Goal: Task Accomplishment & Management: Manage account settings

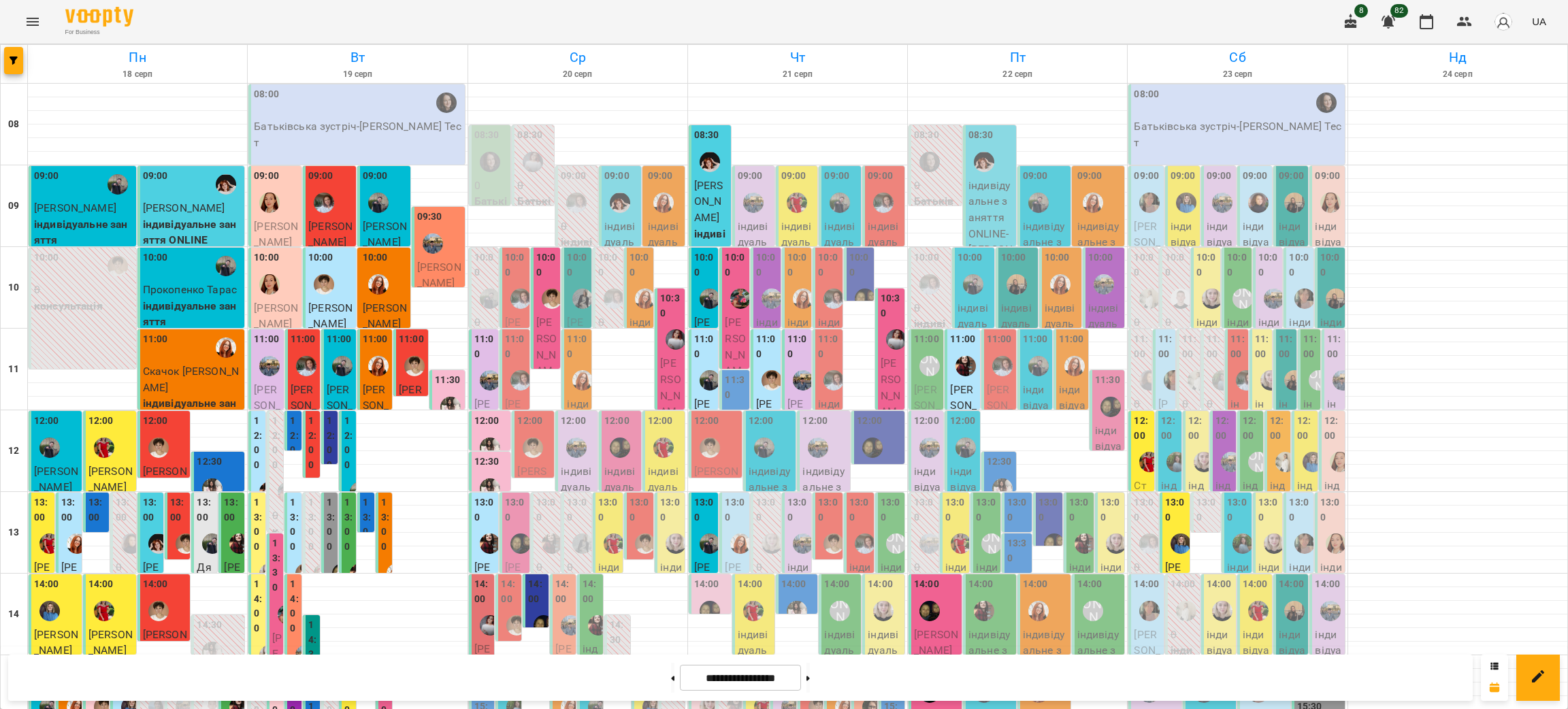
scroll to position [170, 0]
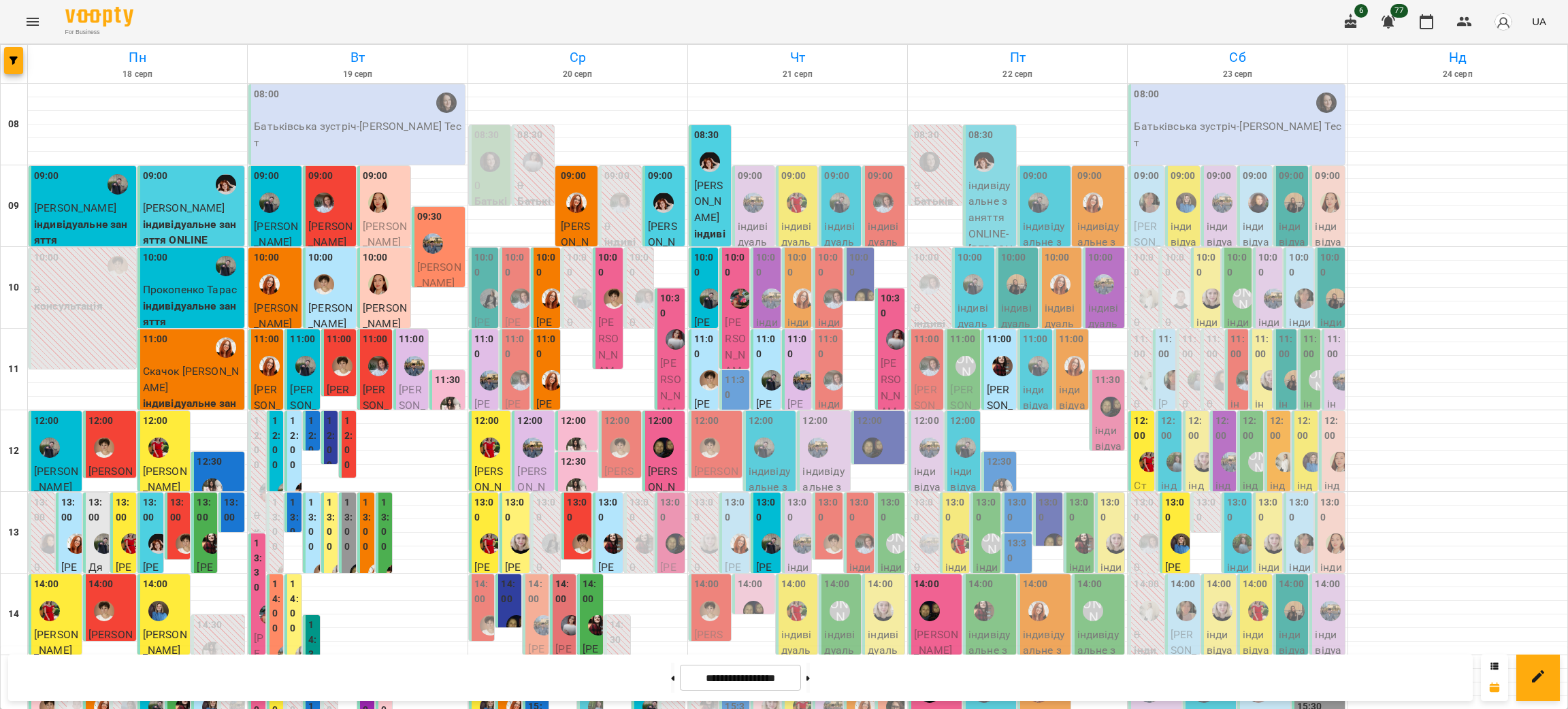
click at [22, 77] on div at bounding box center [14, 64] width 27 height 38
click at [17, 65] on button "button" at bounding box center [13, 61] width 19 height 27
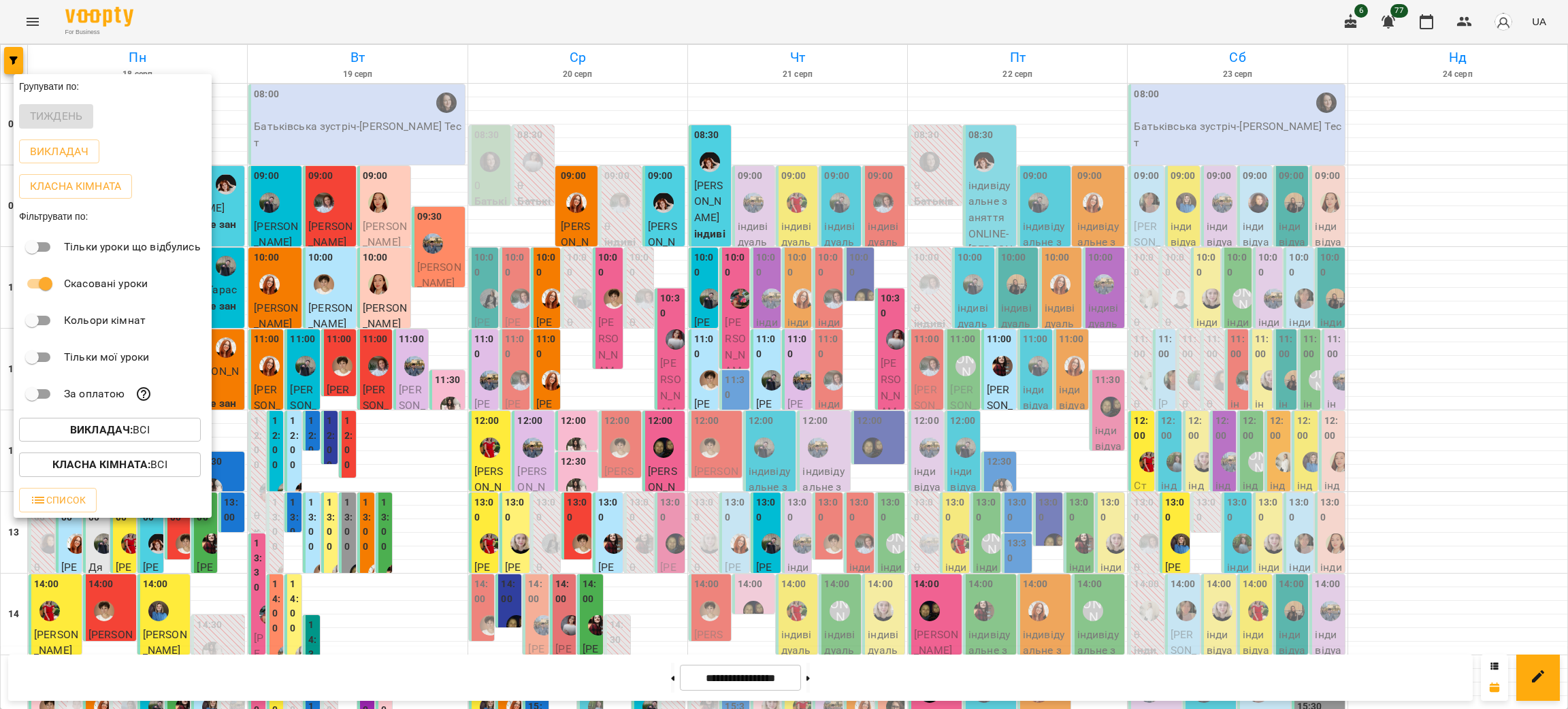
click at [128, 436] on b "Викладач :" at bounding box center [101, 430] width 62 height 13
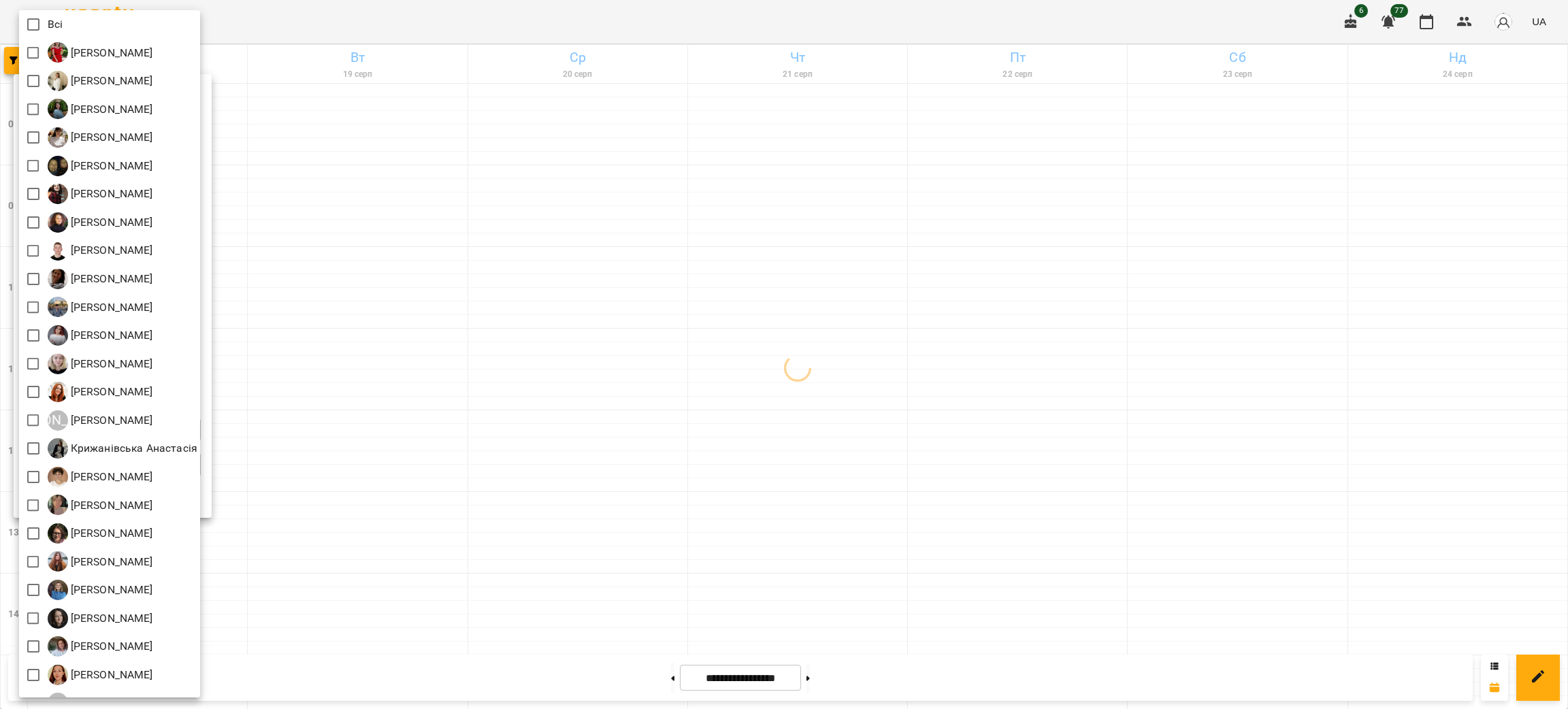
click at [327, 218] on div at bounding box center [784, 354] width 1568 height 709
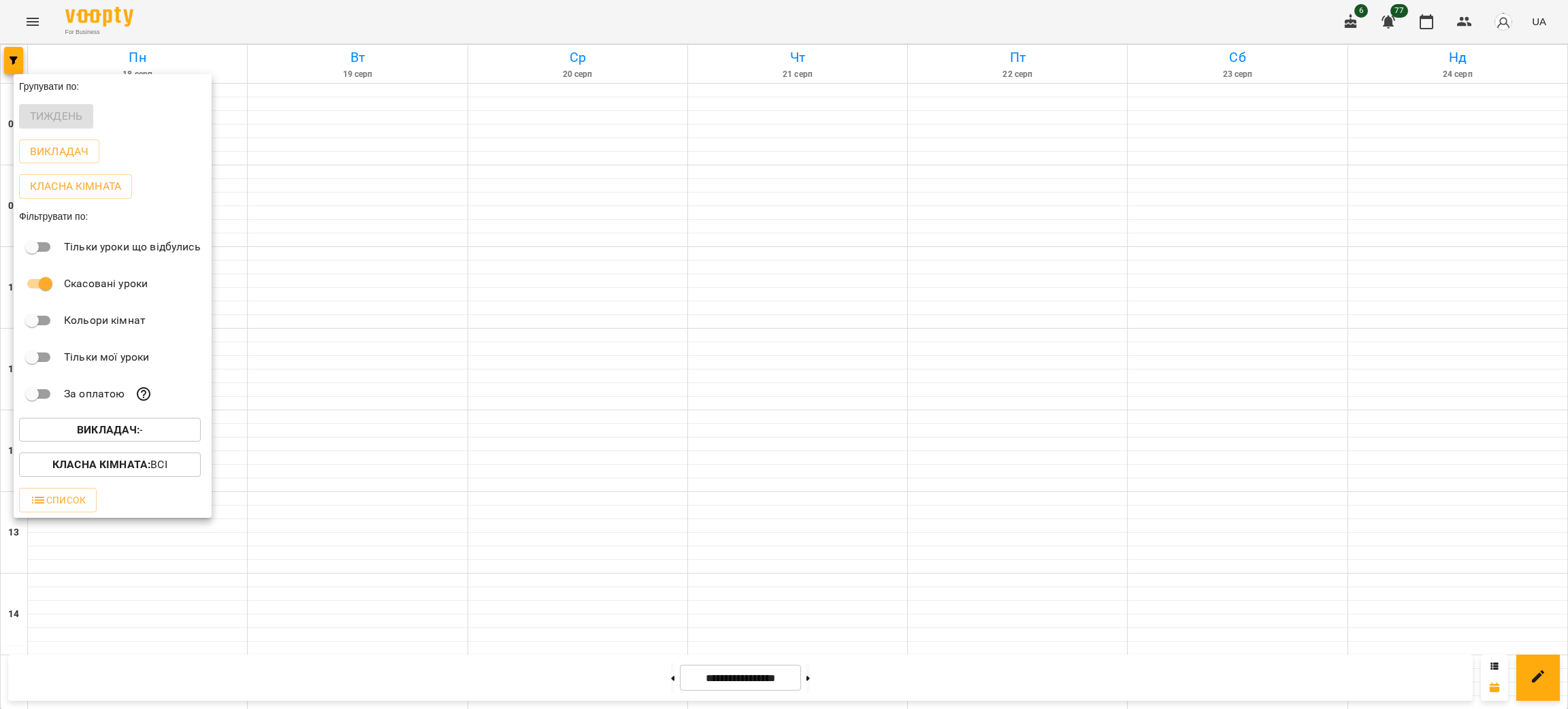
click at [11, 55] on div at bounding box center [784, 354] width 1568 height 709
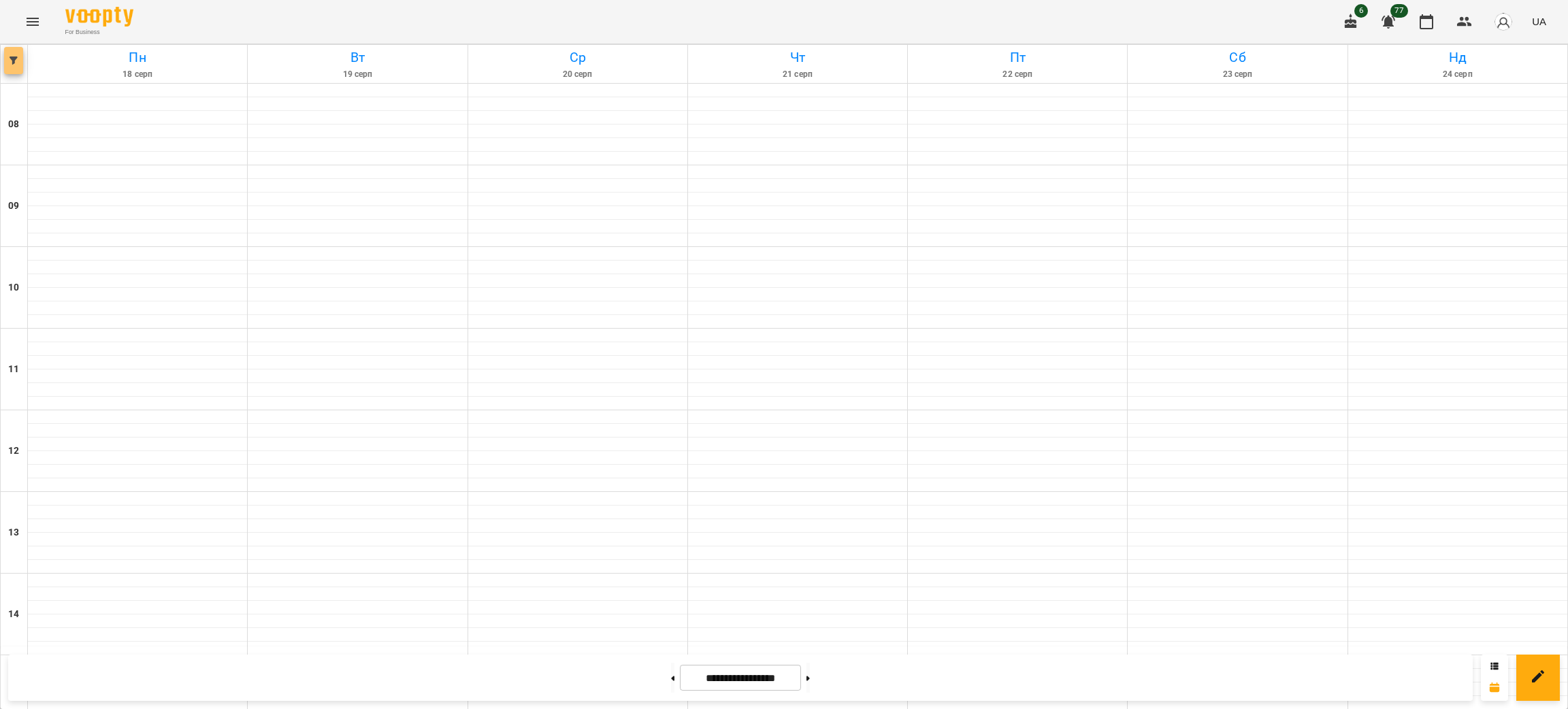
click at [17, 62] on icon "button" at bounding box center [14, 60] width 8 height 8
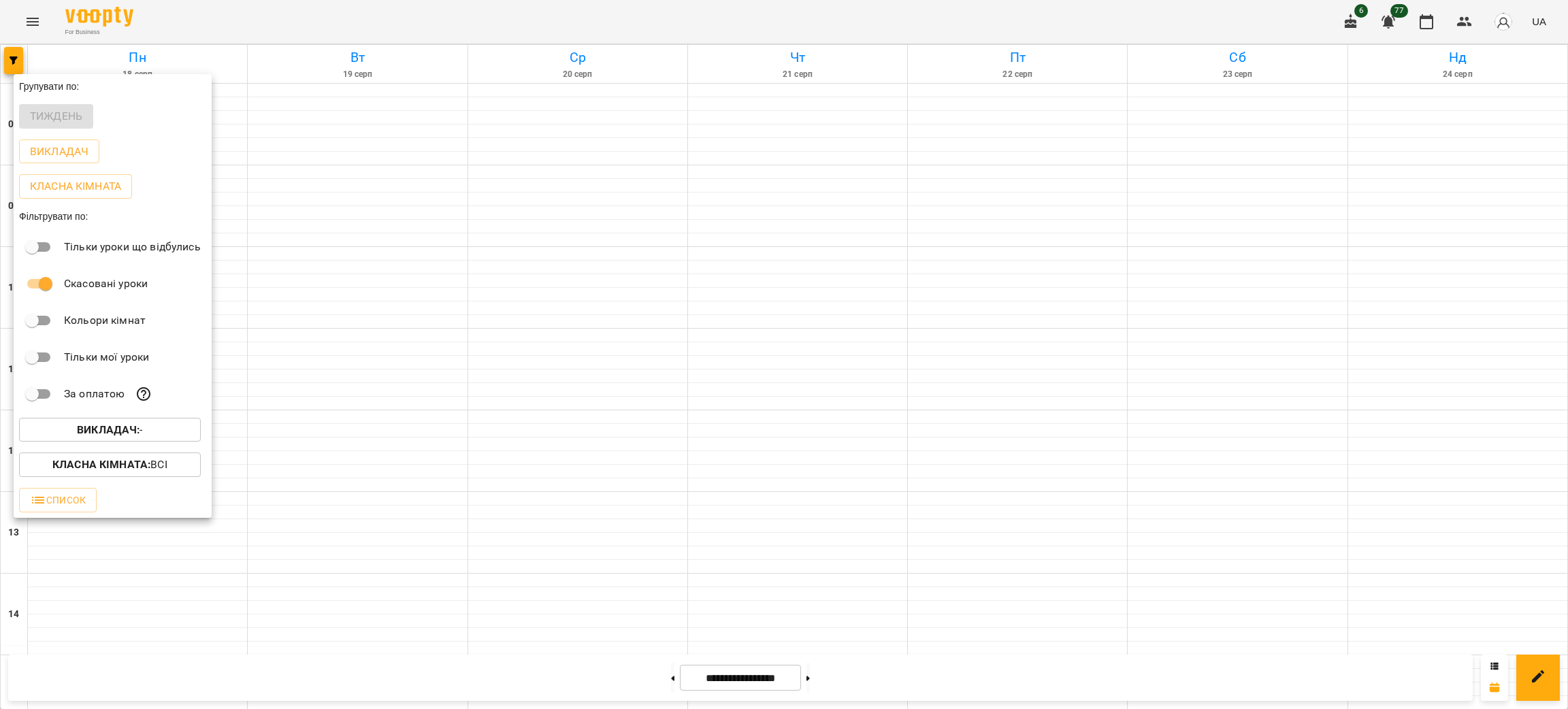
click at [8, 49] on div at bounding box center [784, 354] width 1568 height 709
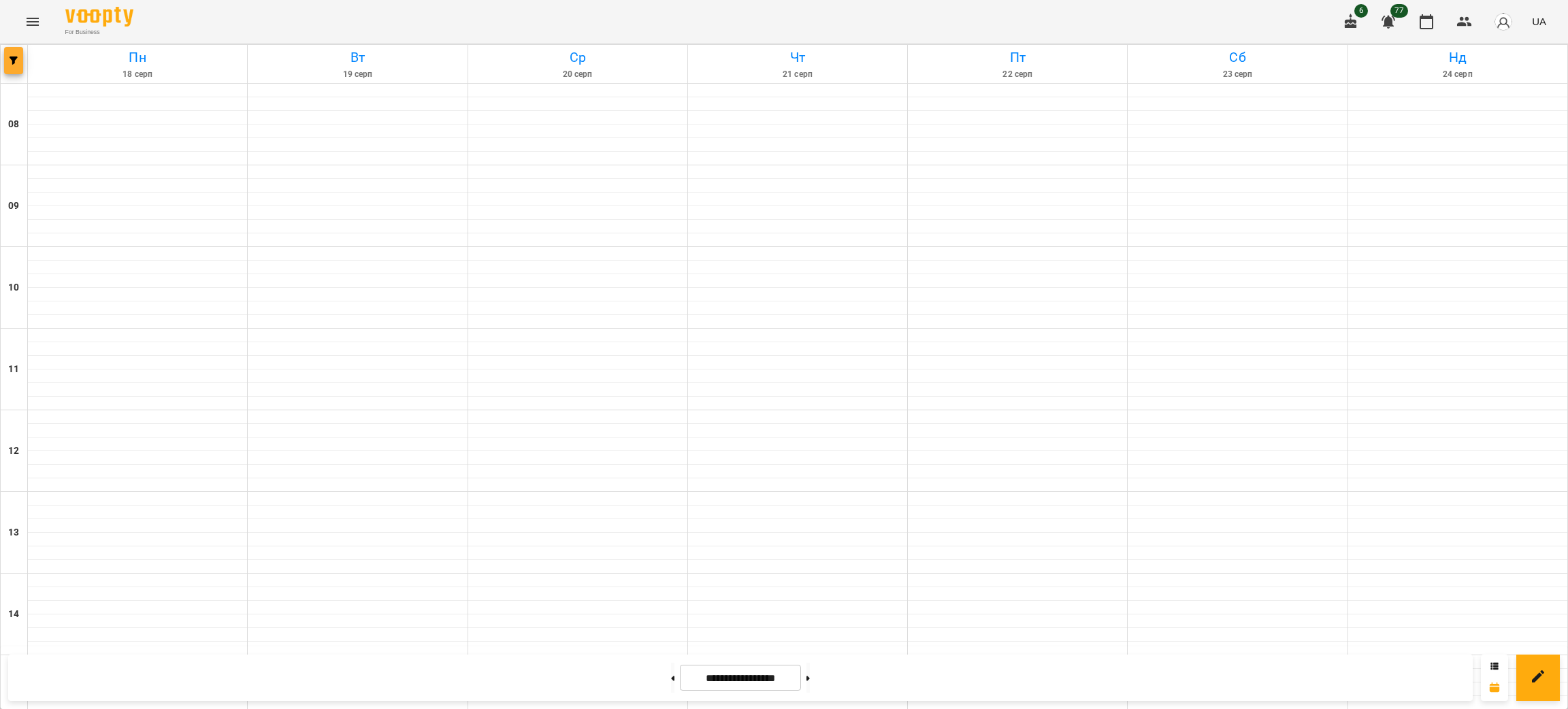
click at [13, 55] on button "button" at bounding box center [13, 61] width 19 height 27
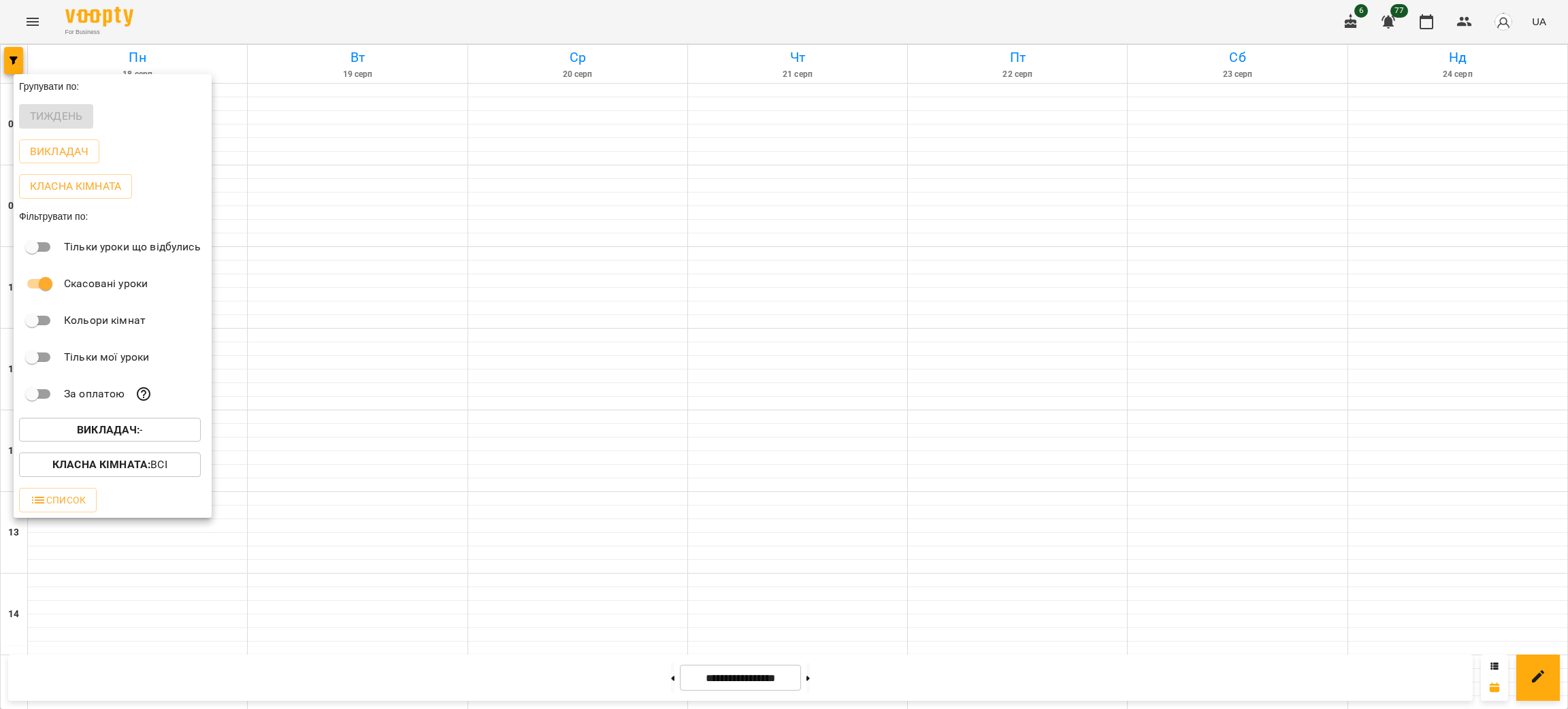
click at [40, 18] on div at bounding box center [784, 354] width 1568 height 709
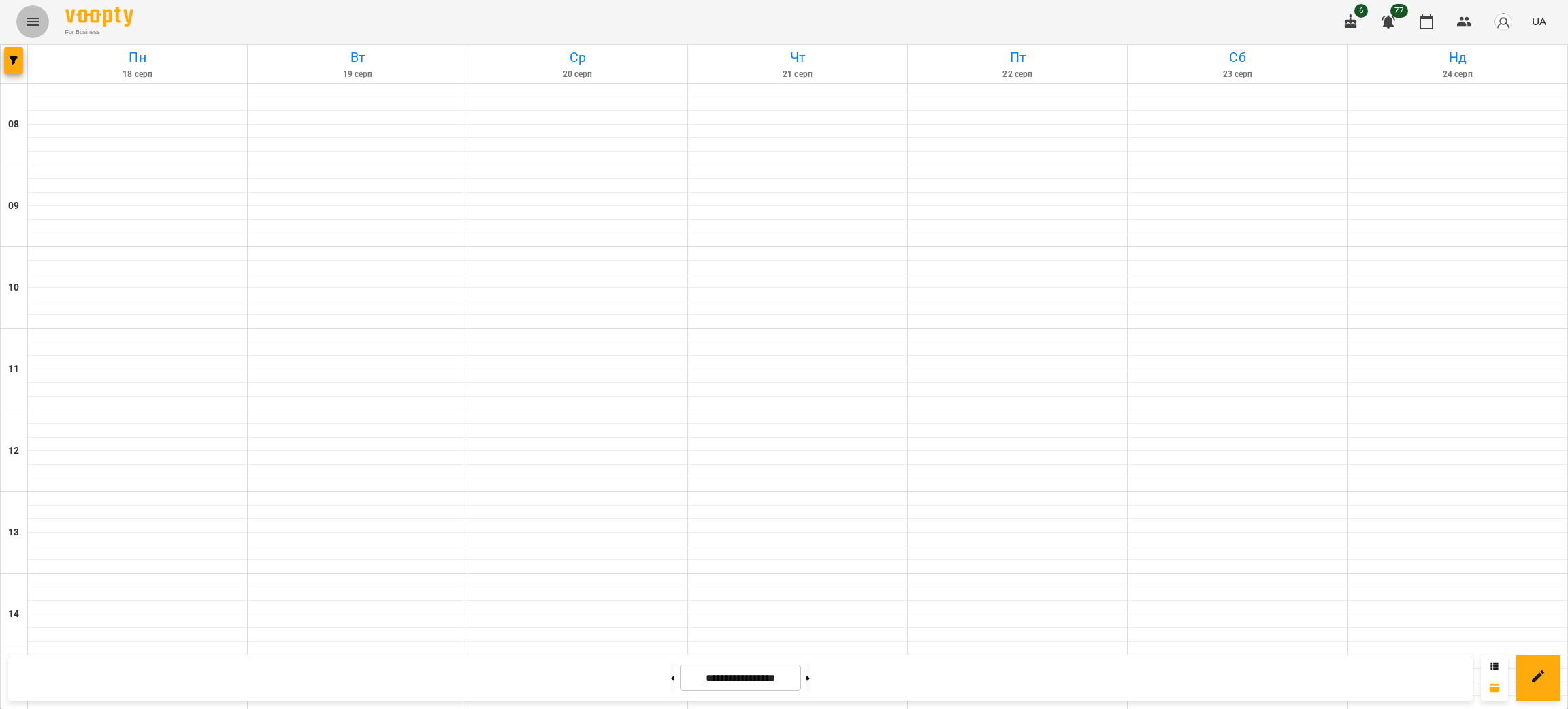
click at [36, 18] on icon "Menu" at bounding box center [33, 22] width 17 height 17
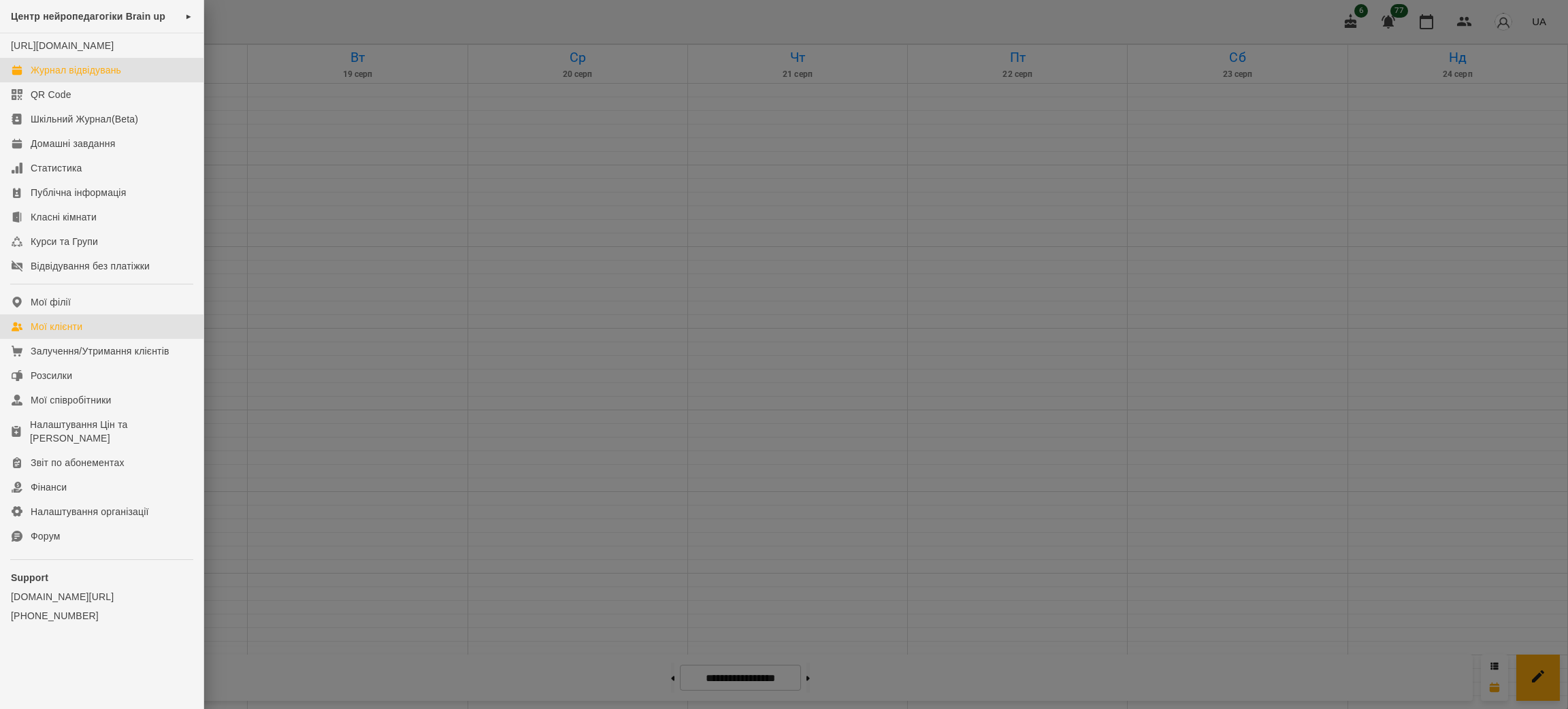
click at [89, 339] on link "Мої клієнти" at bounding box center [101, 327] width 204 height 25
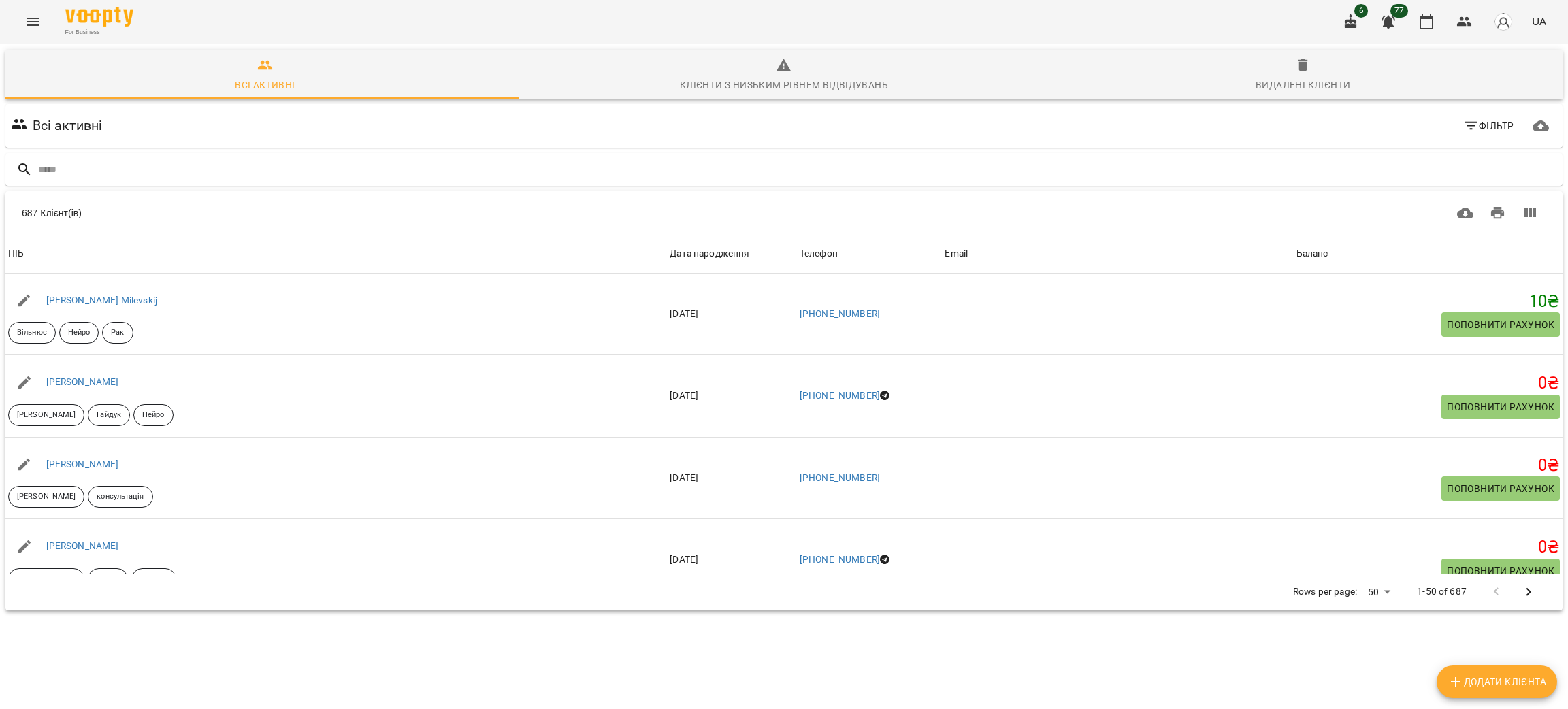
click at [30, 24] on icon "Menu" at bounding box center [33, 22] width 17 height 17
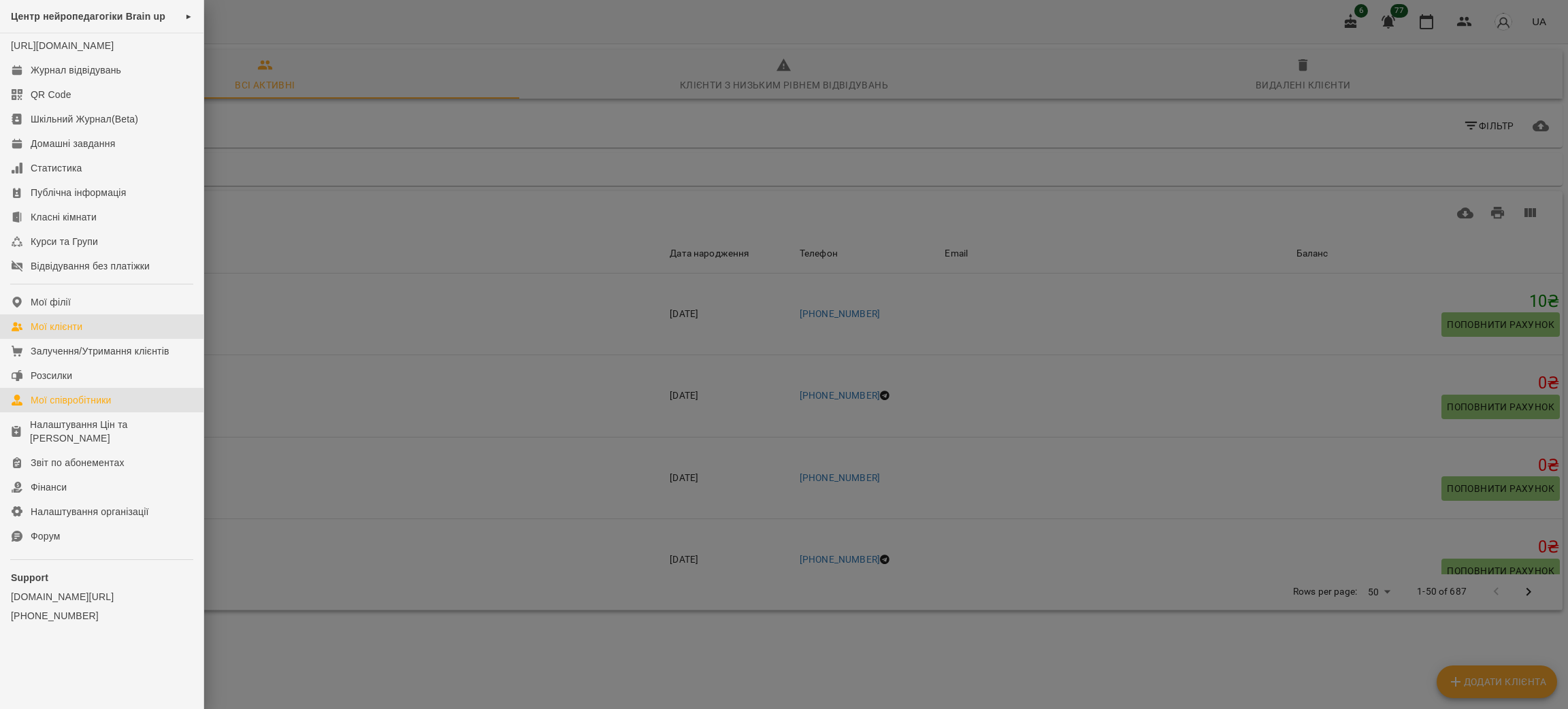
click at [77, 407] on div "Мої співробітники" at bounding box center [71, 400] width 81 height 14
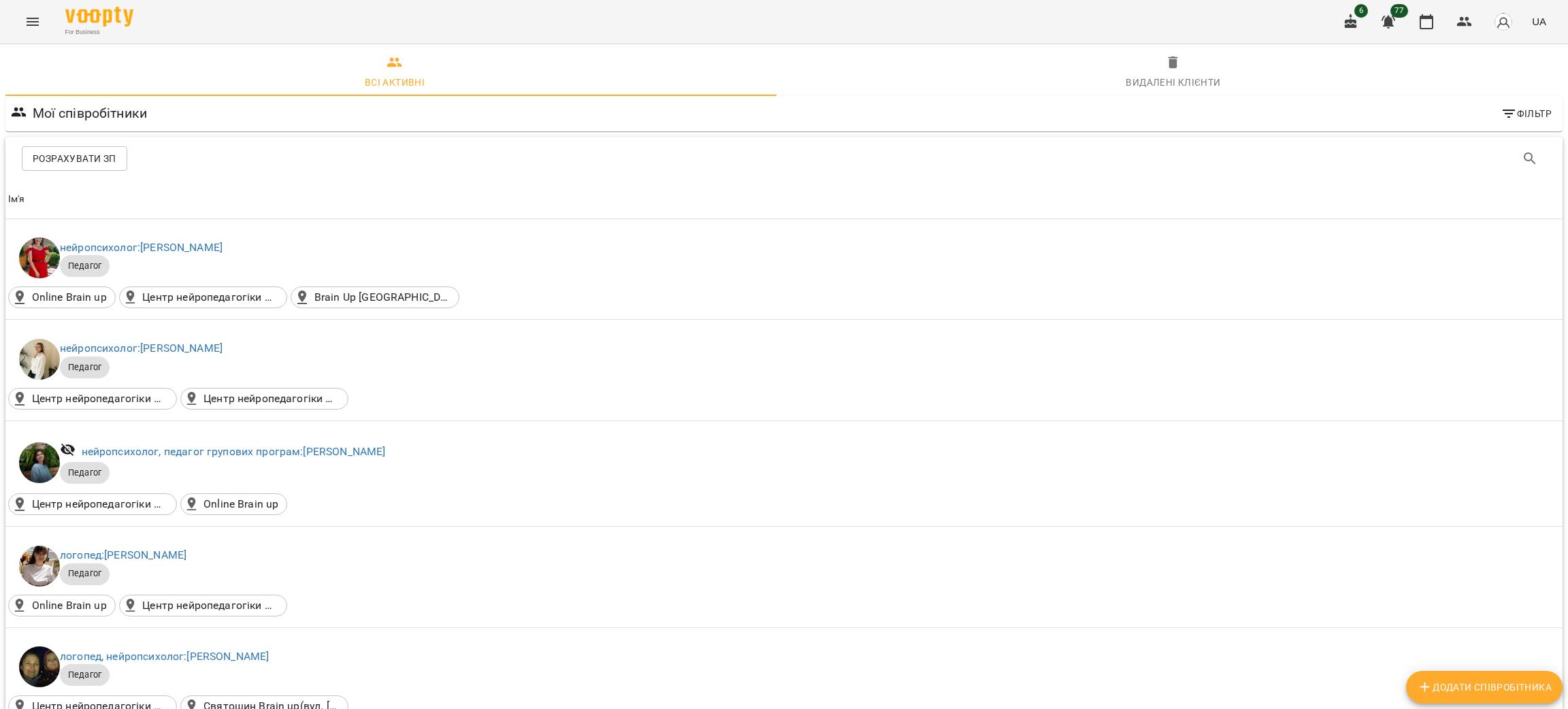
scroll to position [1021, 0]
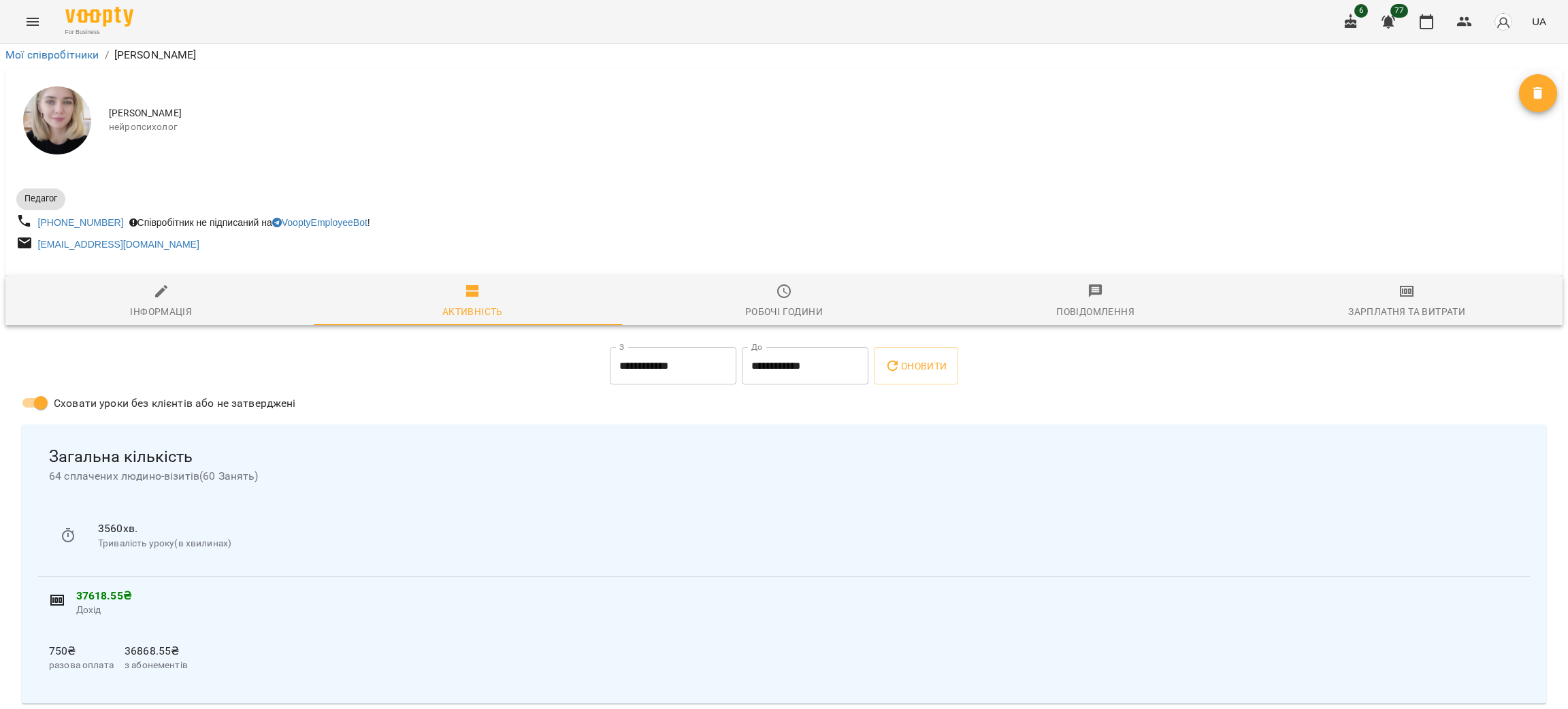
scroll to position [102, 0]
click at [701, 347] on input "**********" at bounding box center [673, 366] width 127 height 38
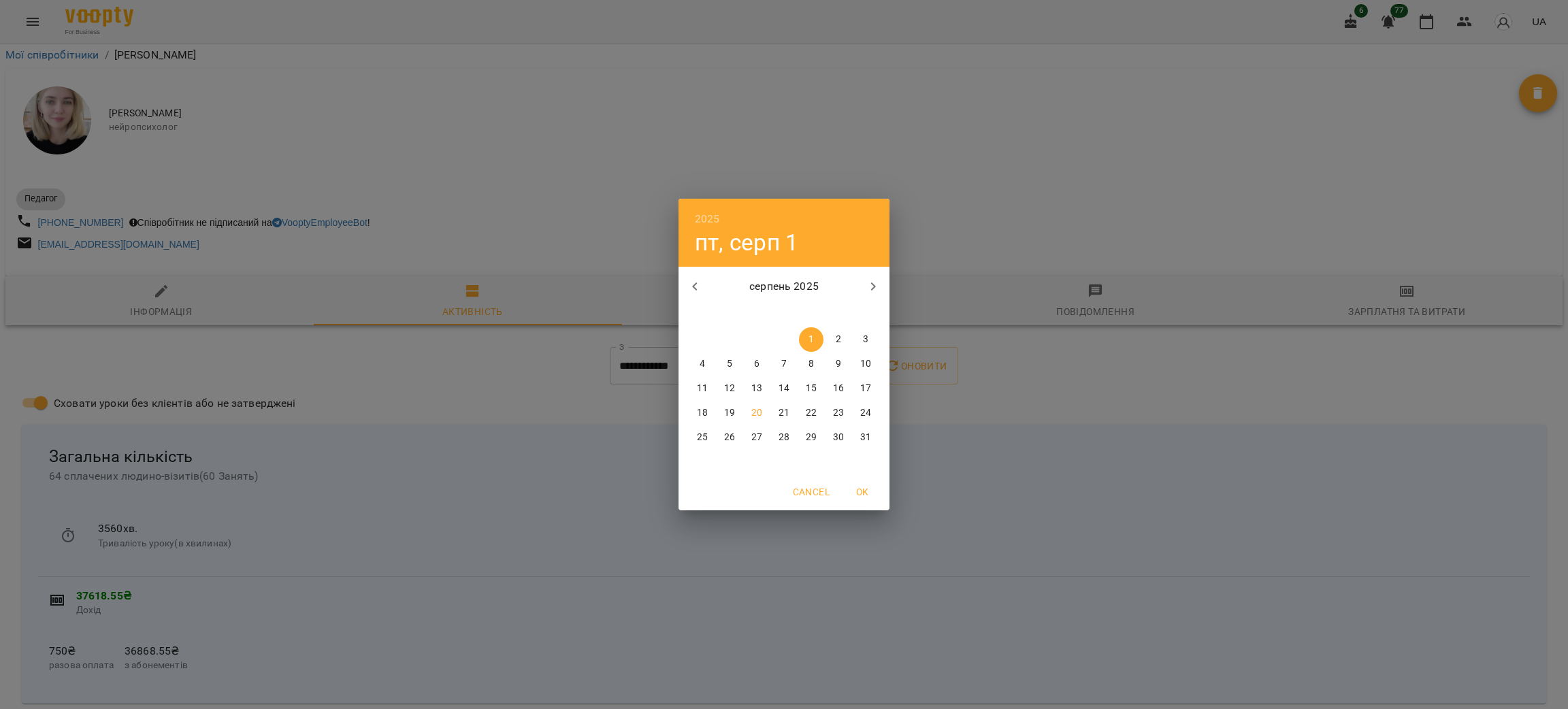
click at [699, 294] on icon "button" at bounding box center [695, 287] width 17 height 17
click at [864, 386] on p "20" at bounding box center [866, 389] width 11 height 14
type input "**********"
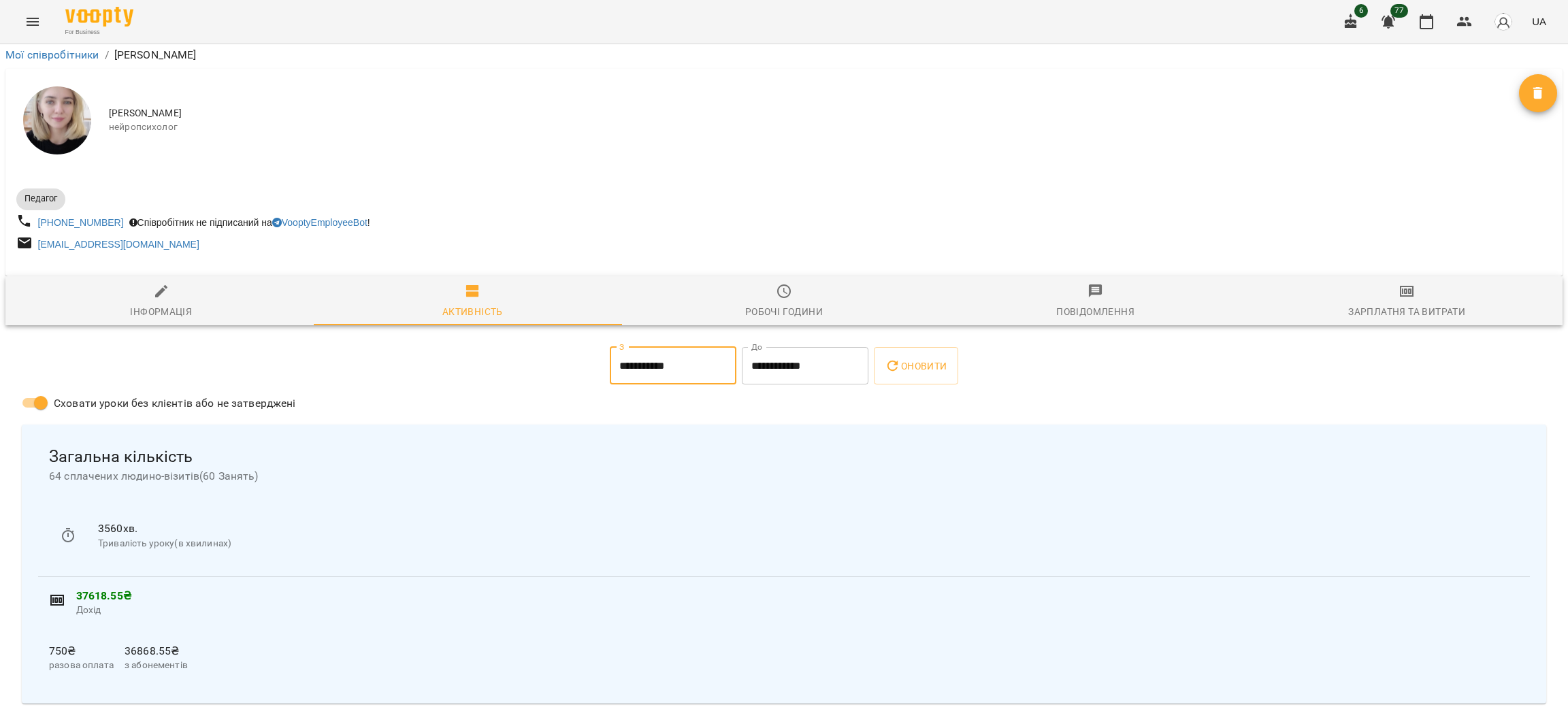
click at [777, 347] on input "**********" at bounding box center [805, 366] width 127 height 38
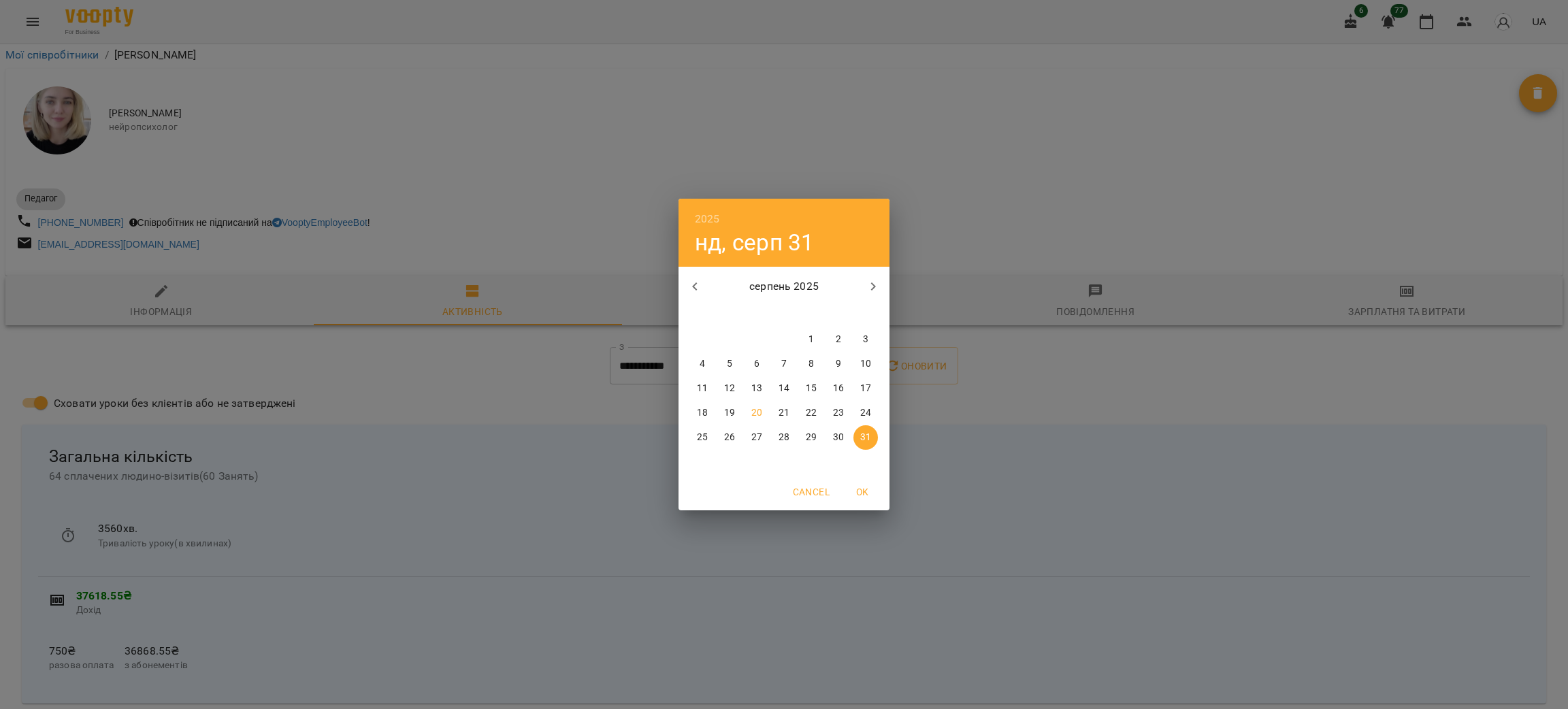
click at [731, 416] on p "19" at bounding box center [729, 413] width 11 height 14
type input "**********"
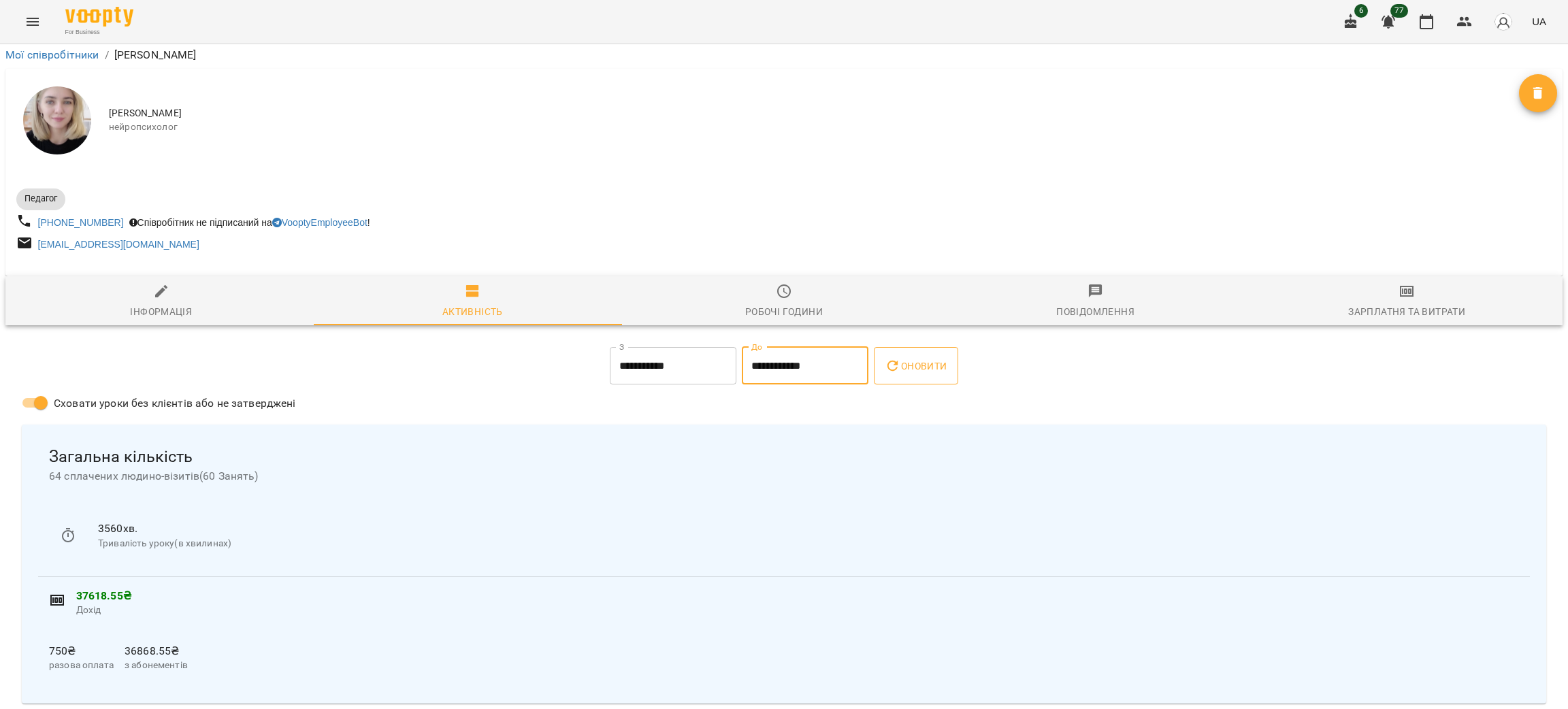
click at [909, 358] on span "Оновити" at bounding box center [915, 367] width 62 height 17
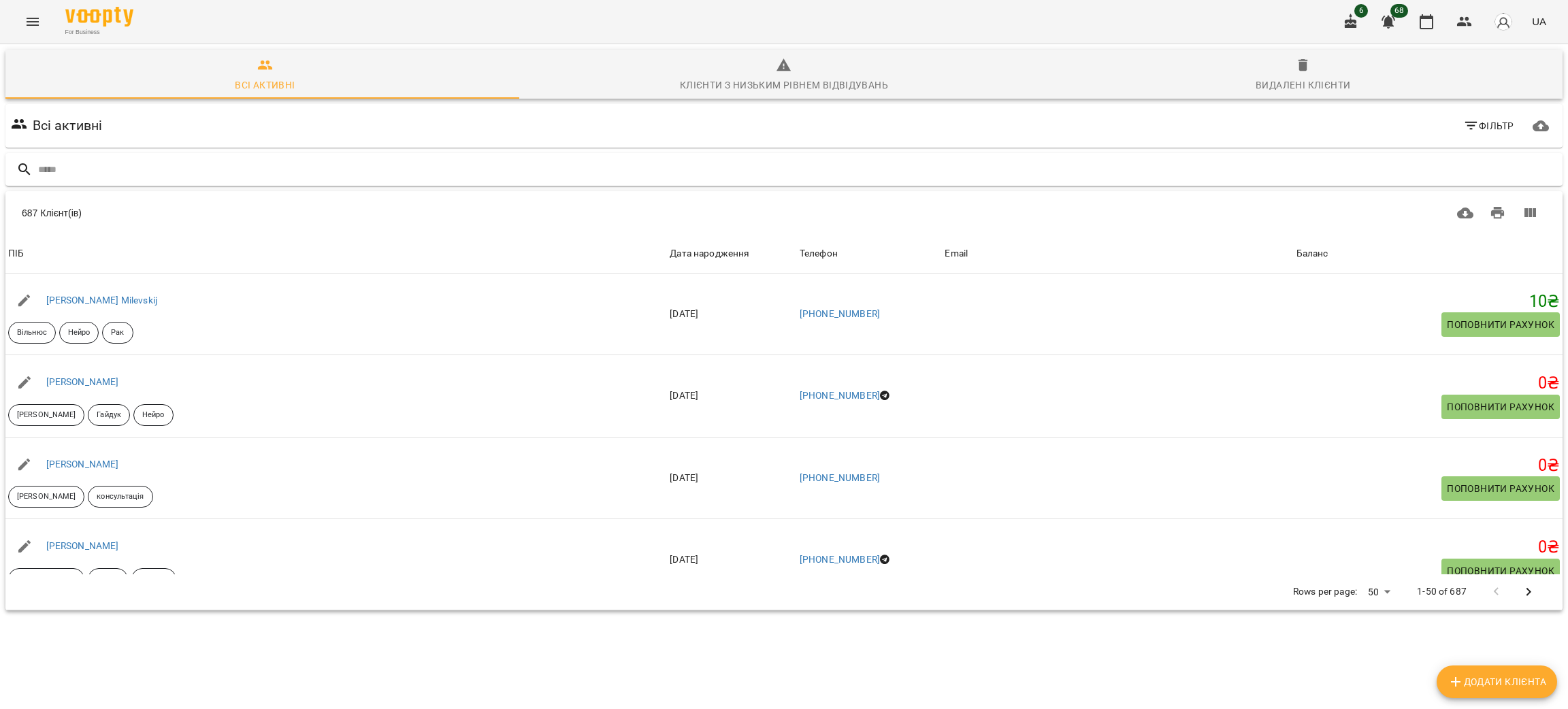
click at [65, 174] on input "text" at bounding box center [798, 170] width 1519 height 23
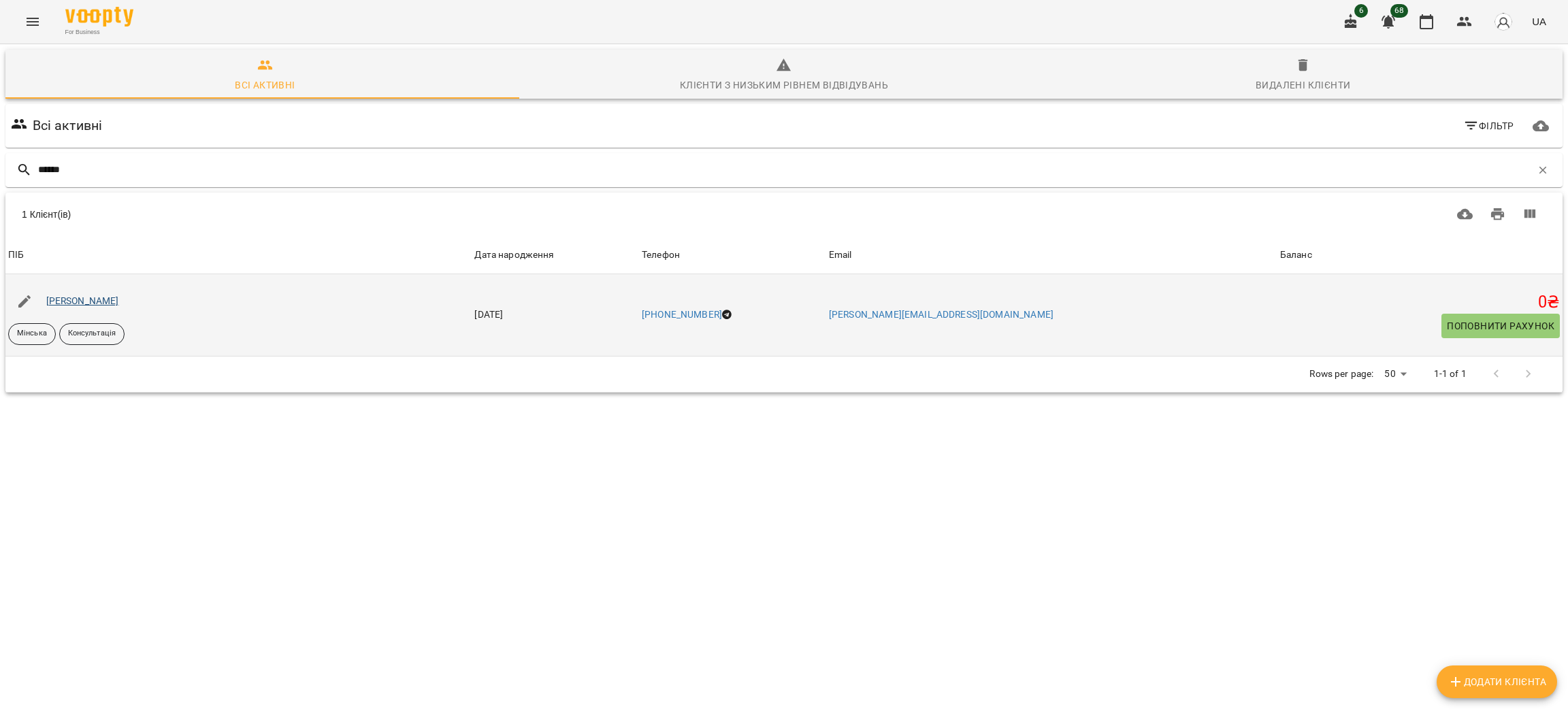
type input "******"
click at [72, 304] on link "[PERSON_NAME]" at bounding box center [83, 300] width 73 height 11
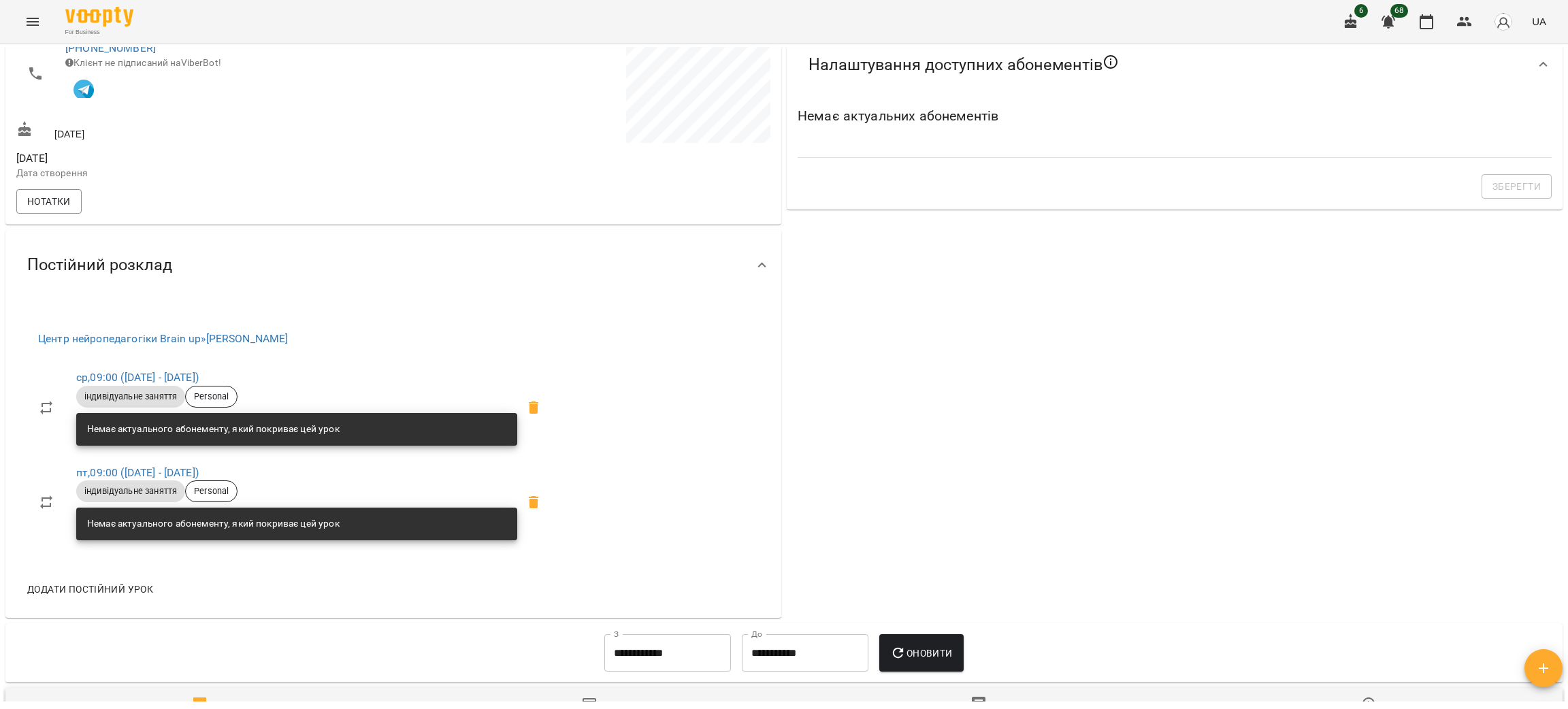
scroll to position [306, 0]
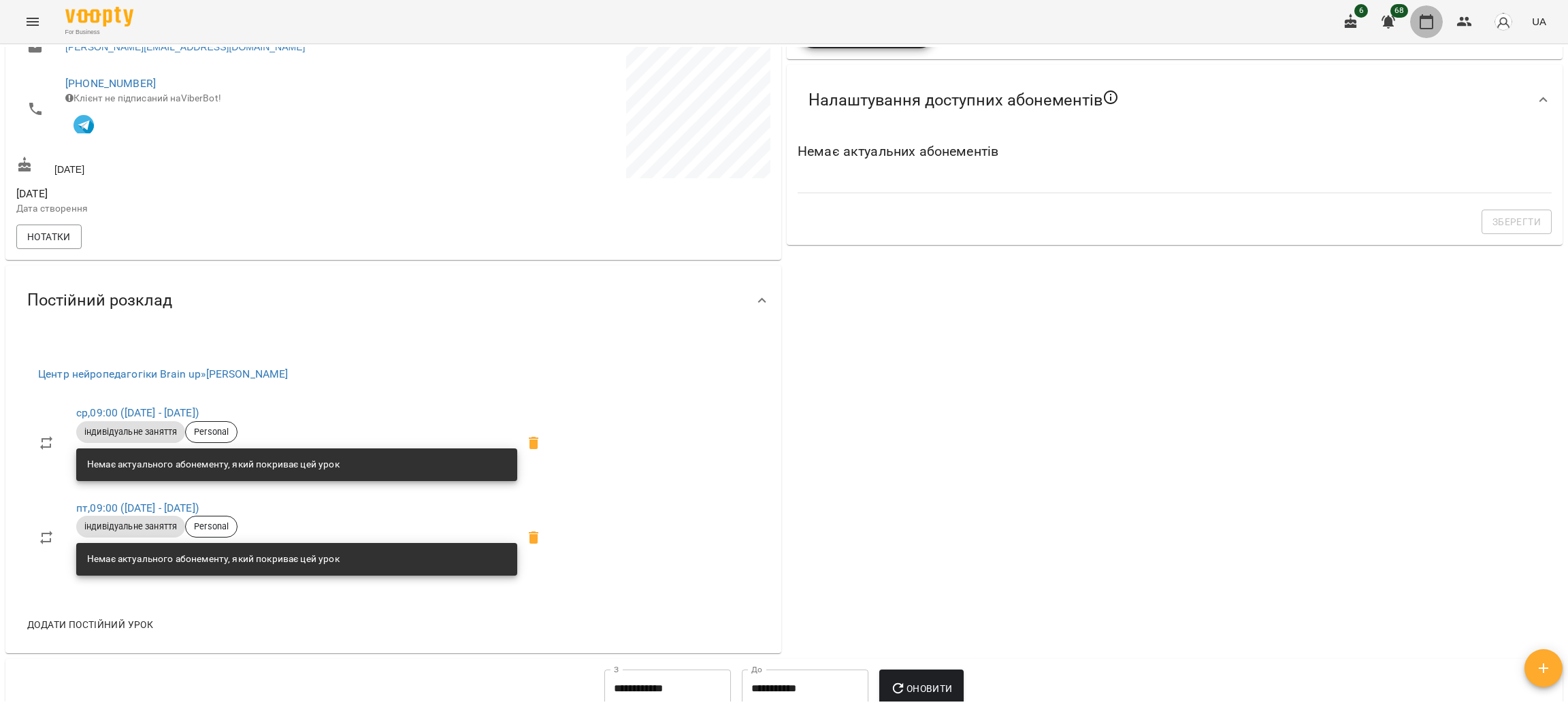
click at [1416, 23] on button "button" at bounding box center [1427, 22] width 33 height 33
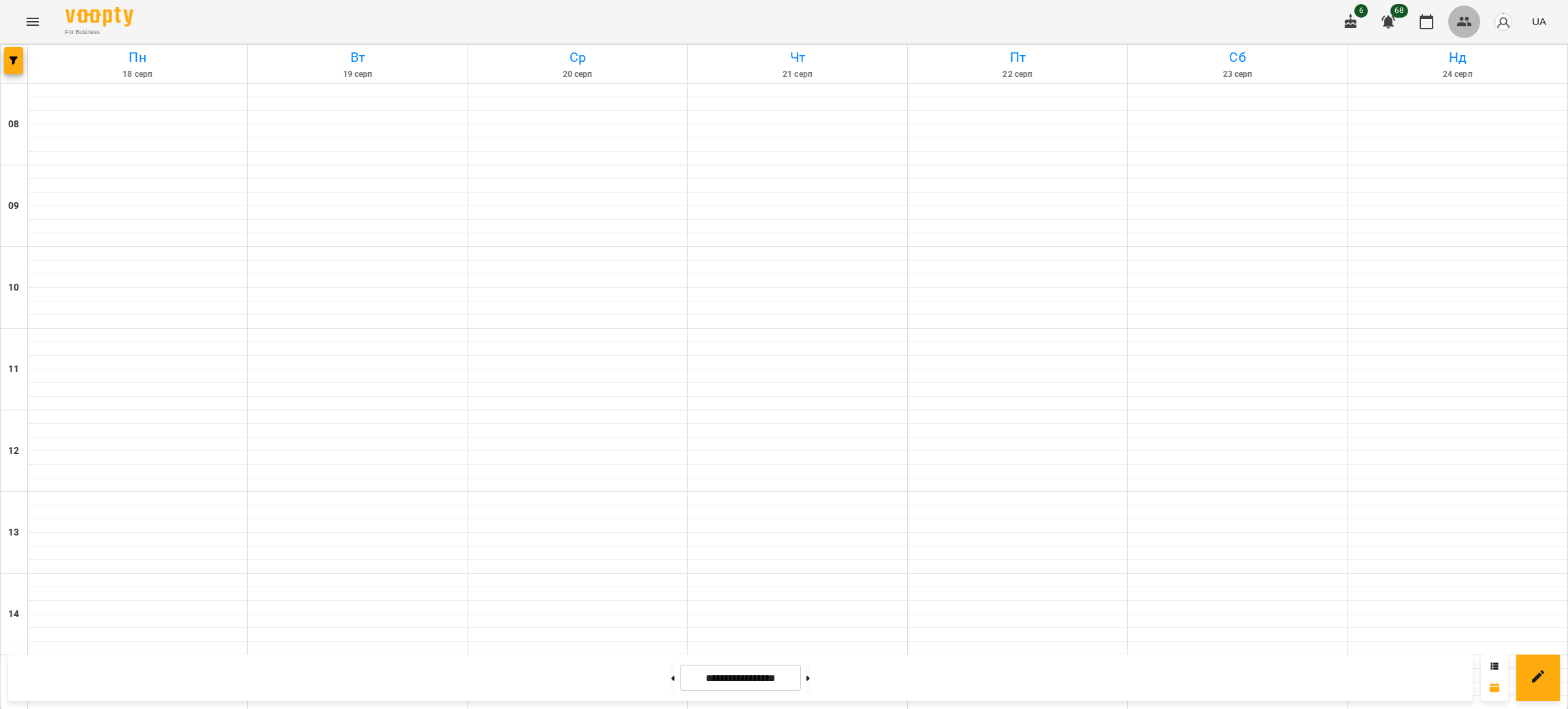
click at [1455, 24] on button "button" at bounding box center [1465, 22] width 33 height 33
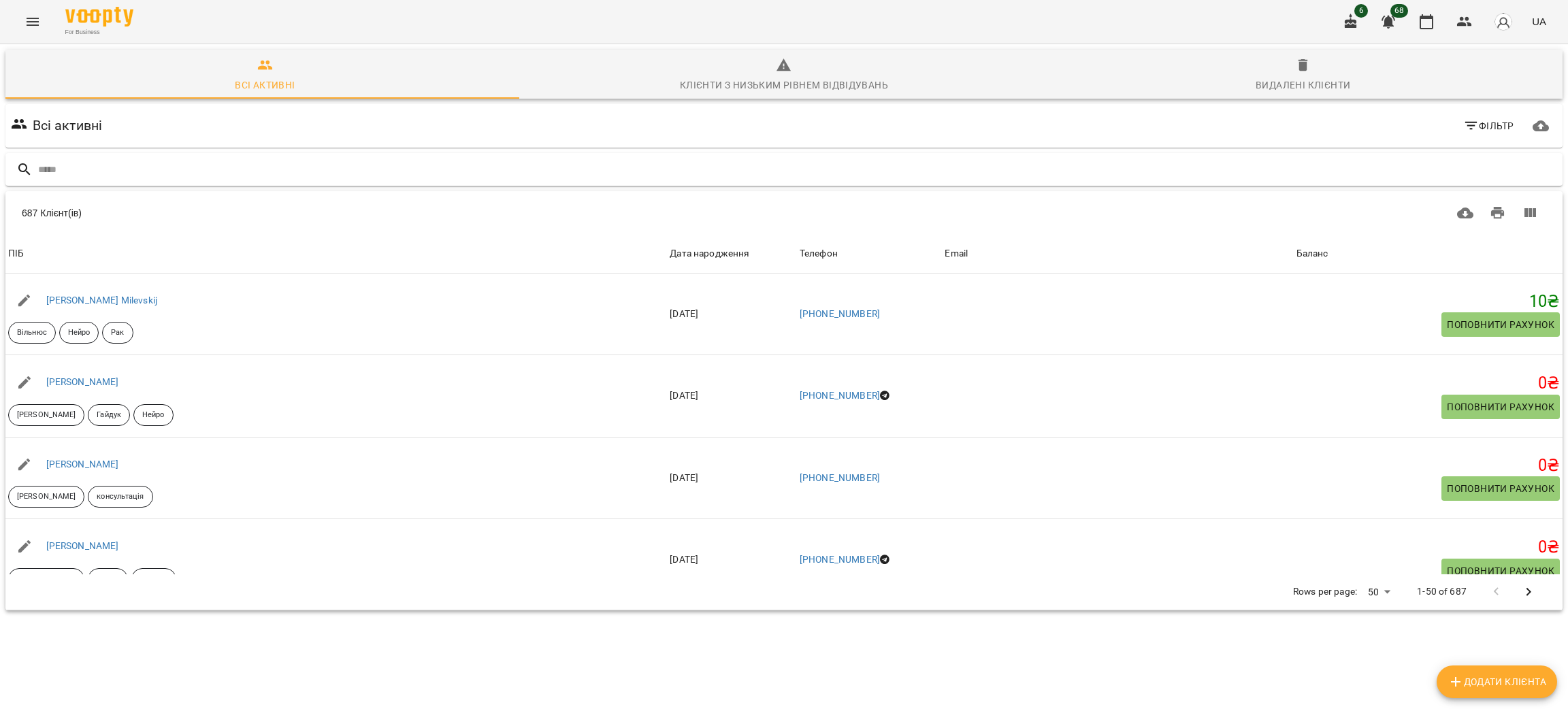
click at [83, 176] on input "text" at bounding box center [798, 170] width 1519 height 23
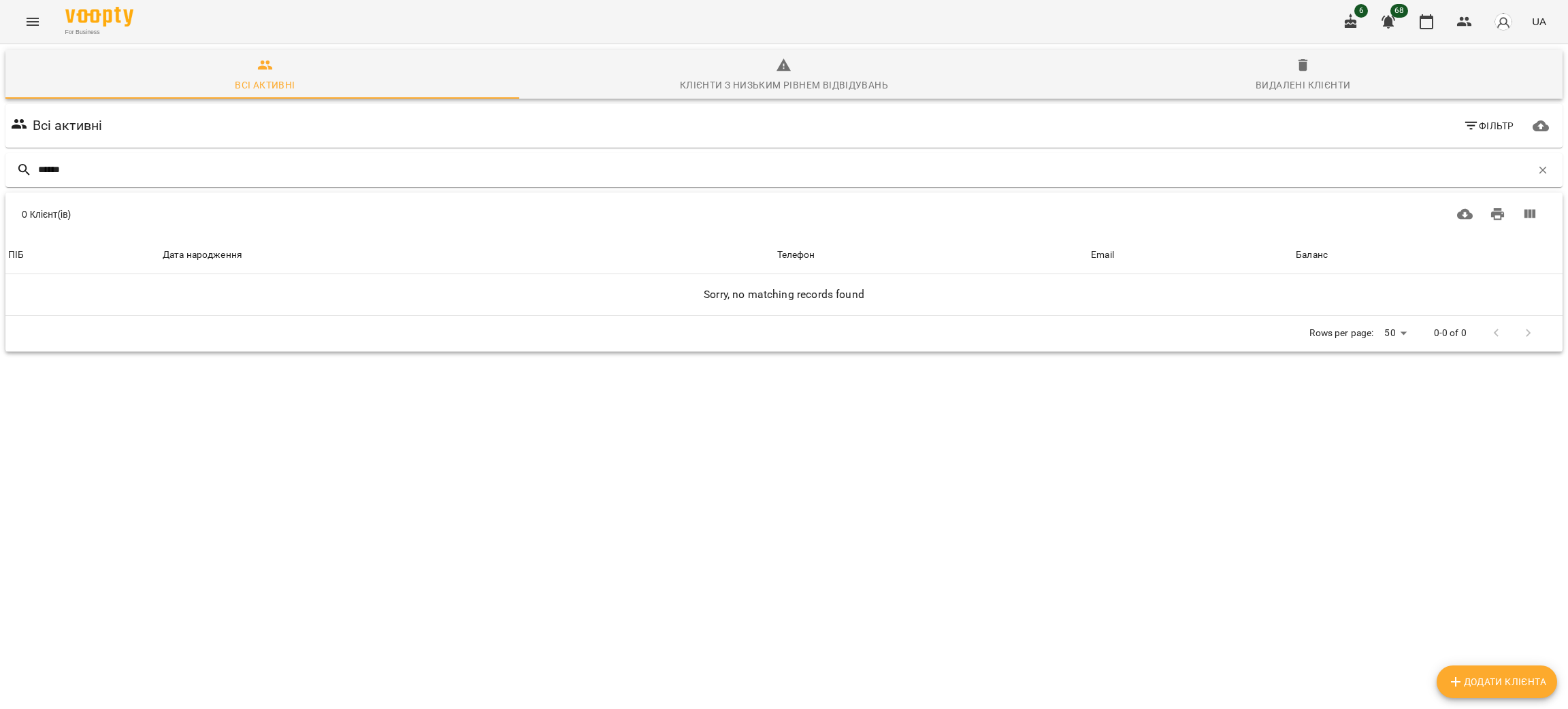
type input "******"
click at [1306, 62] on span "Видалені клієнти" at bounding box center [1303, 75] width 503 height 37
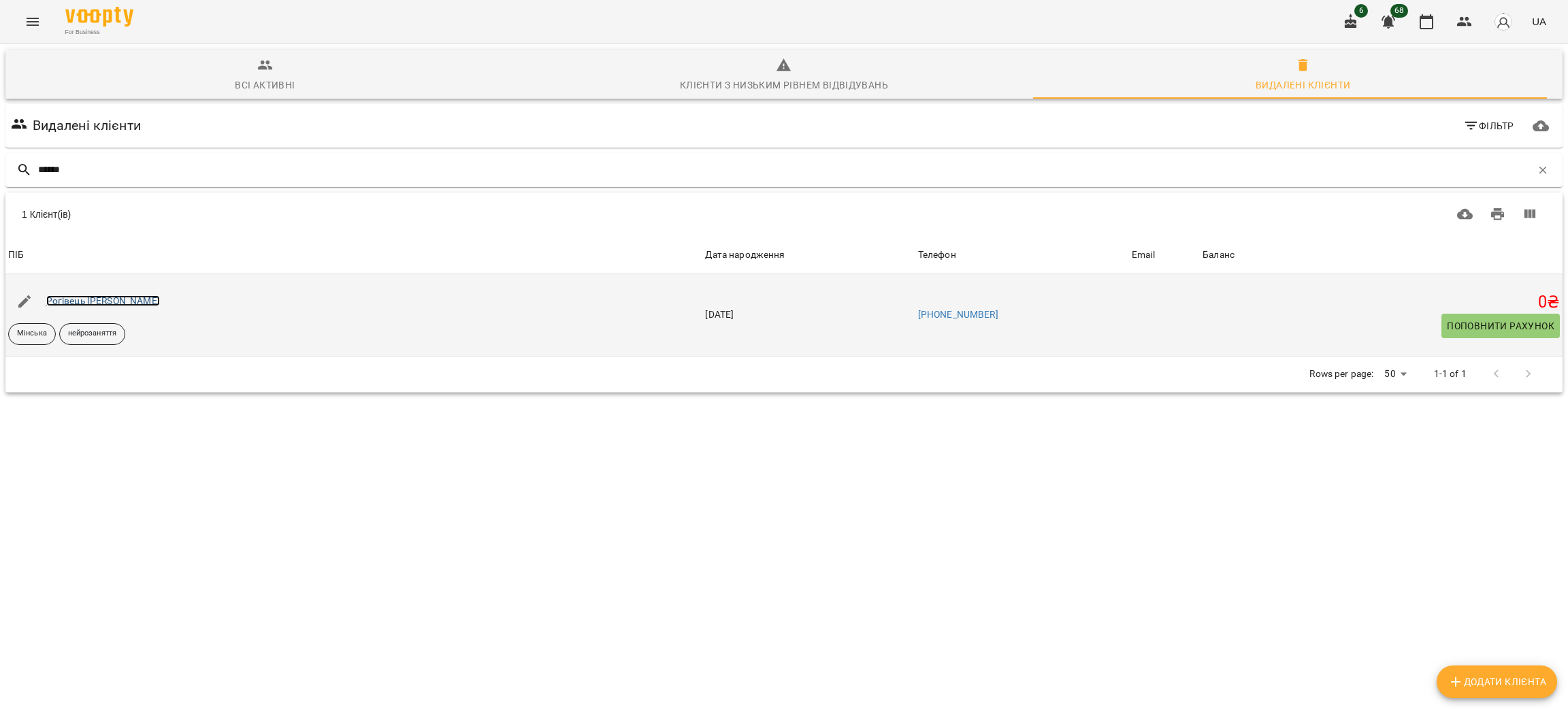
click at [50, 302] on link "Рогівець Софія" at bounding box center [103, 300] width 113 height 11
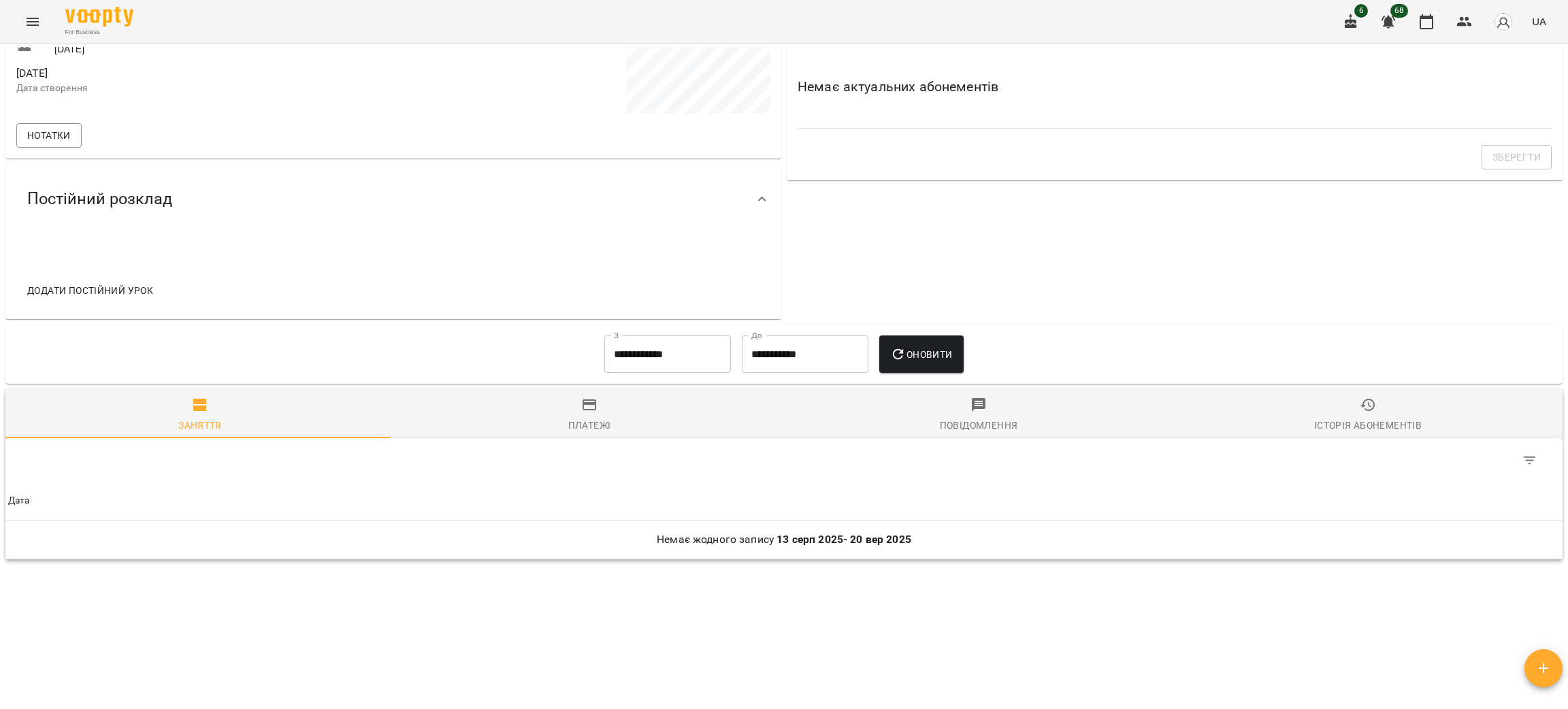
scroll to position [394, 0]
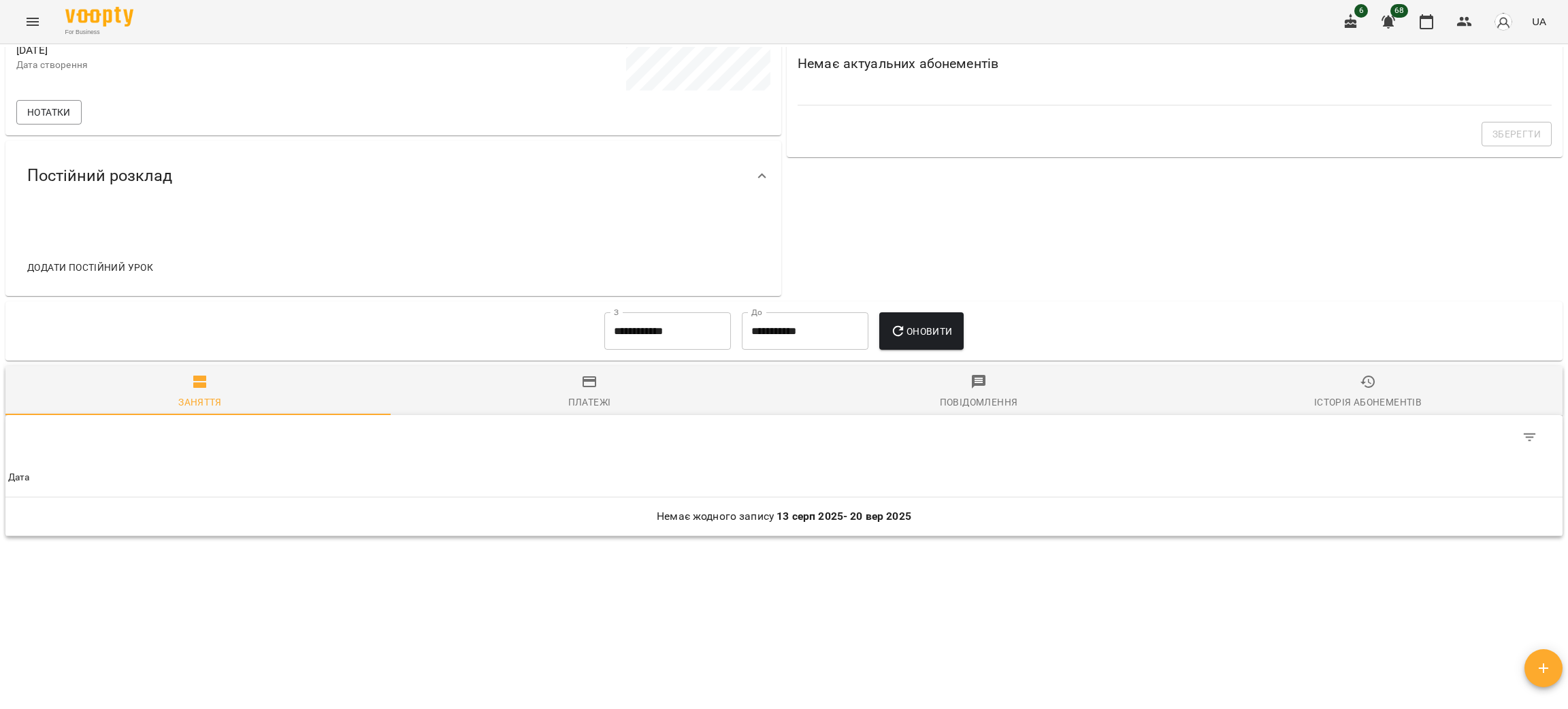
click at [659, 313] on input "**********" at bounding box center [668, 331] width 127 height 38
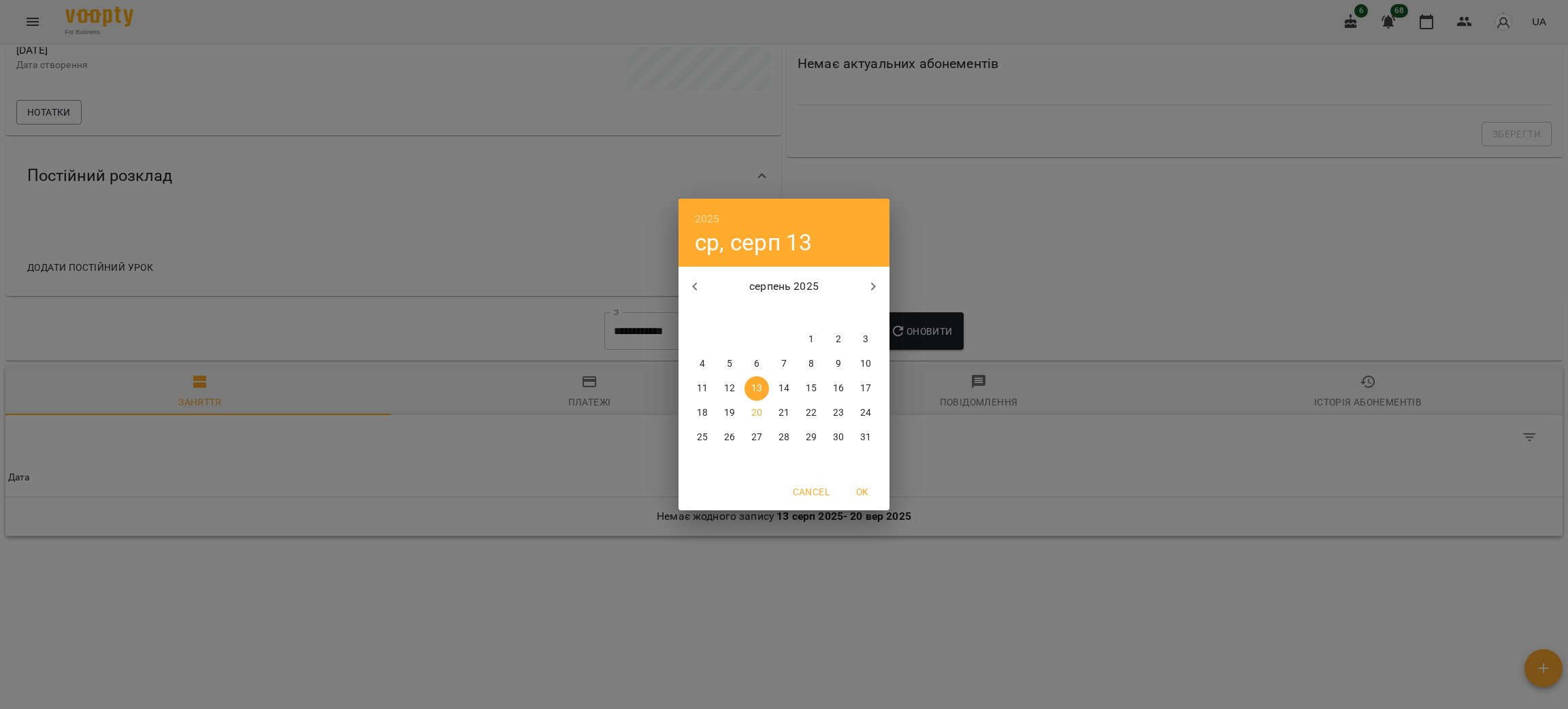
click at [695, 288] on icon "button" at bounding box center [695, 287] width 17 height 17
click at [695, 286] on icon "button" at bounding box center [695, 287] width 17 height 17
click at [728, 364] on p "6" at bounding box center [729, 364] width 5 height 14
type input "**********"
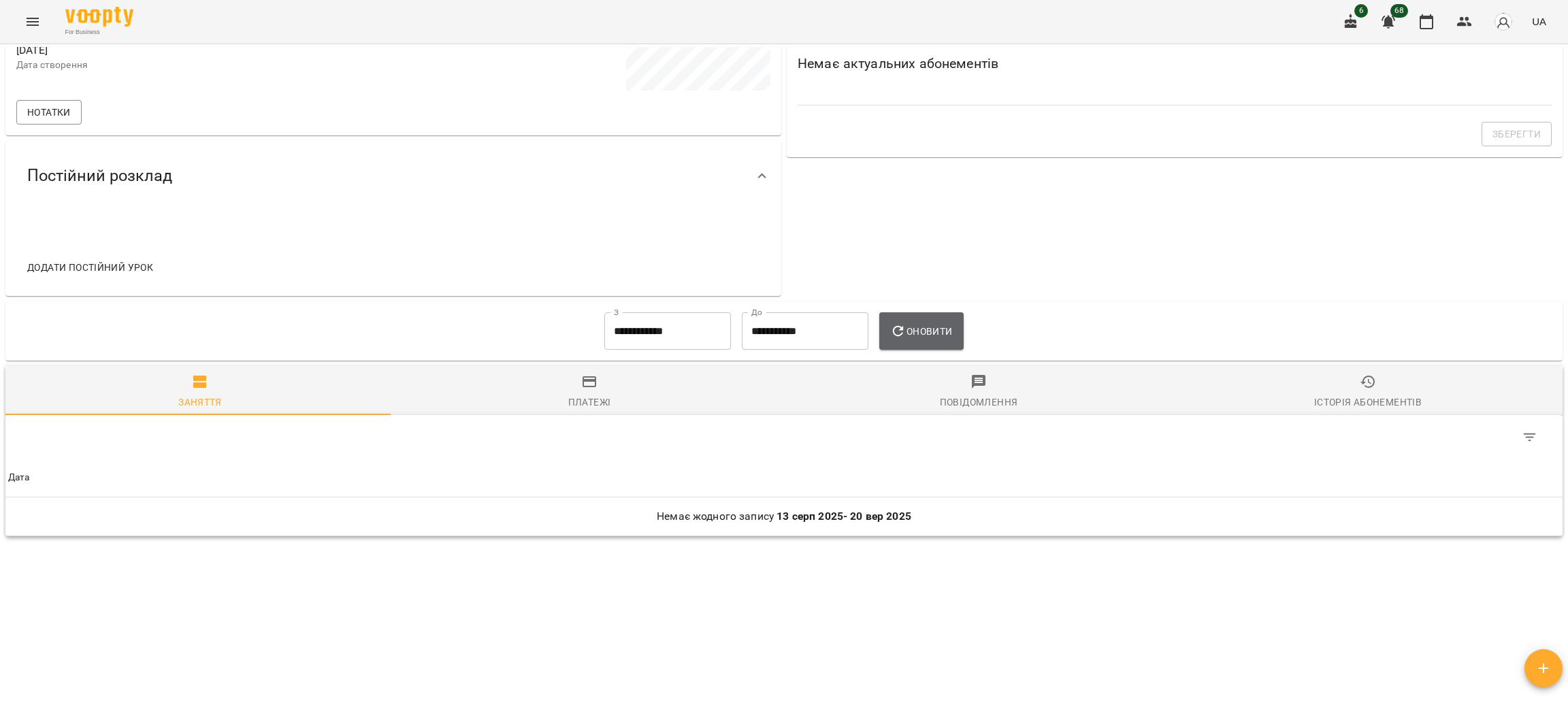
click at [909, 330] on span "Оновити" at bounding box center [921, 332] width 62 height 17
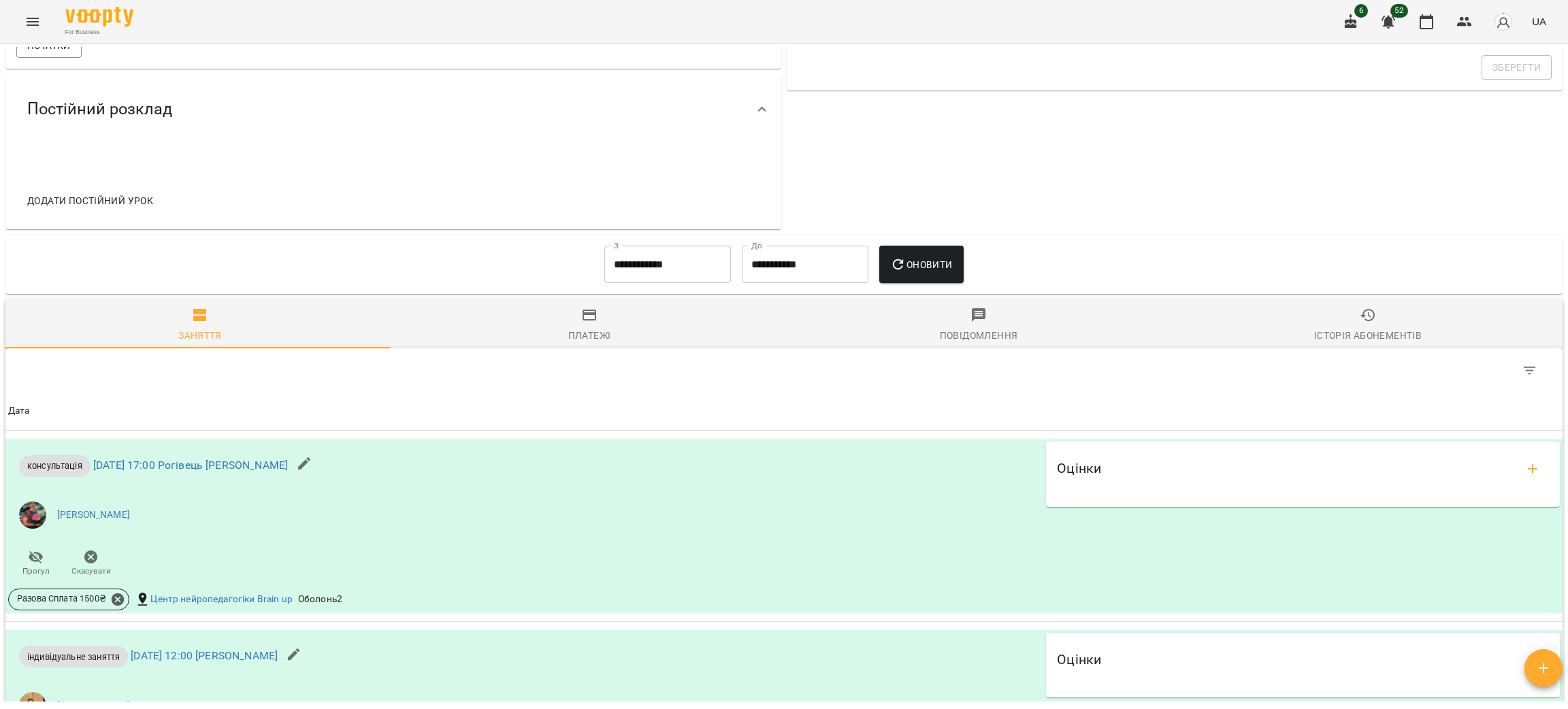
scroll to position [0, 0]
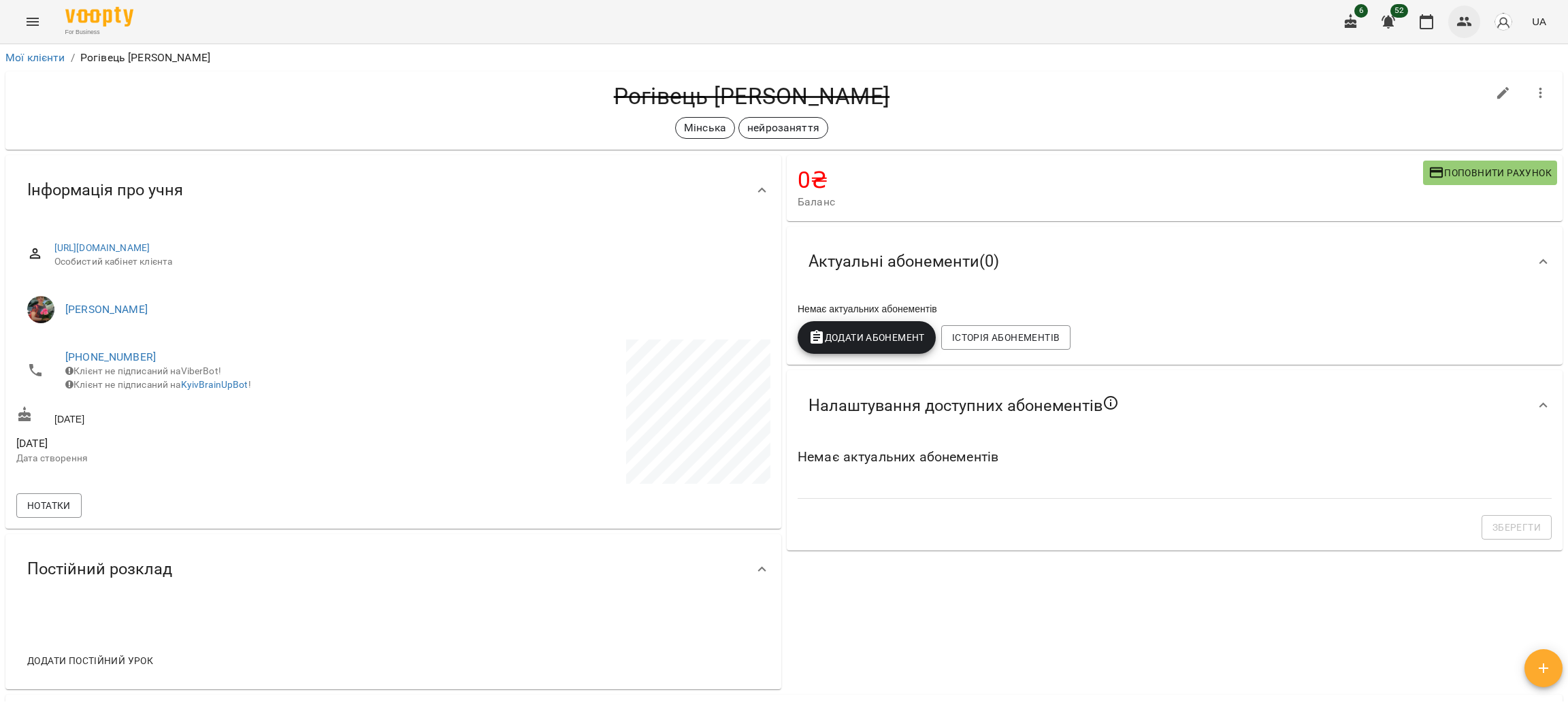
click at [1464, 20] on icon "button" at bounding box center [1465, 22] width 15 height 10
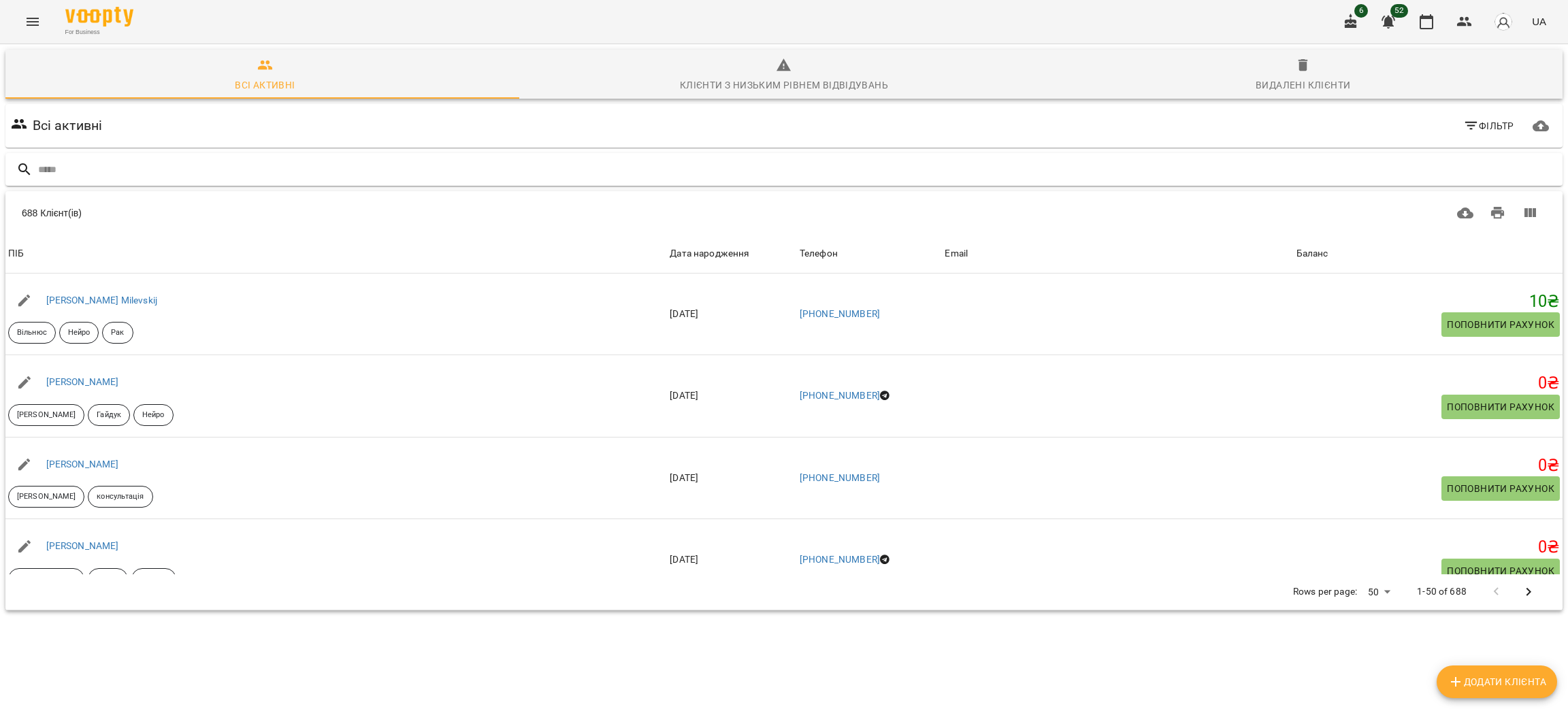
click at [72, 176] on input "text" at bounding box center [798, 170] width 1519 height 23
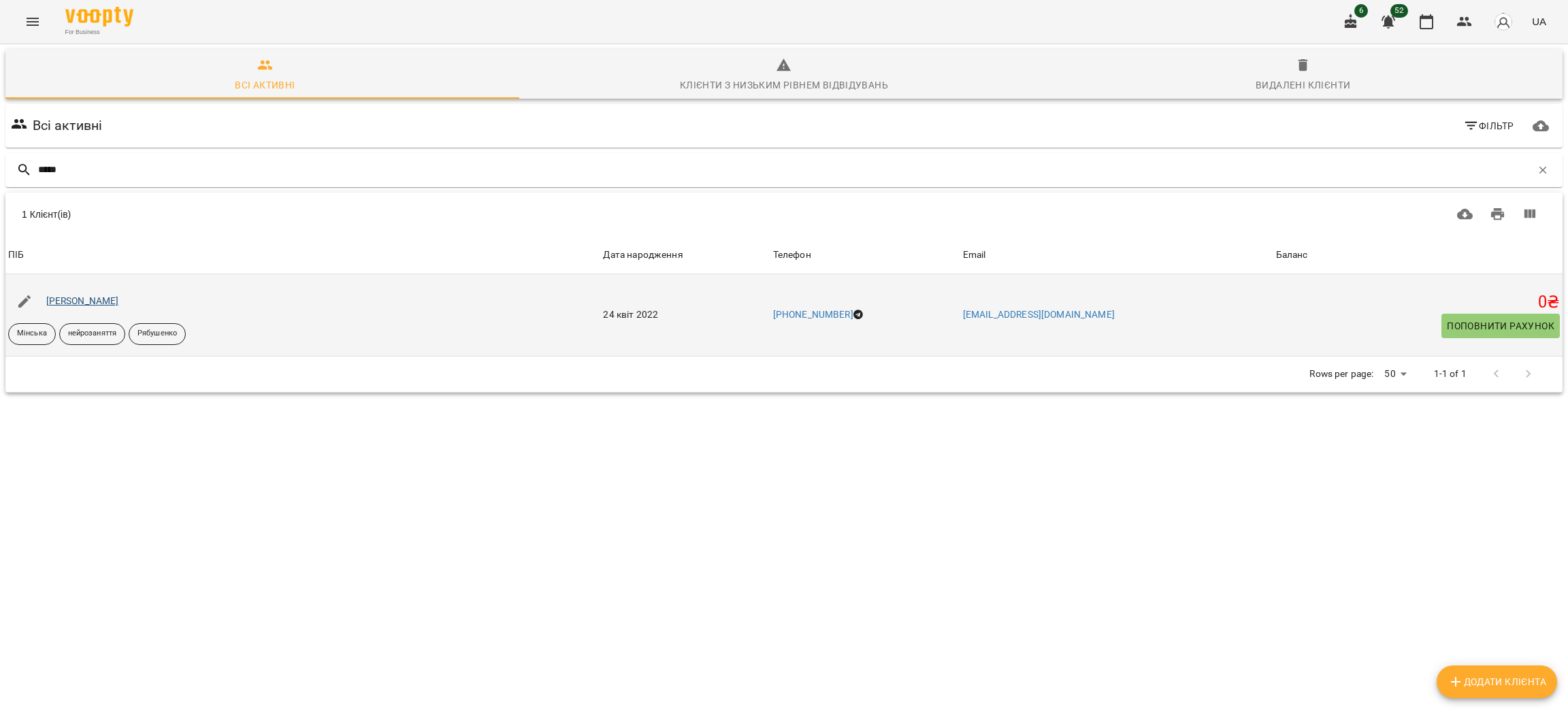
type input "*****"
click at [95, 301] on link "[PERSON_NAME]" at bounding box center [83, 300] width 73 height 11
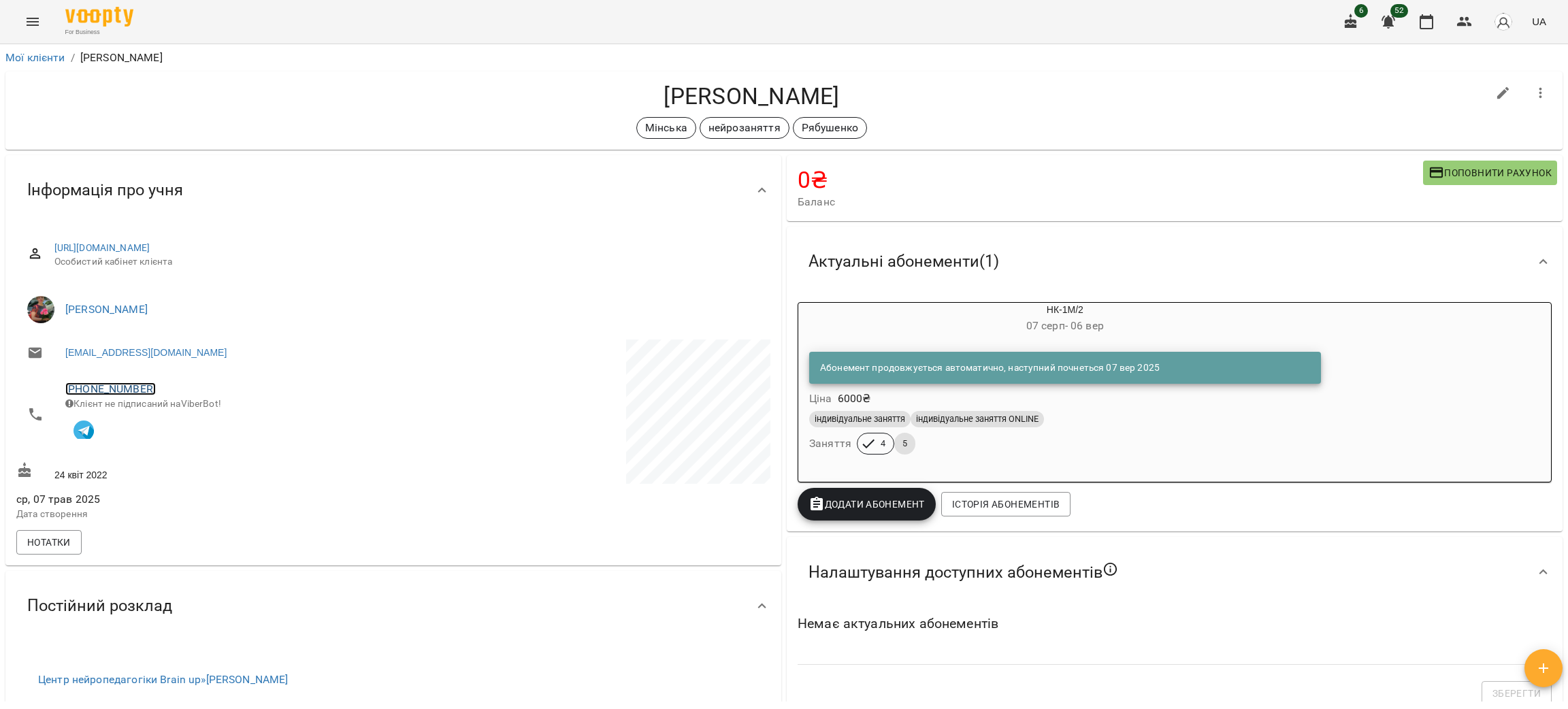
click at [87, 387] on link "+380951548586" at bounding box center [110, 388] width 91 height 13
click at [170, 414] on img at bounding box center [166, 415] width 20 height 20
click at [252, 117] on div "Мінська нейрозаняття Рябушенко" at bounding box center [752, 128] width 1471 height 22
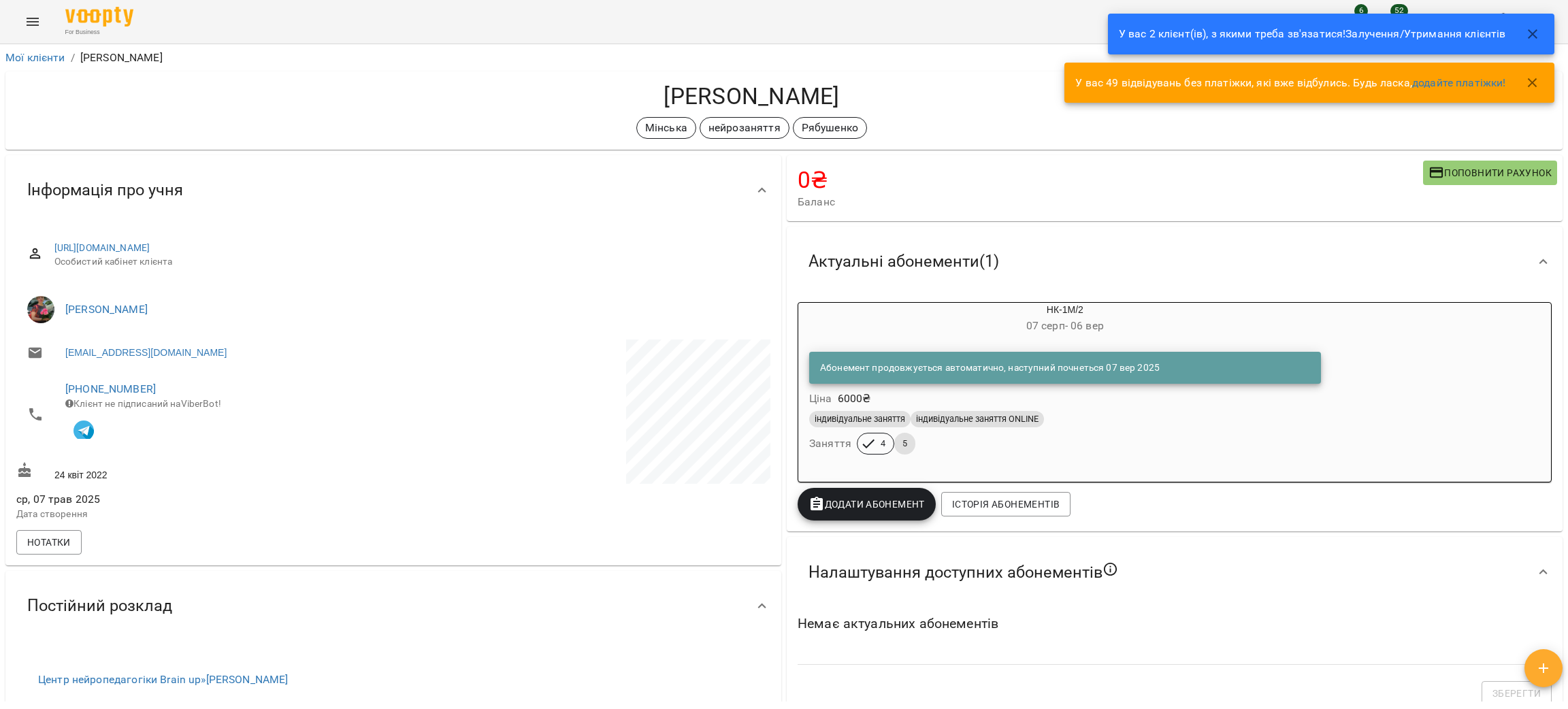
click at [1526, 32] on icon "button" at bounding box center [1533, 34] width 17 height 17
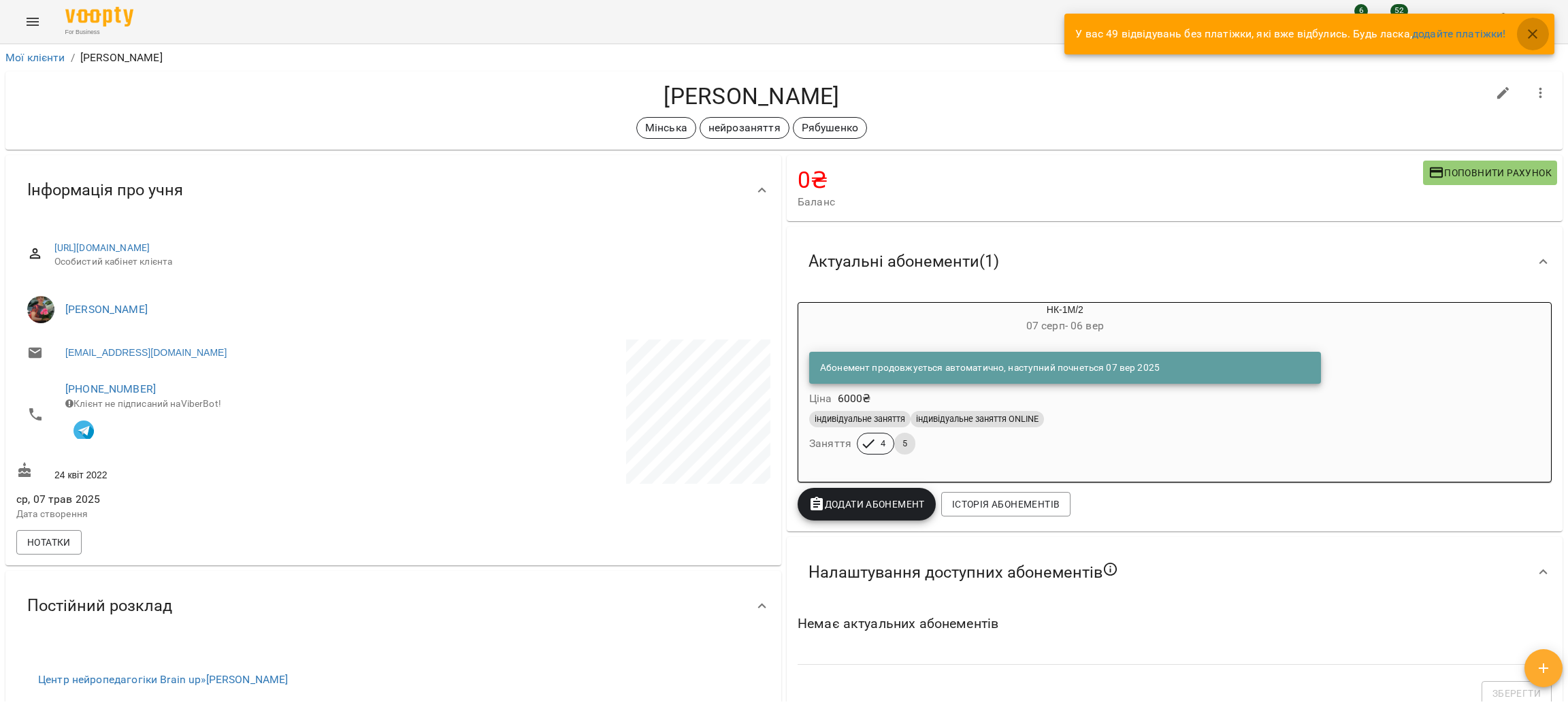
click at [1535, 35] on icon "button" at bounding box center [1533, 34] width 10 height 10
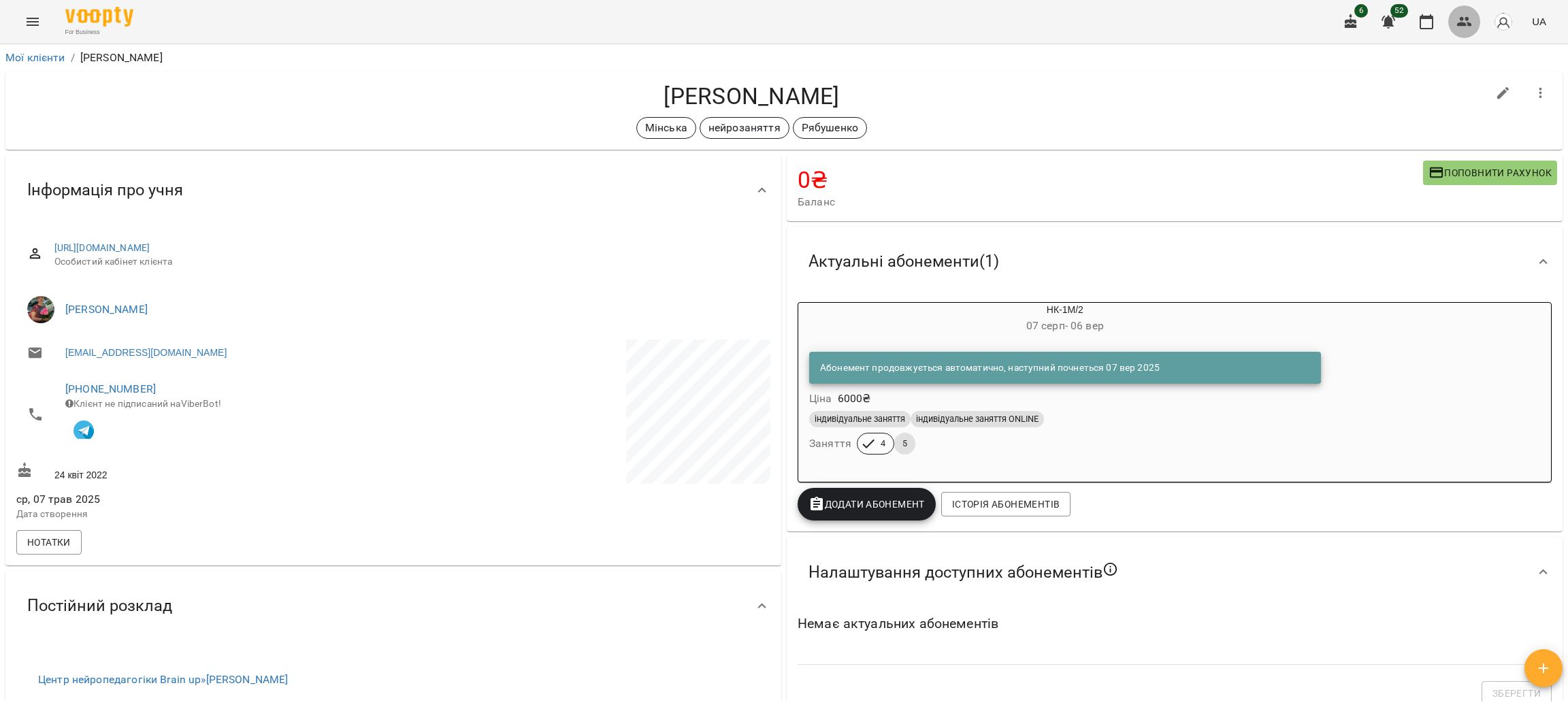
click at [1468, 19] on icon "button" at bounding box center [1465, 22] width 15 height 10
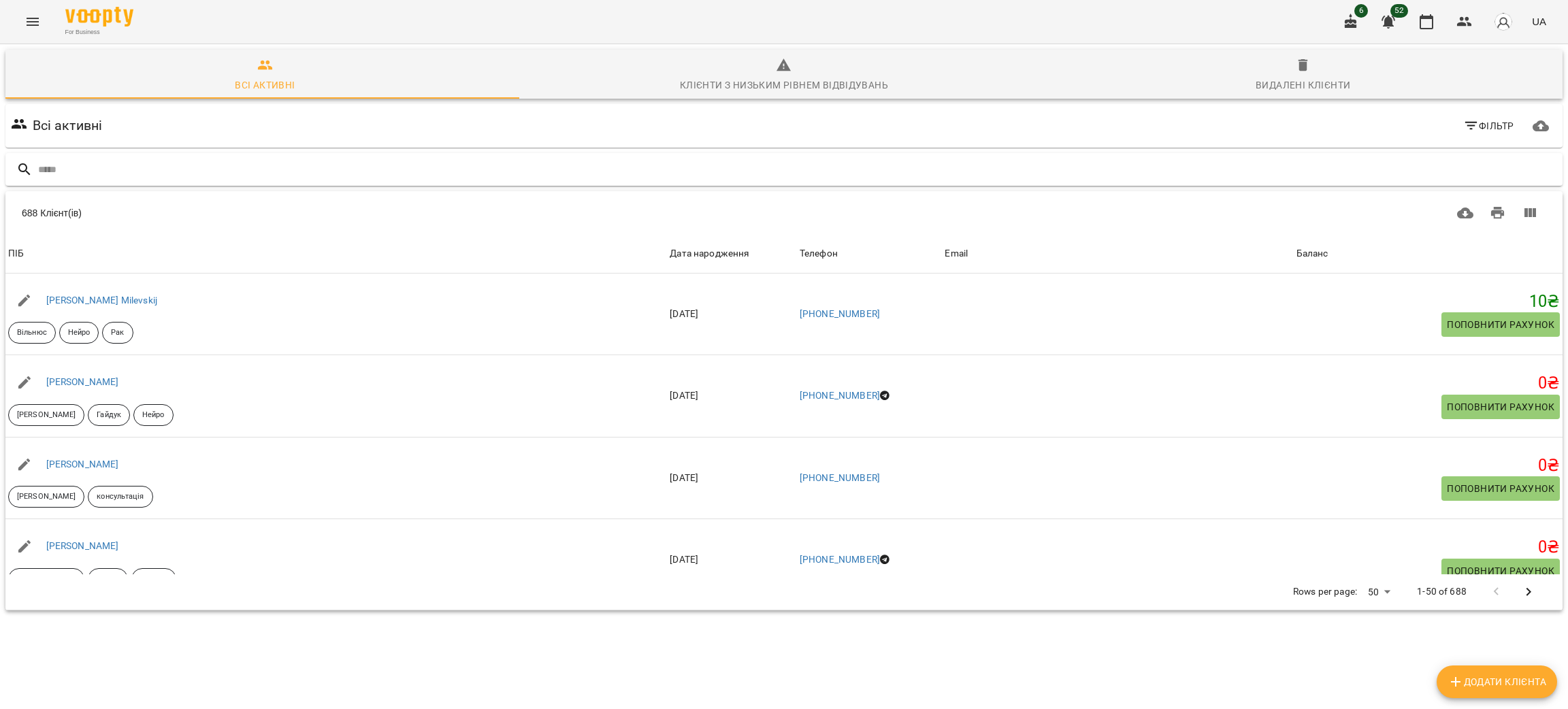
click at [113, 171] on input "text" at bounding box center [798, 170] width 1519 height 23
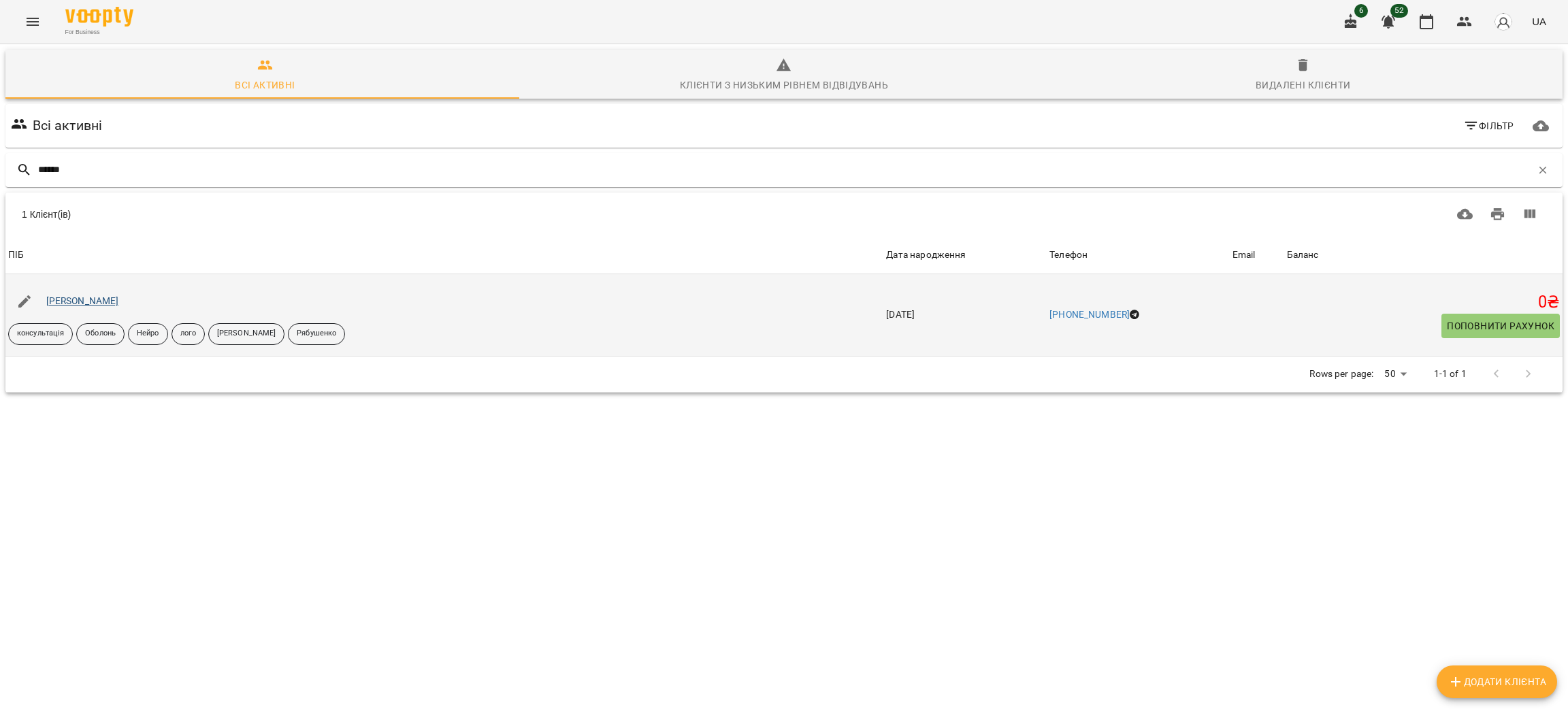
type input "******"
click at [83, 304] on link "[PERSON_NAME]" at bounding box center [83, 300] width 73 height 11
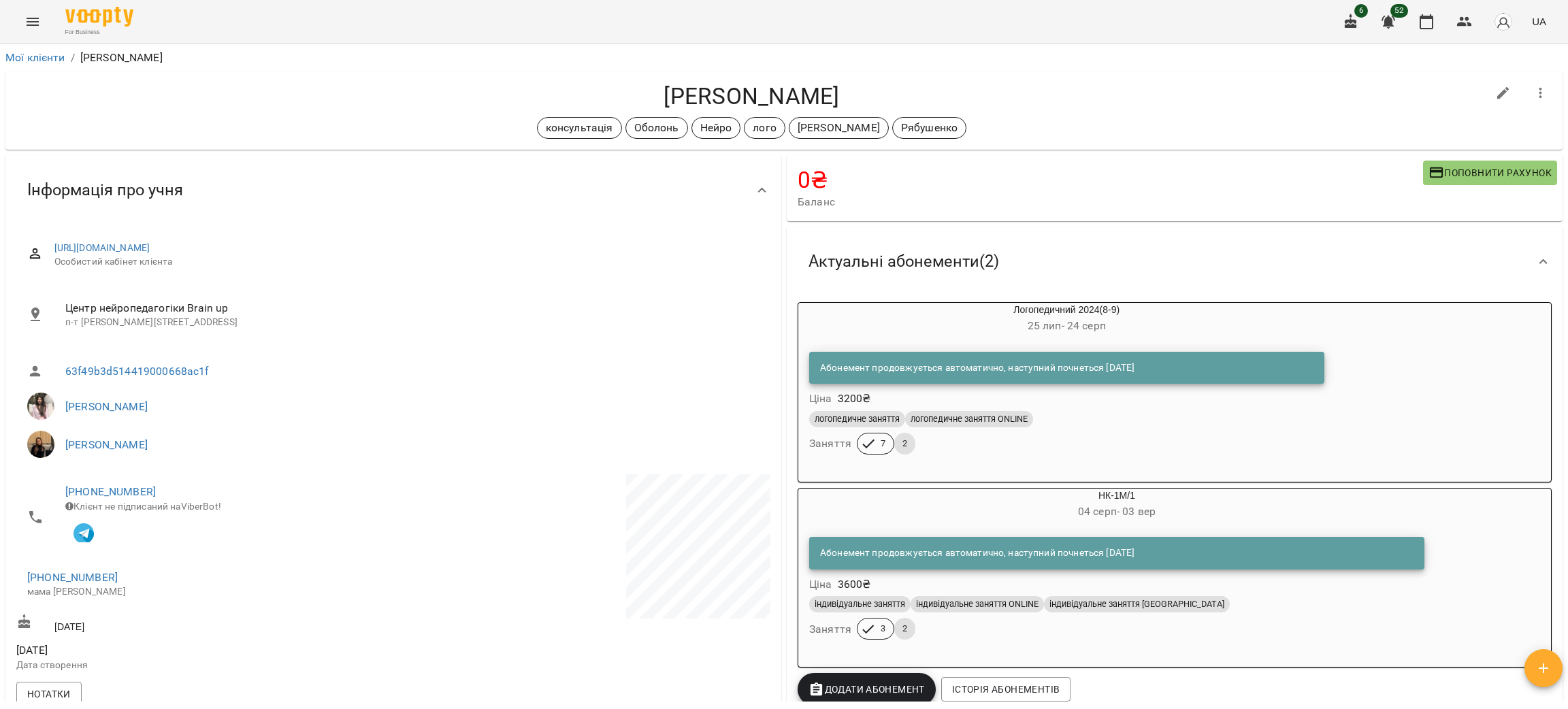
click at [137, 105] on h4 "[PERSON_NAME]" at bounding box center [752, 96] width 1471 height 28
click at [1465, 22] on icon "button" at bounding box center [1465, 22] width 17 height 17
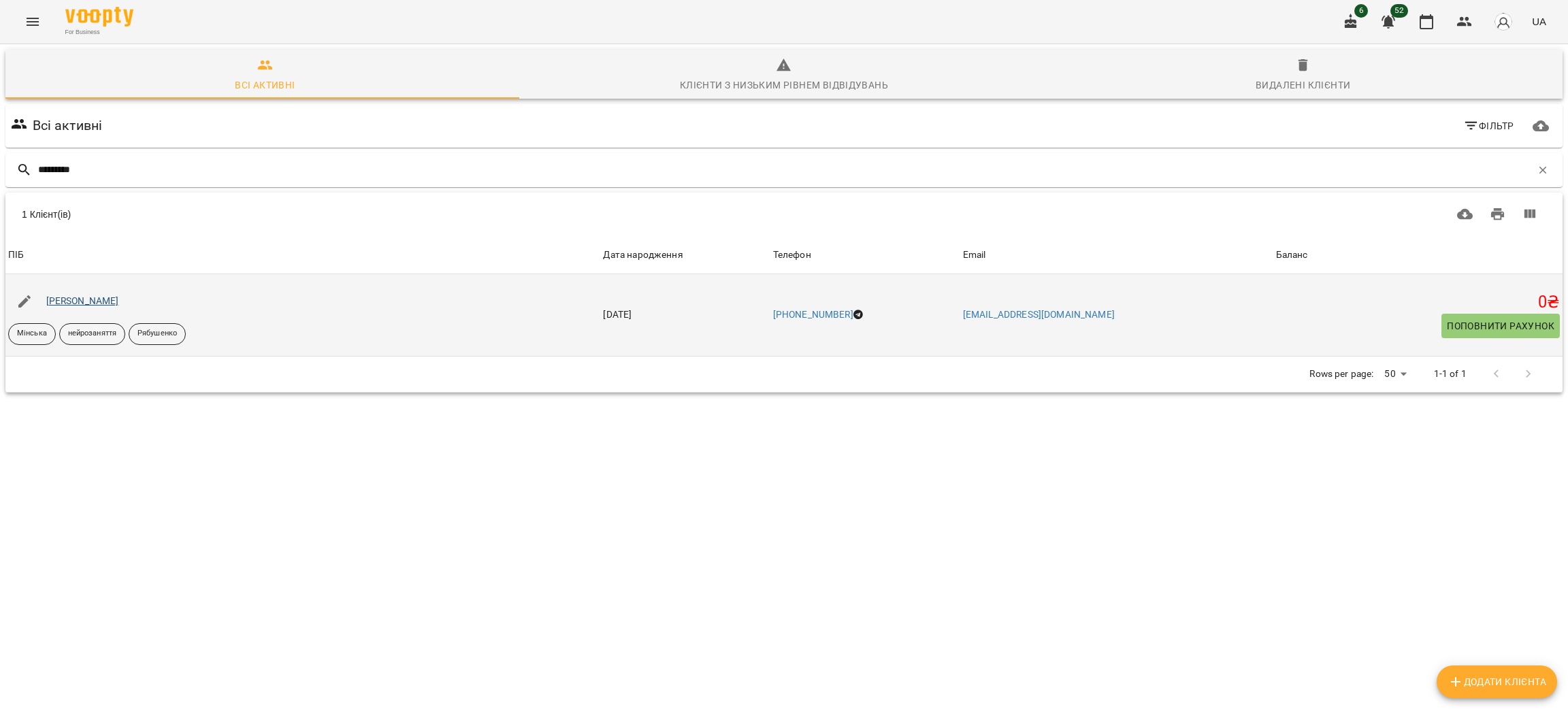
type input "*********"
click at [107, 300] on link "Федорченко Єва" at bounding box center [83, 300] width 73 height 11
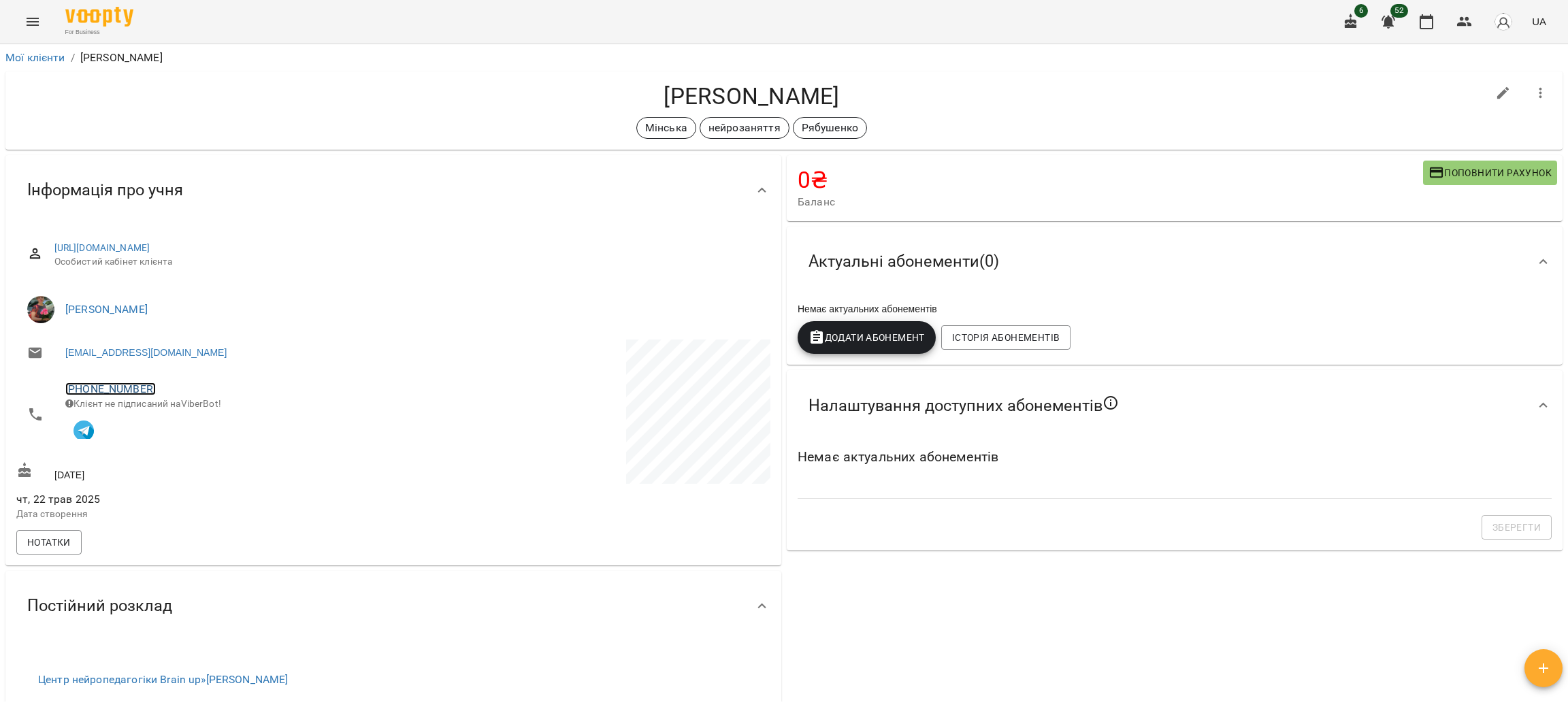
click at [113, 388] on link "+380638007295" at bounding box center [110, 388] width 91 height 13
click at [161, 411] on img at bounding box center [166, 415] width 20 height 20
click at [1468, 26] on icon "button" at bounding box center [1465, 22] width 17 height 17
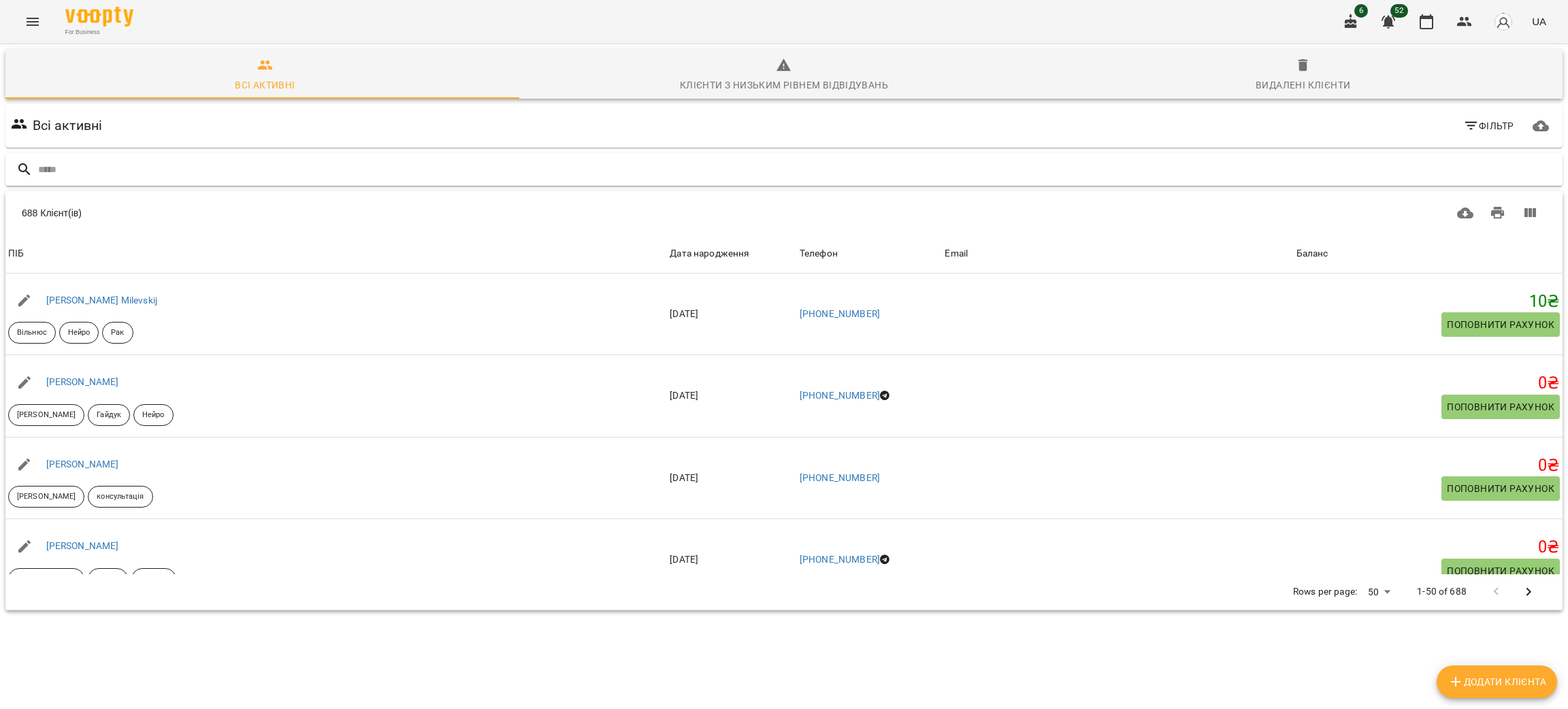
click at [83, 184] on div at bounding box center [784, 170] width 1557 height 33
click at [76, 173] on input "text" at bounding box center [798, 170] width 1519 height 23
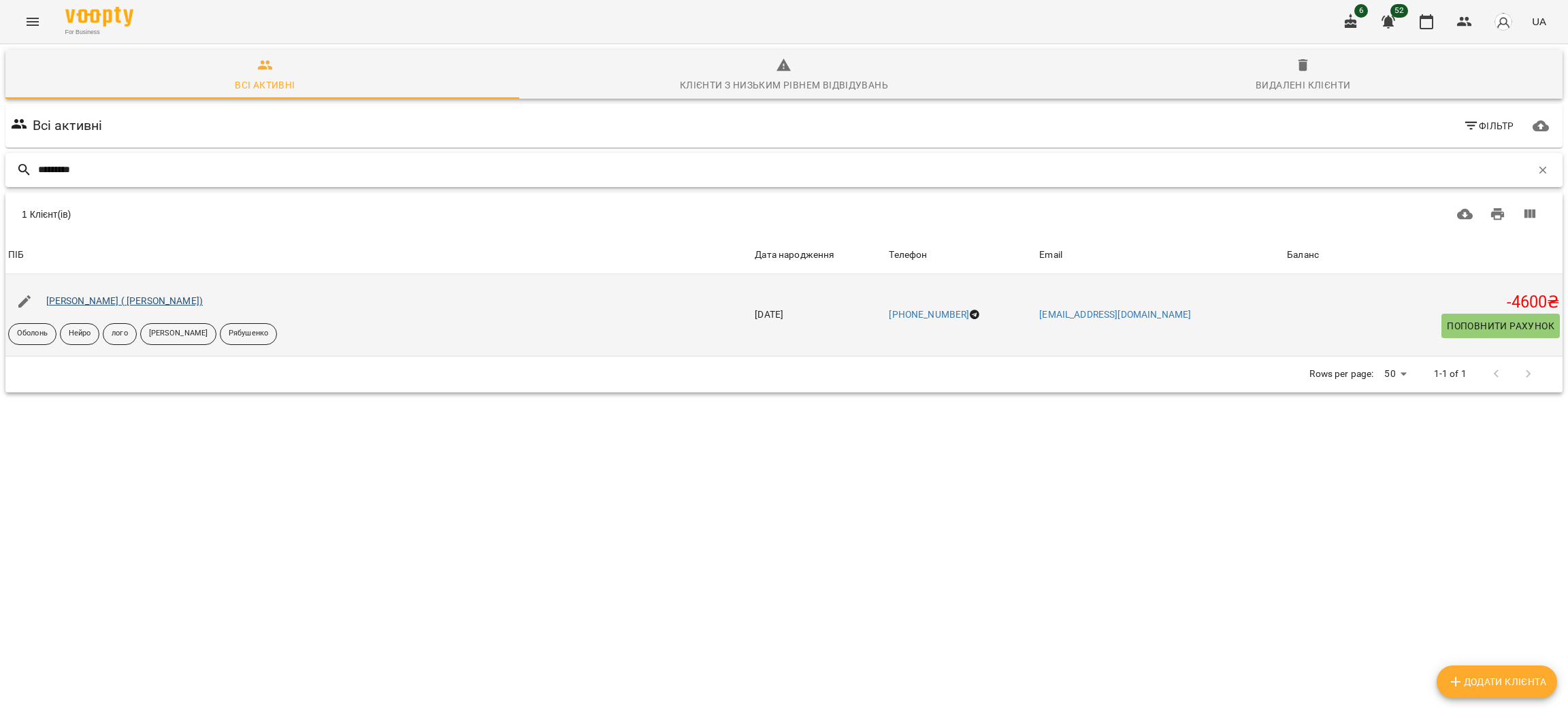
type input "*********"
click at [128, 298] on link "Пустовітов Кирило ( Світлана)" at bounding box center [125, 300] width 156 height 11
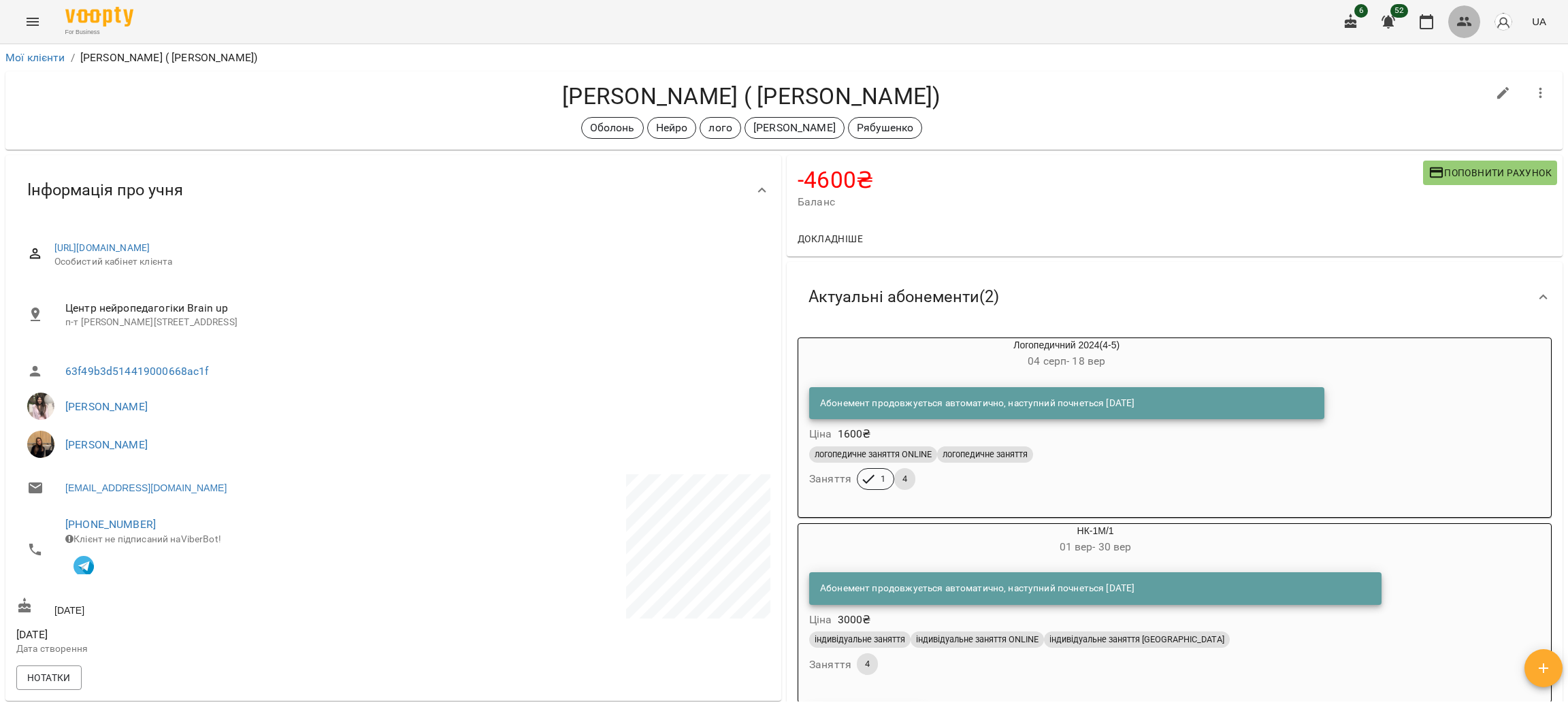
click at [1463, 19] on icon "button" at bounding box center [1465, 22] width 15 height 10
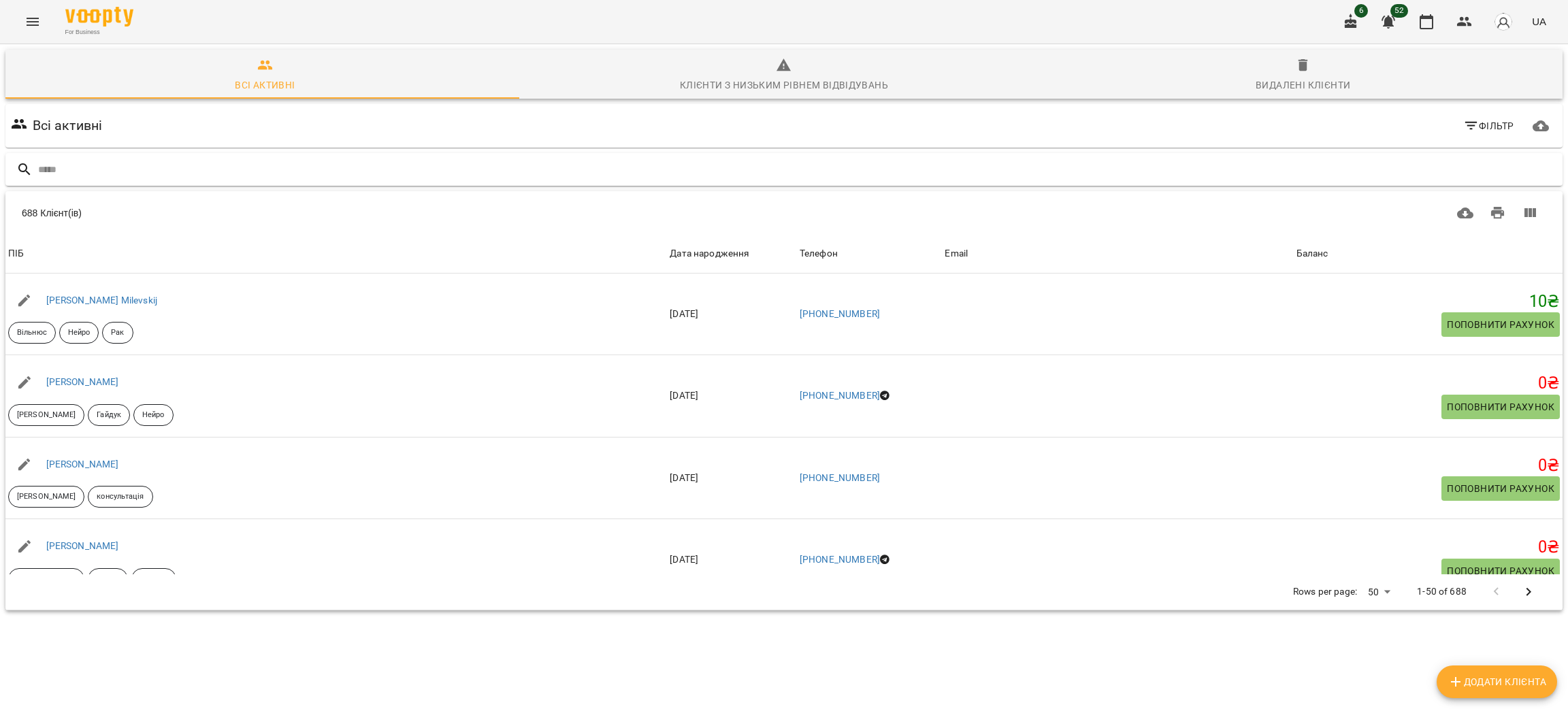
click at [95, 164] on input "text" at bounding box center [798, 170] width 1519 height 23
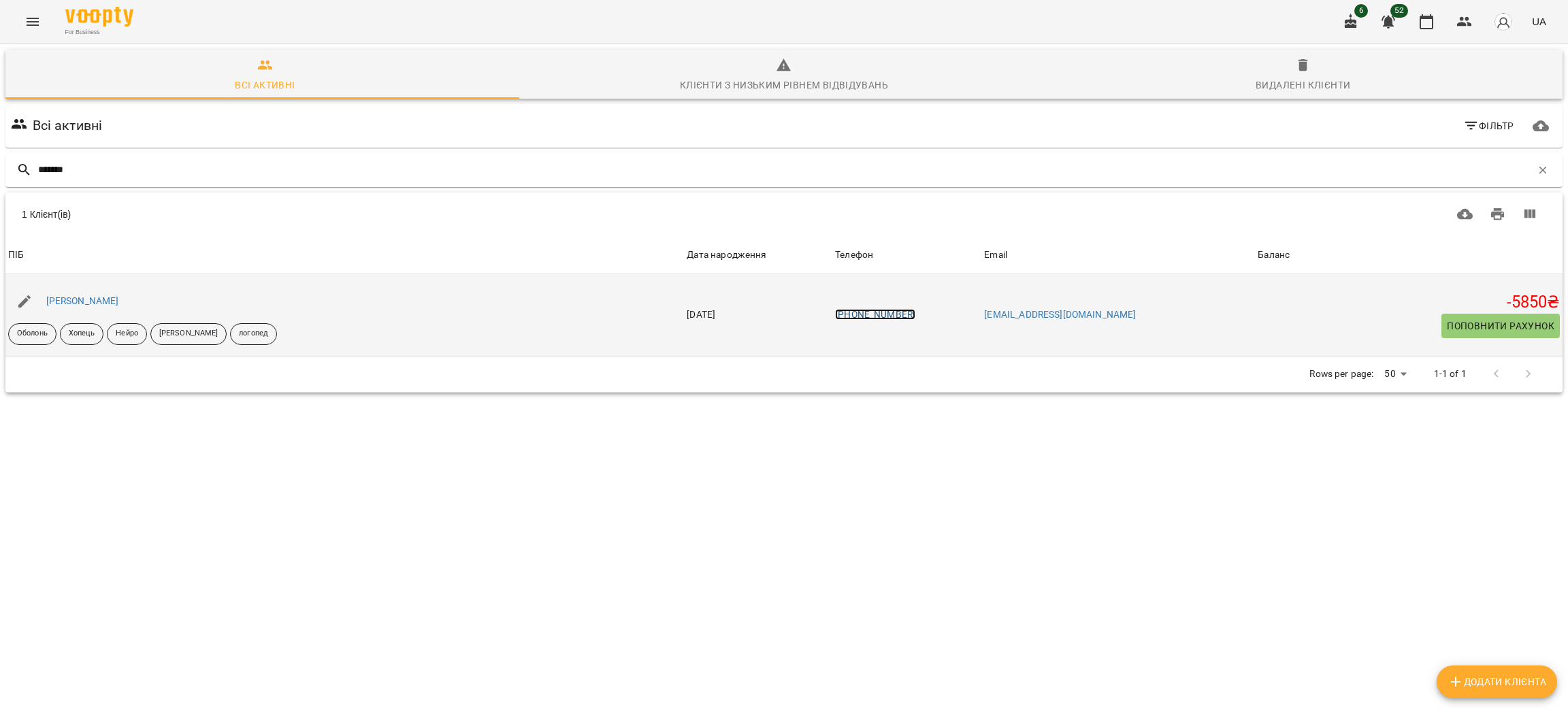
click at [888, 320] on link "+380962302841" at bounding box center [875, 315] width 80 height 11
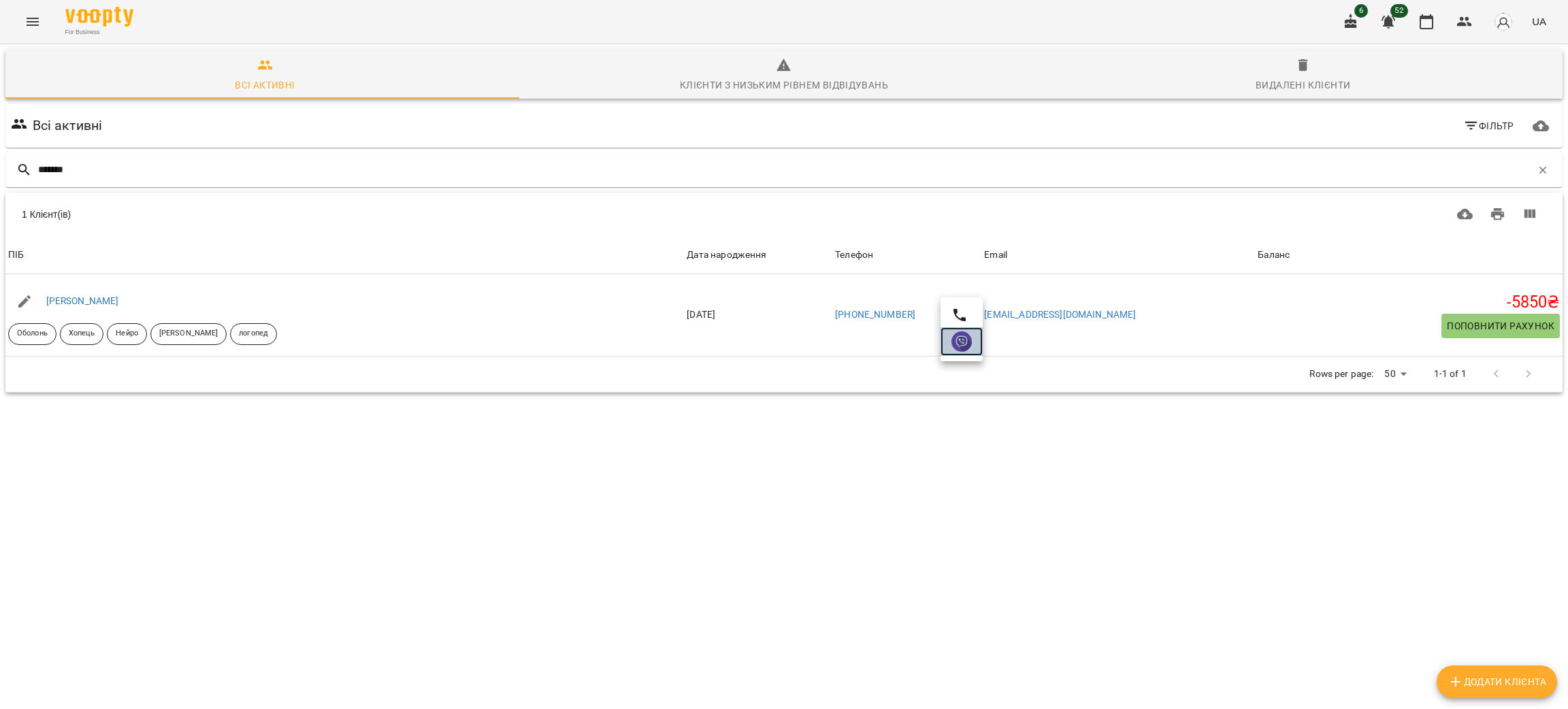
click at [954, 349] on img at bounding box center [961, 341] width 20 height 20
click at [148, 164] on input "*******" at bounding box center [785, 170] width 1494 height 23
click at [148, 165] on input "*******" at bounding box center [785, 170] width 1494 height 23
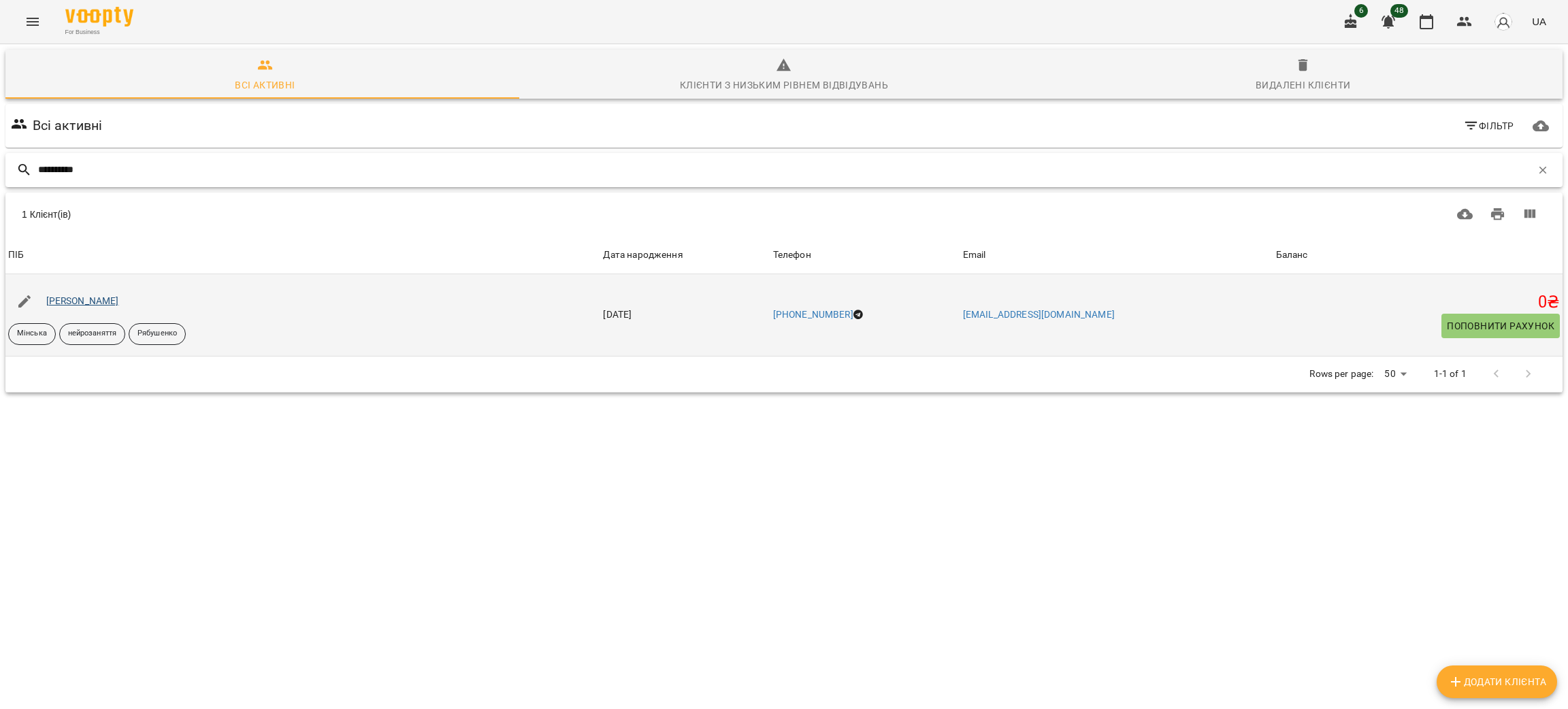
type input "**********"
click at [113, 304] on link "Федорченко Єва" at bounding box center [83, 300] width 73 height 11
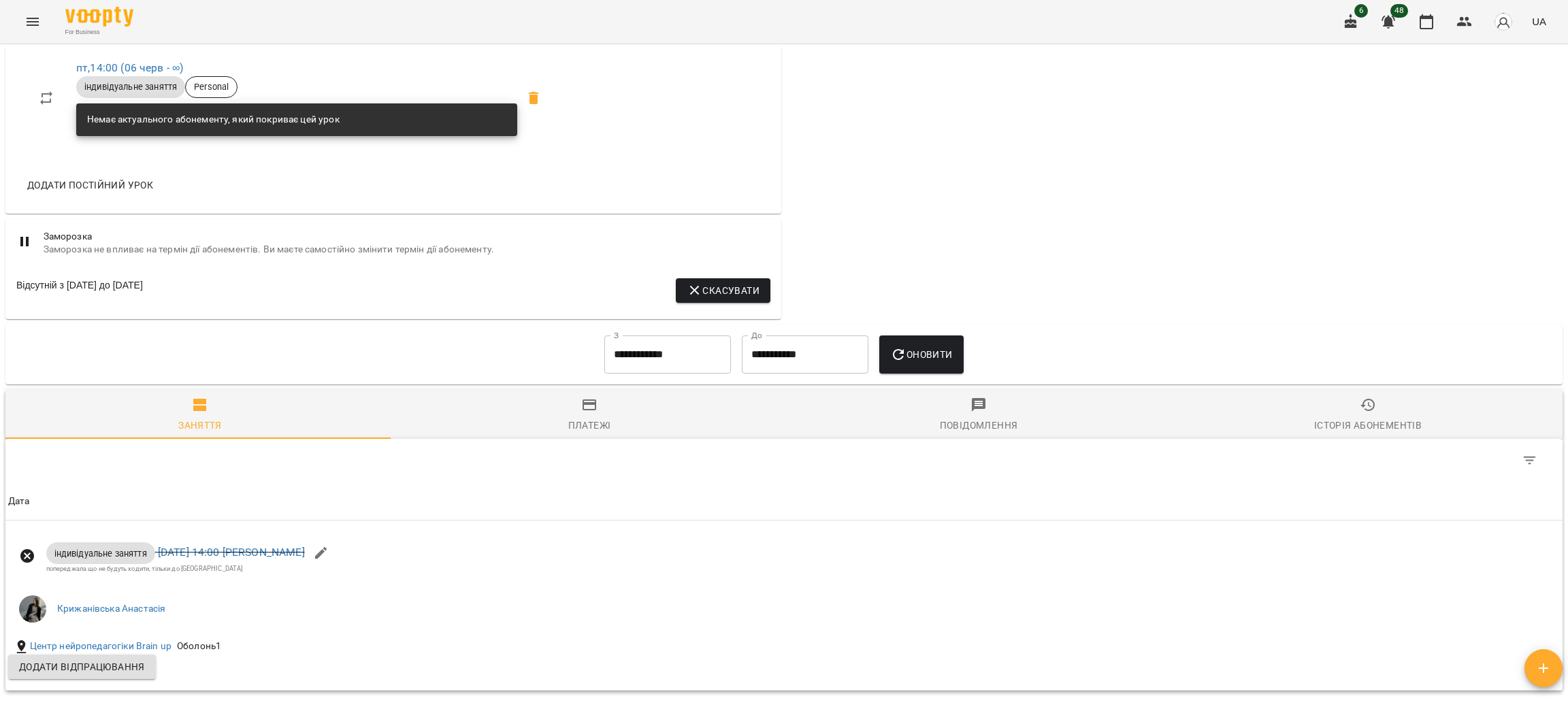
scroll to position [810, 0]
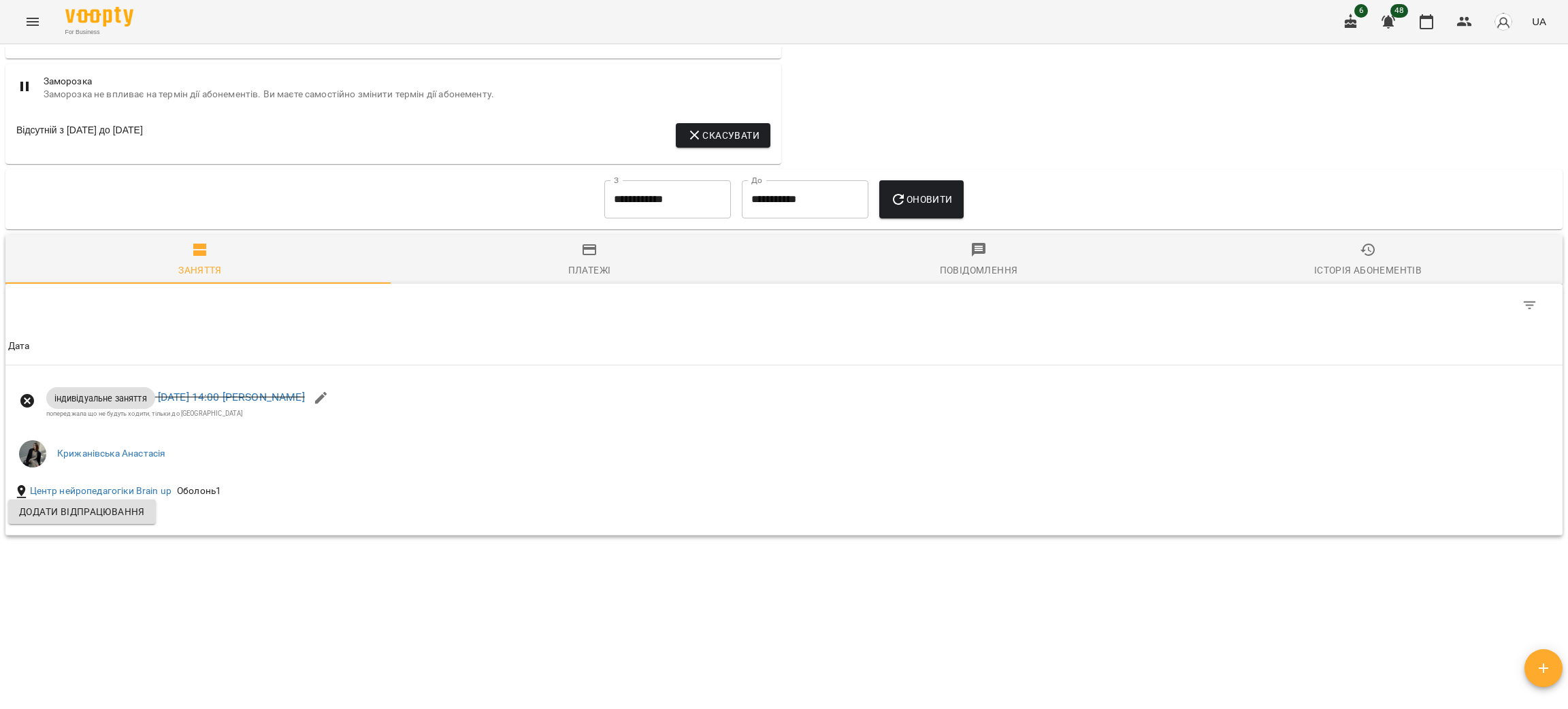
click at [1340, 249] on span "Історія абонементів" at bounding box center [1368, 260] width 373 height 37
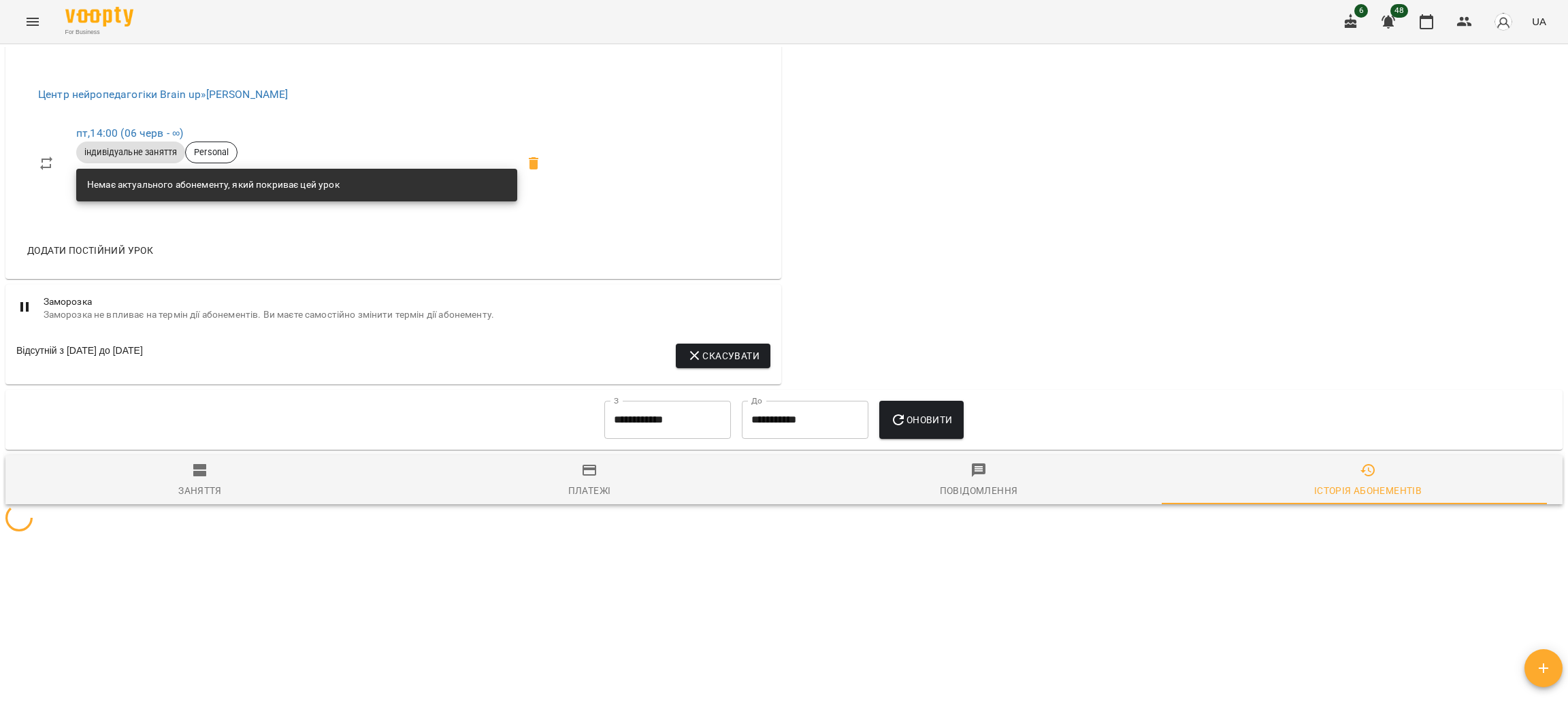
scroll to position [681, 0]
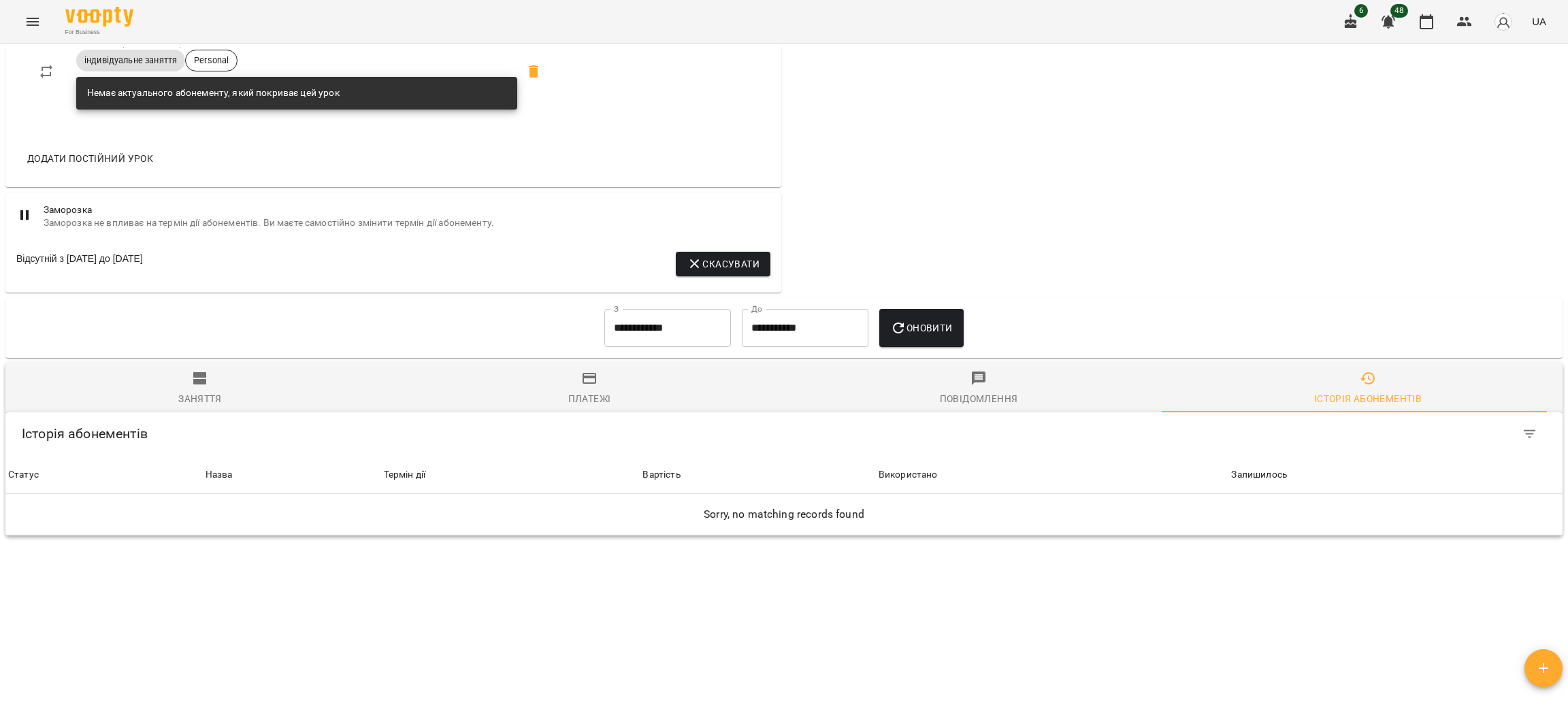
click at [615, 340] on input "**********" at bounding box center [668, 328] width 127 height 38
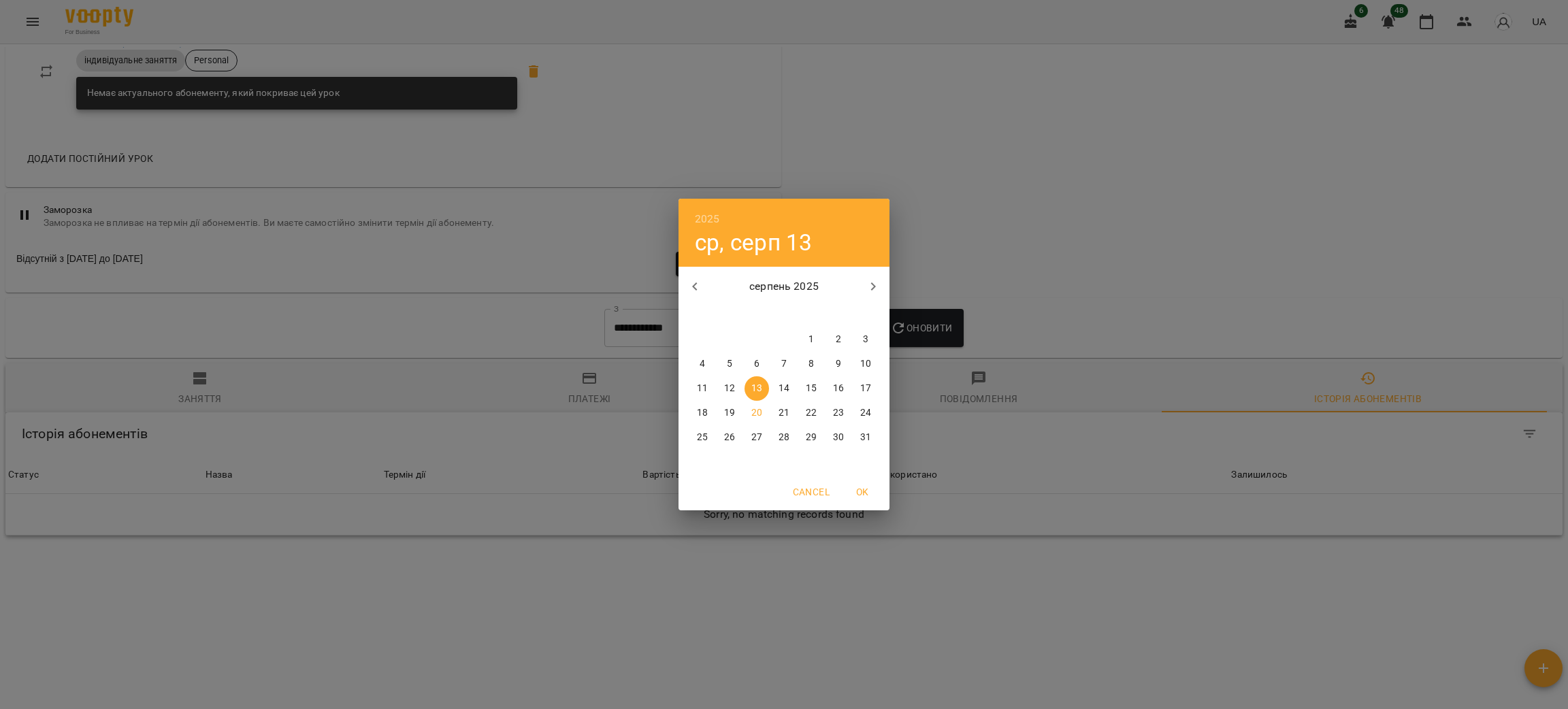
click at [691, 285] on icon "button" at bounding box center [695, 287] width 17 height 17
click at [745, 379] on div "16" at bounding box center [757, 388] width 27 height 25
type input "**********"
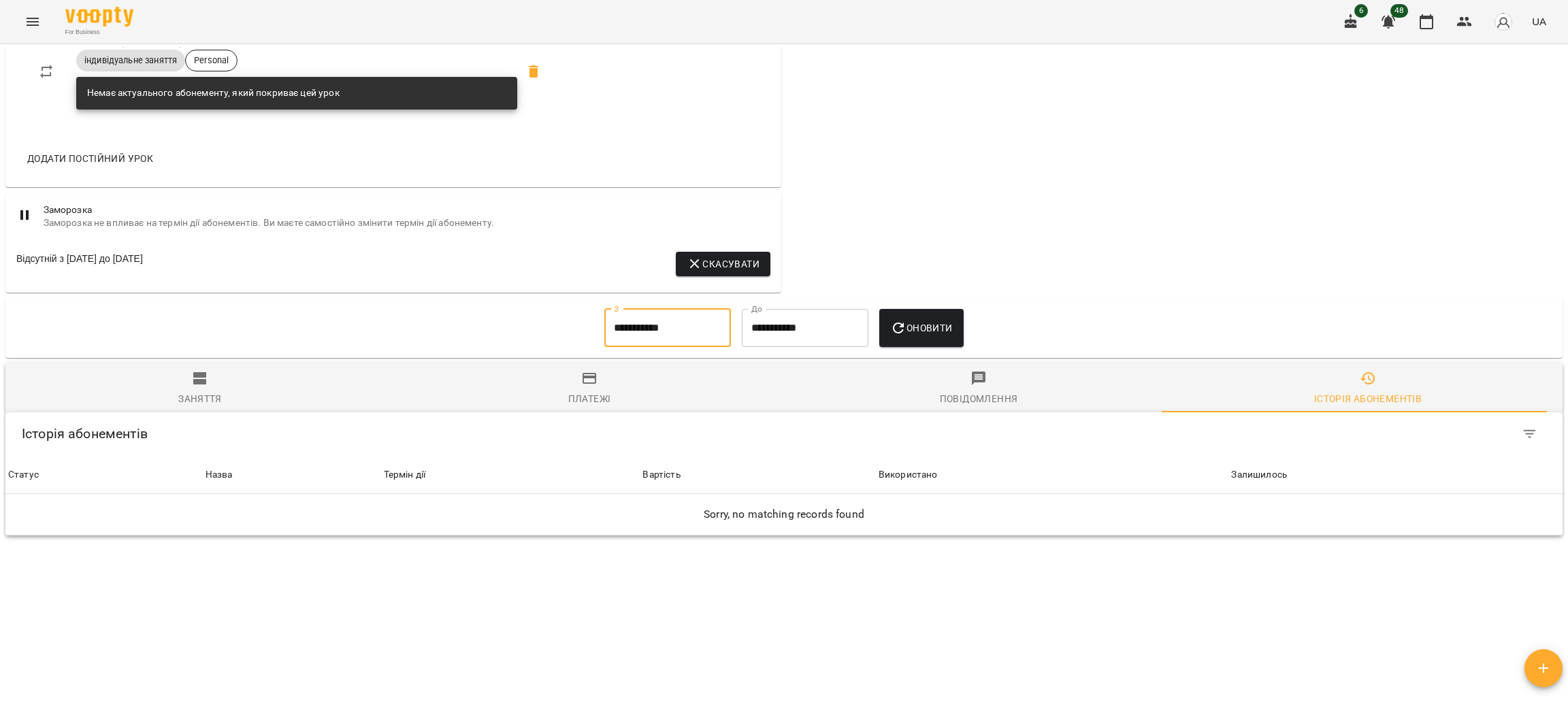
click at [949, 327] on span "Оновити" at bounding box center [921, 328] width 62 height 17
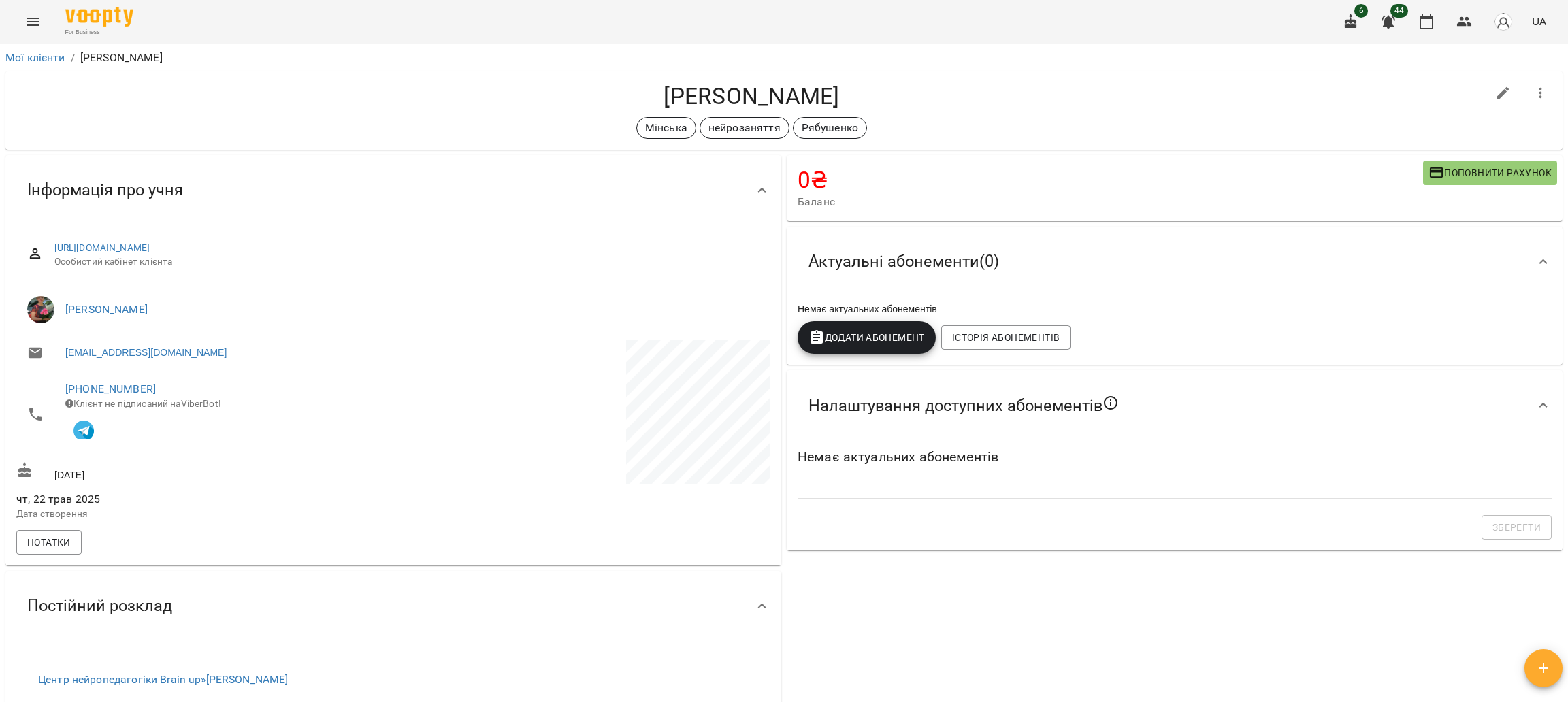
scroll to position [380, 0]
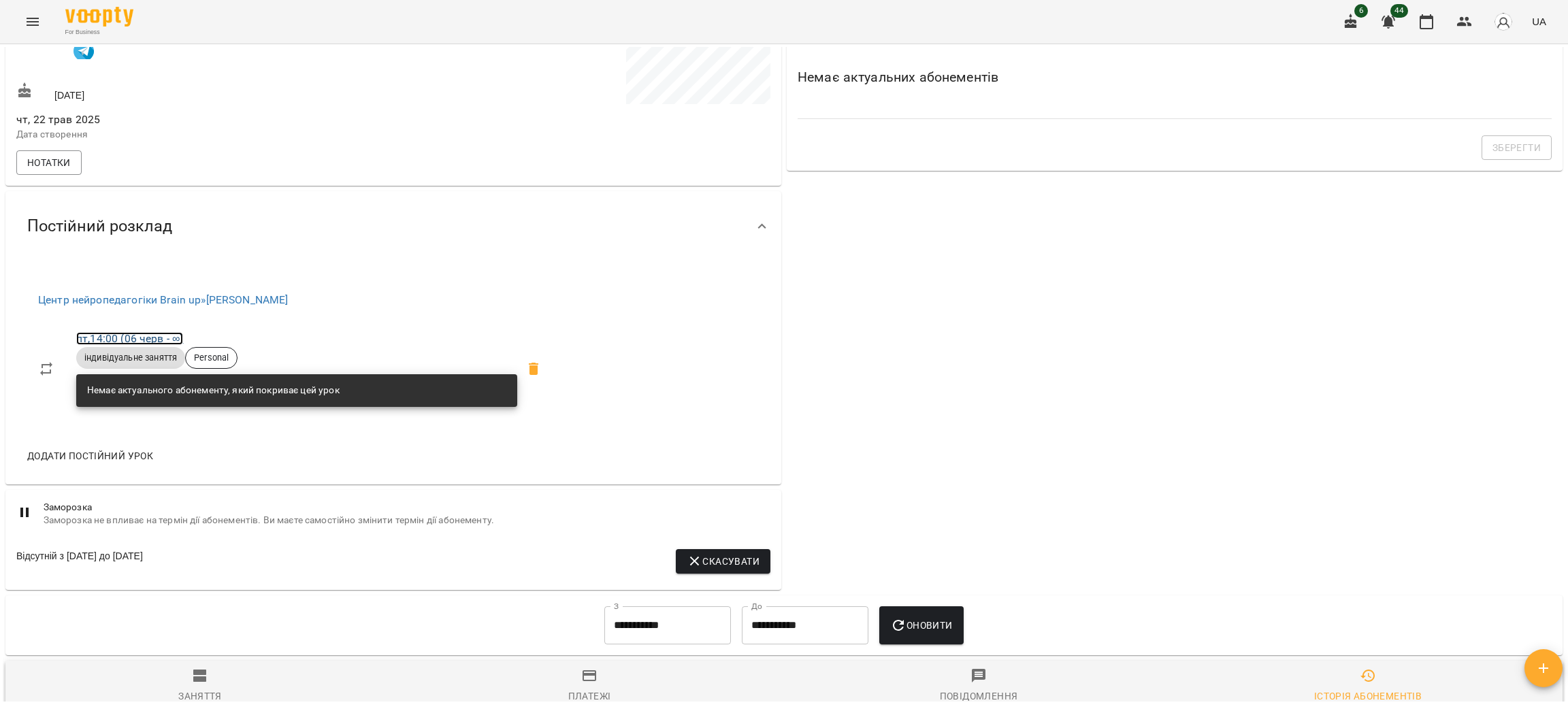
click at [130, 341] on link "пт , 14:00 (06 черв - ∞)" at bounding box center [130, 338] width 107 height 13
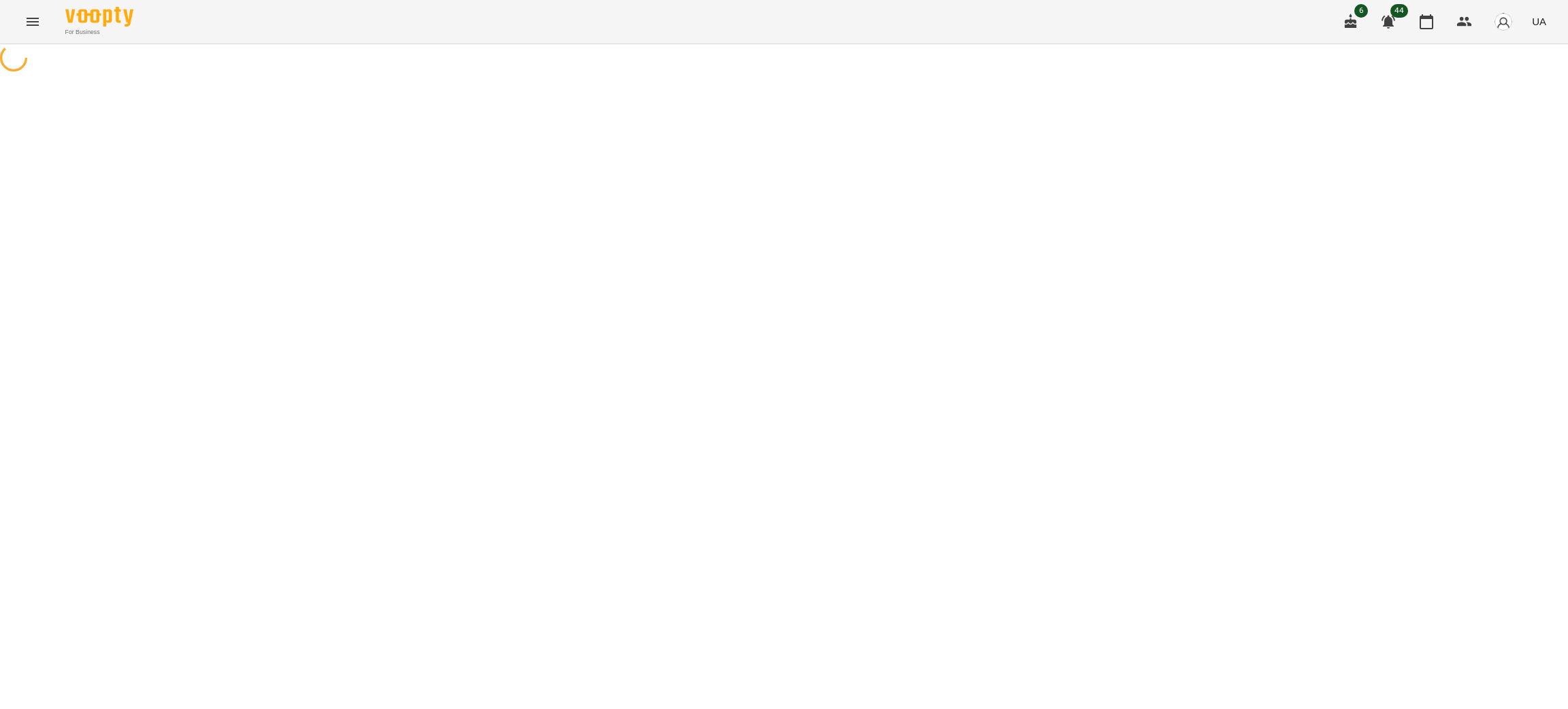
select select "*"
select select "**********"
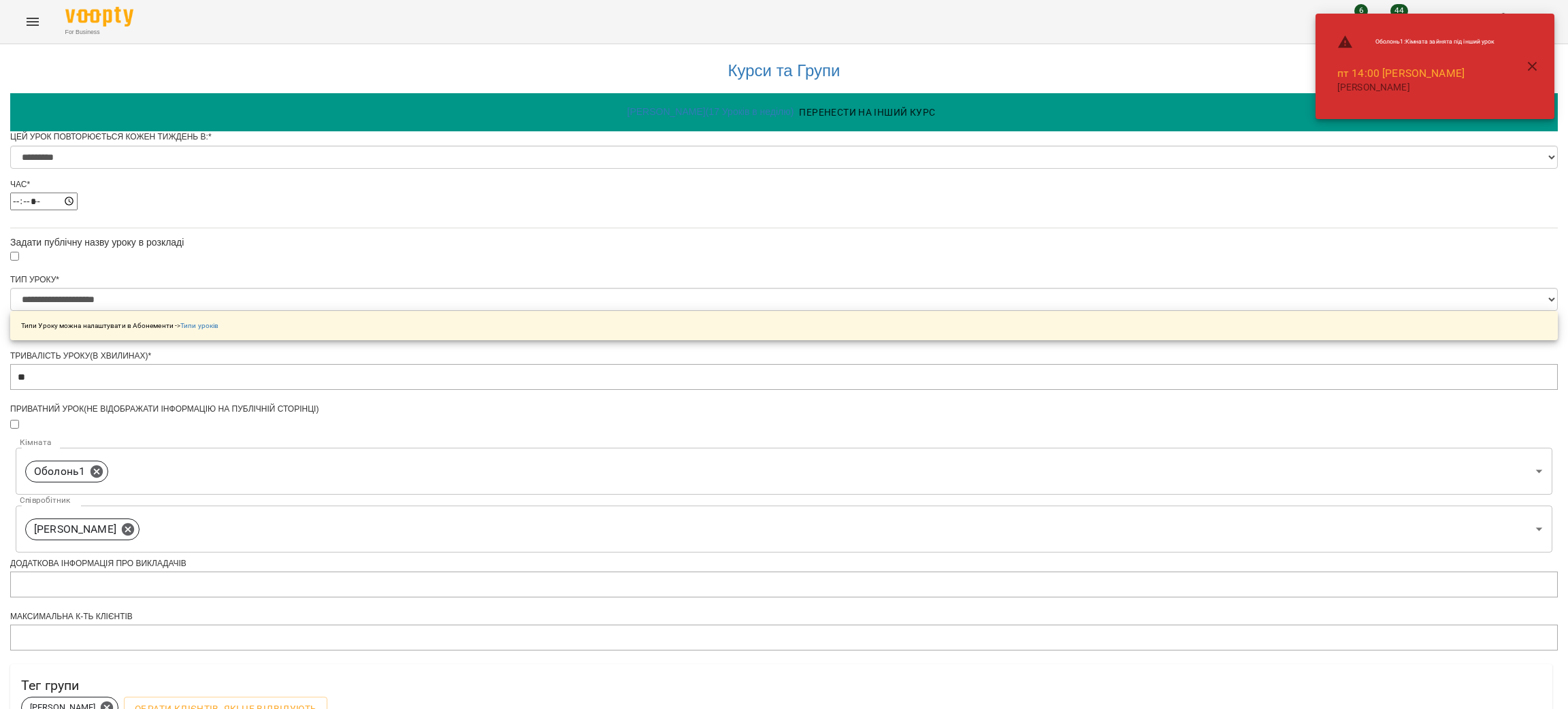
scroll to position [394, 0]
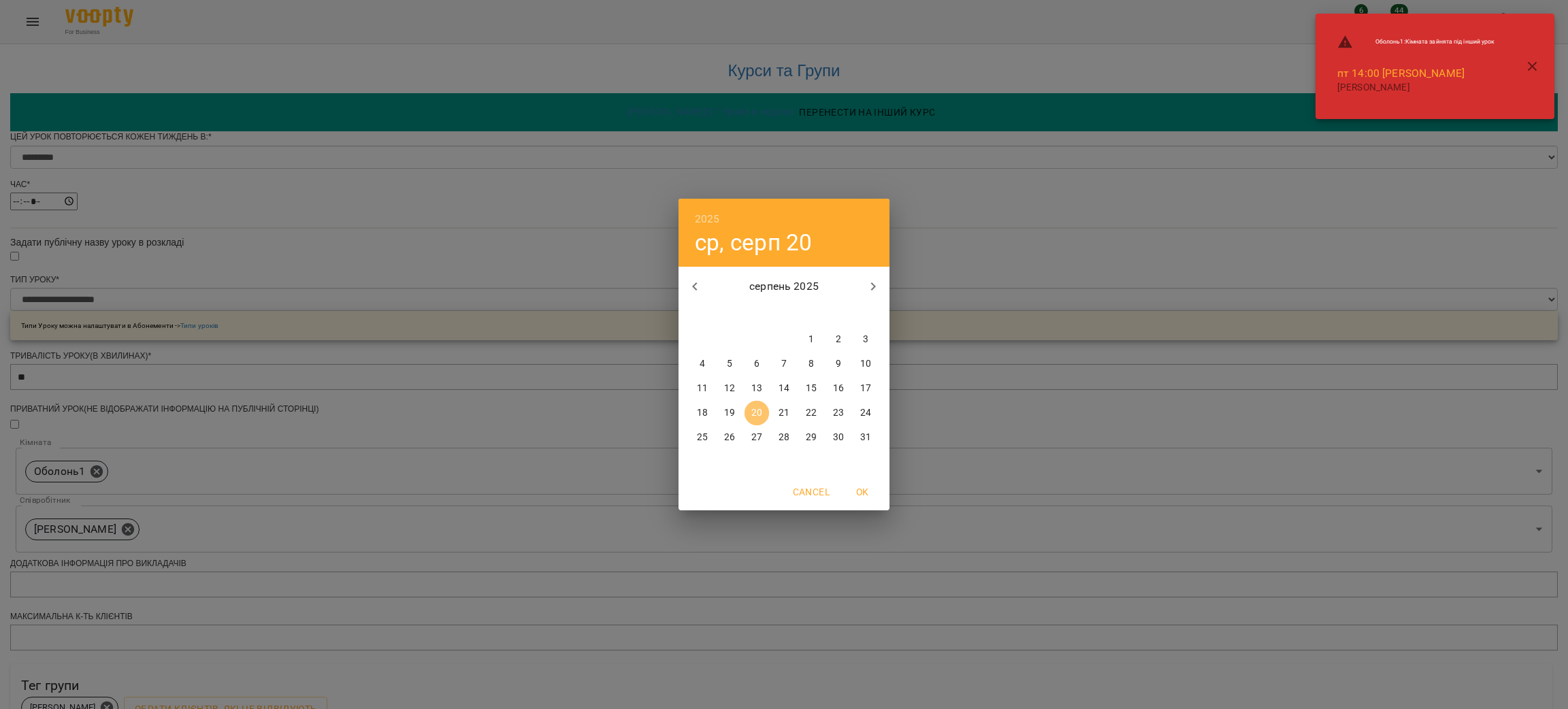
click at [761, 408] on p "20" at bounding box center [757, 413] width 11 height 14
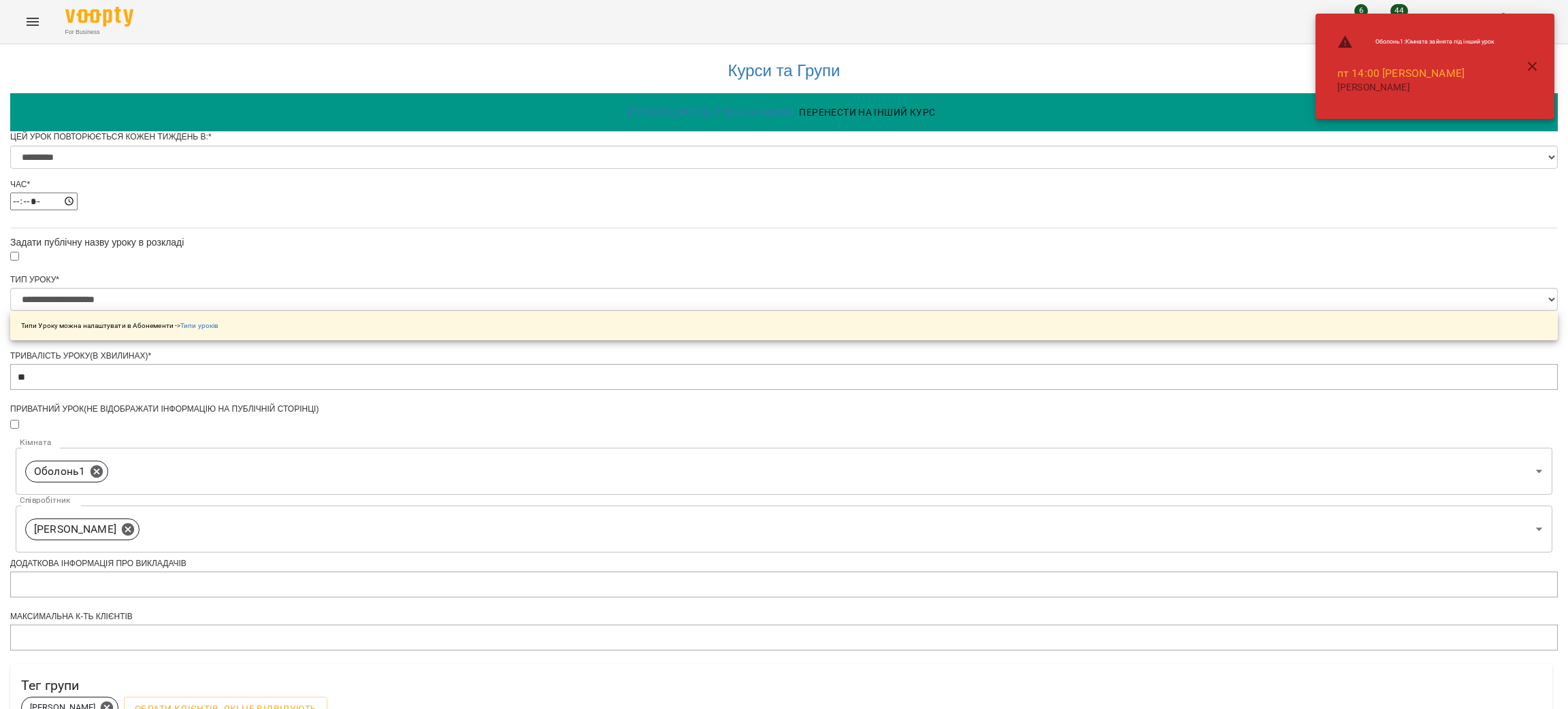
scroll to position [442, 0]
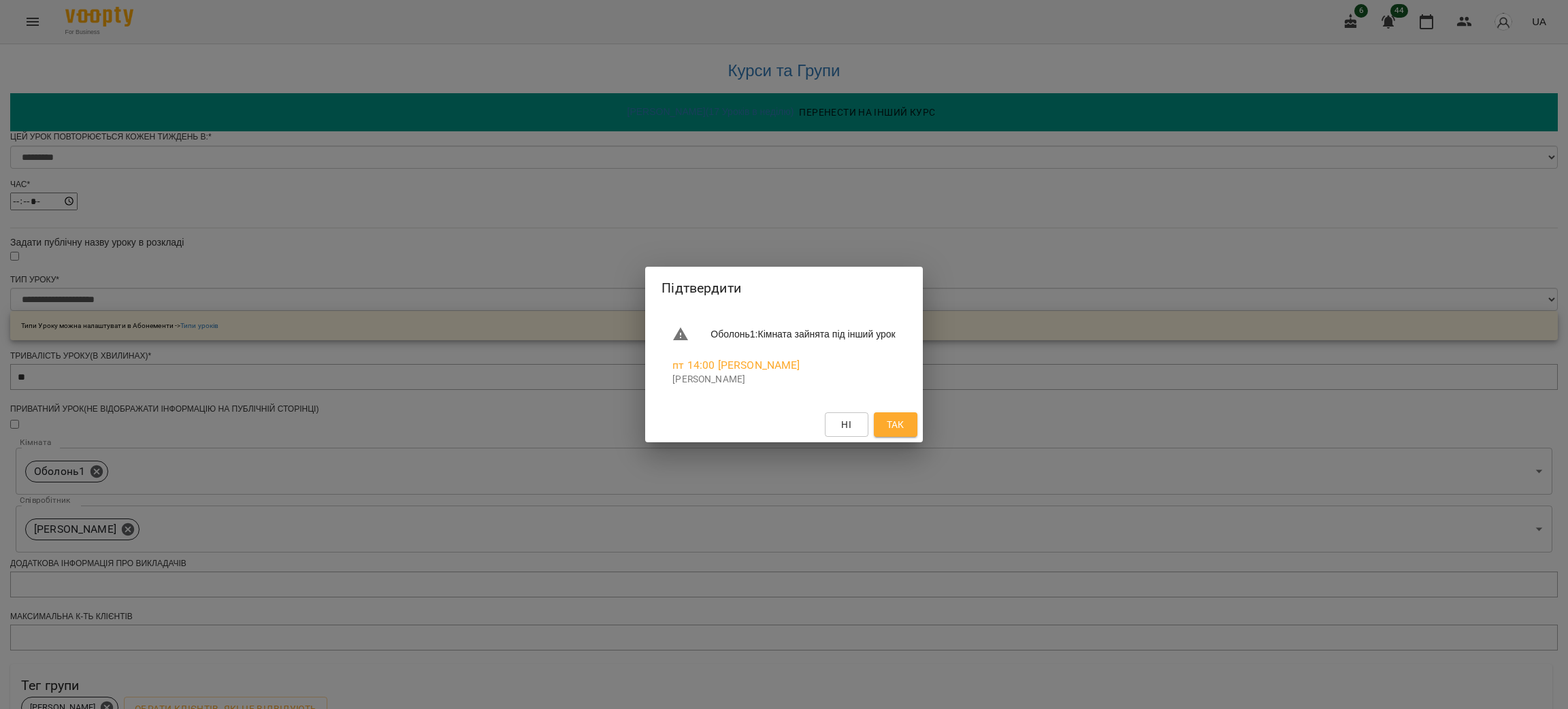
click at [918, 418] on button "Так" at bounding box center [896, 424] width 44 height 25
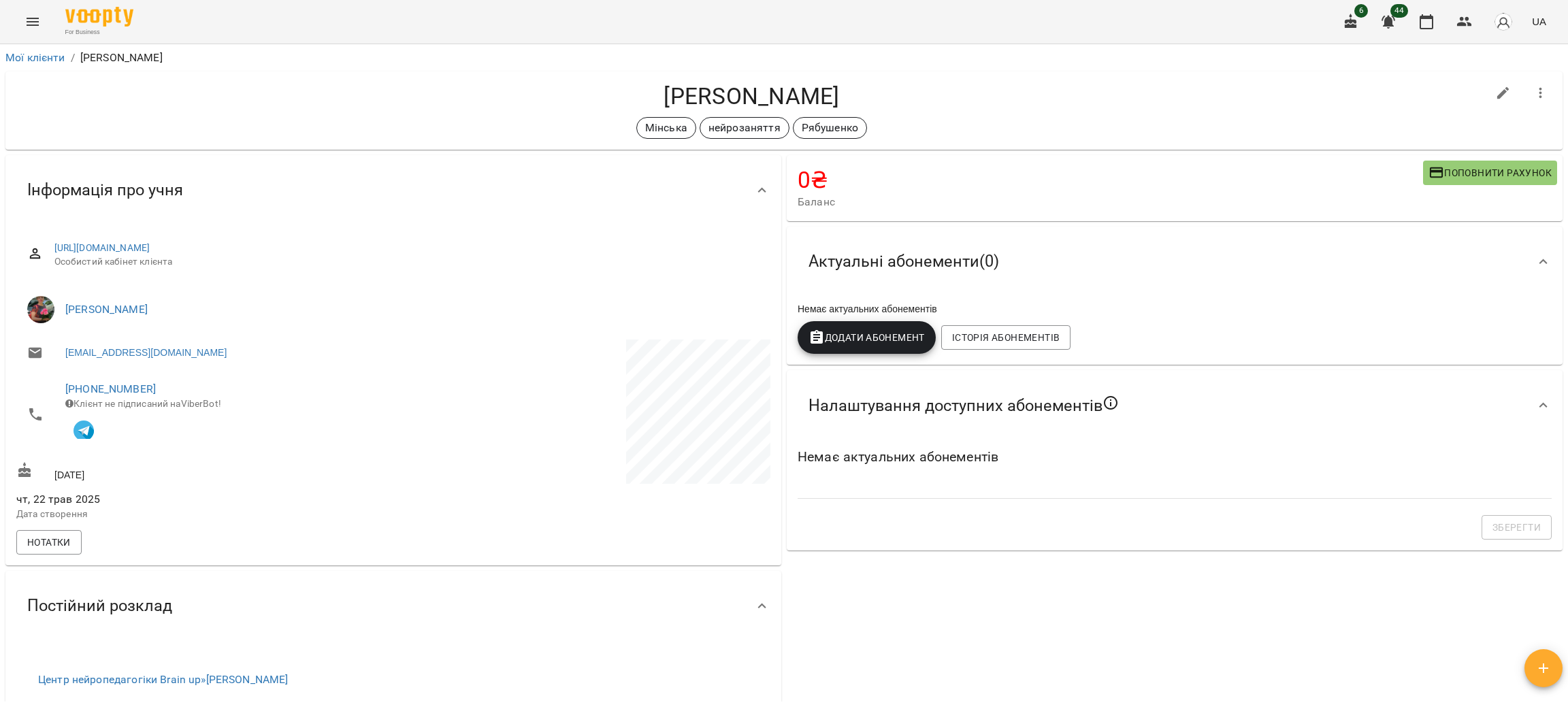
drag, startPoint x: 815, startPoint y: 85, endPoint x: 652, endPoint y: 68, distance: 163.9
click at [654, 69] on div "Федорченко Єва Мінська нейрозаняття Рябушенко" at bounding box center [784, 110] width 1563 height 83
copy h4 "Федорченко Єва"
click at [1463, 25] on icon "button" at bounding box center [1465, 22] width 15 height 10
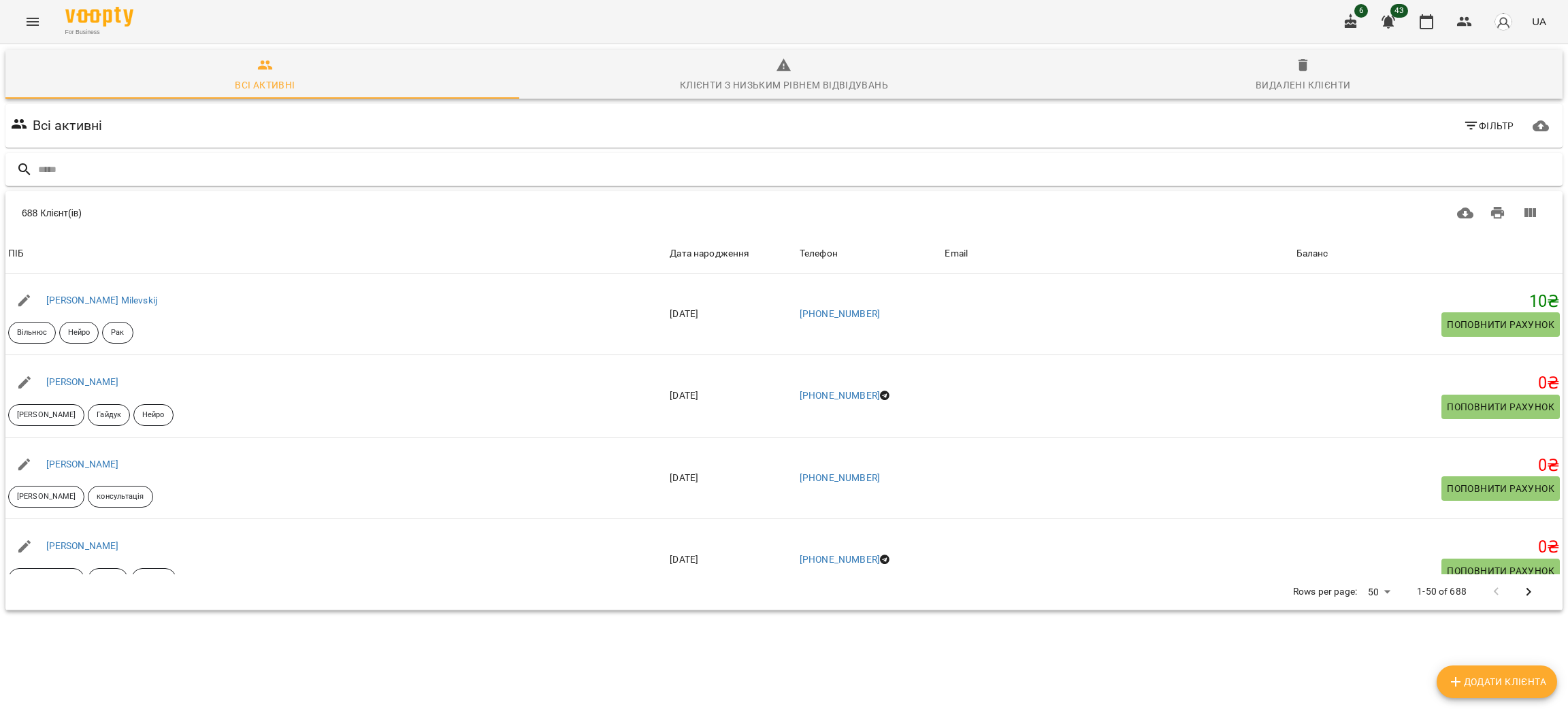
click at [294, 161] on input "text" at bounding box center [798, 170] width 1519 height 23
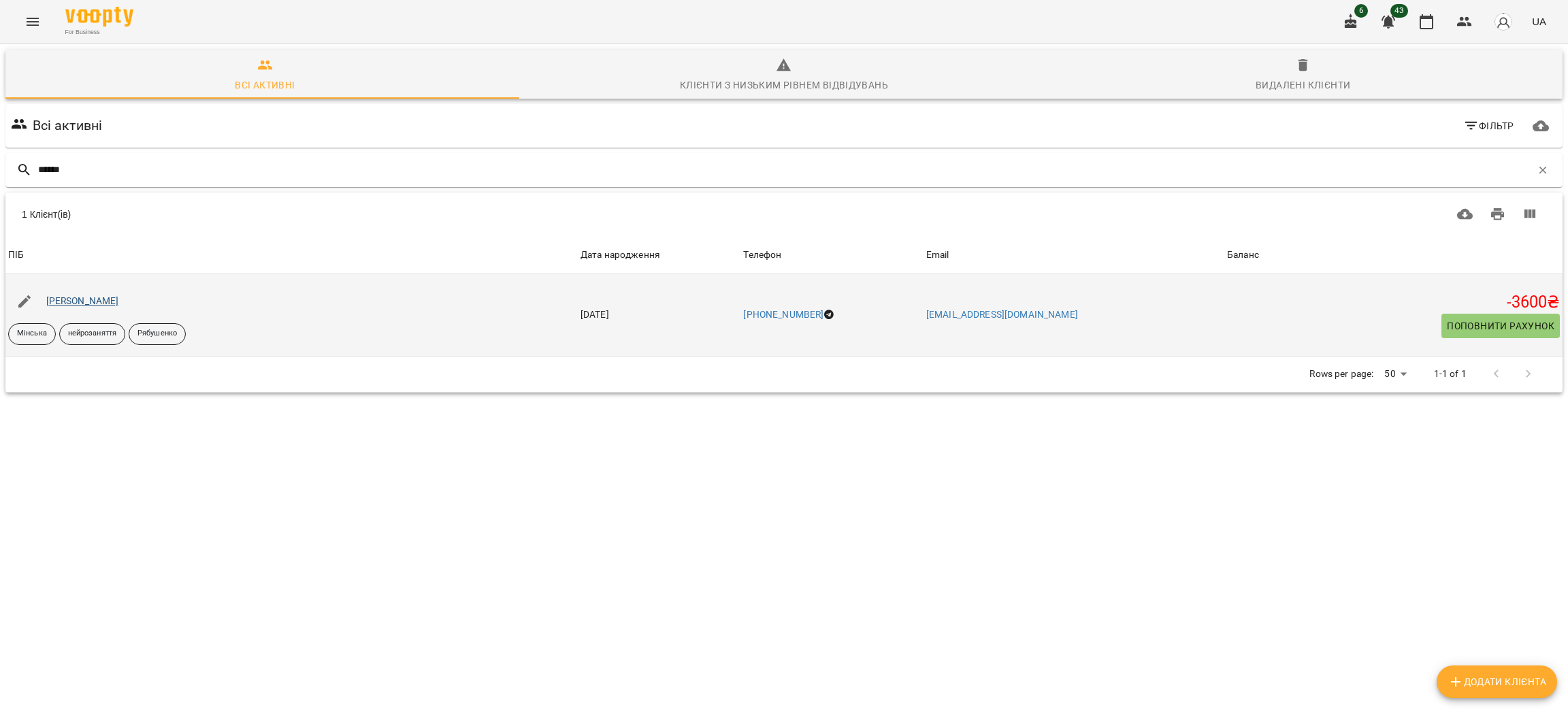
type input "******"
click at [86, 306] on link "Корсакова Поліна" at bounding box center [83, 300] width 73 height 11
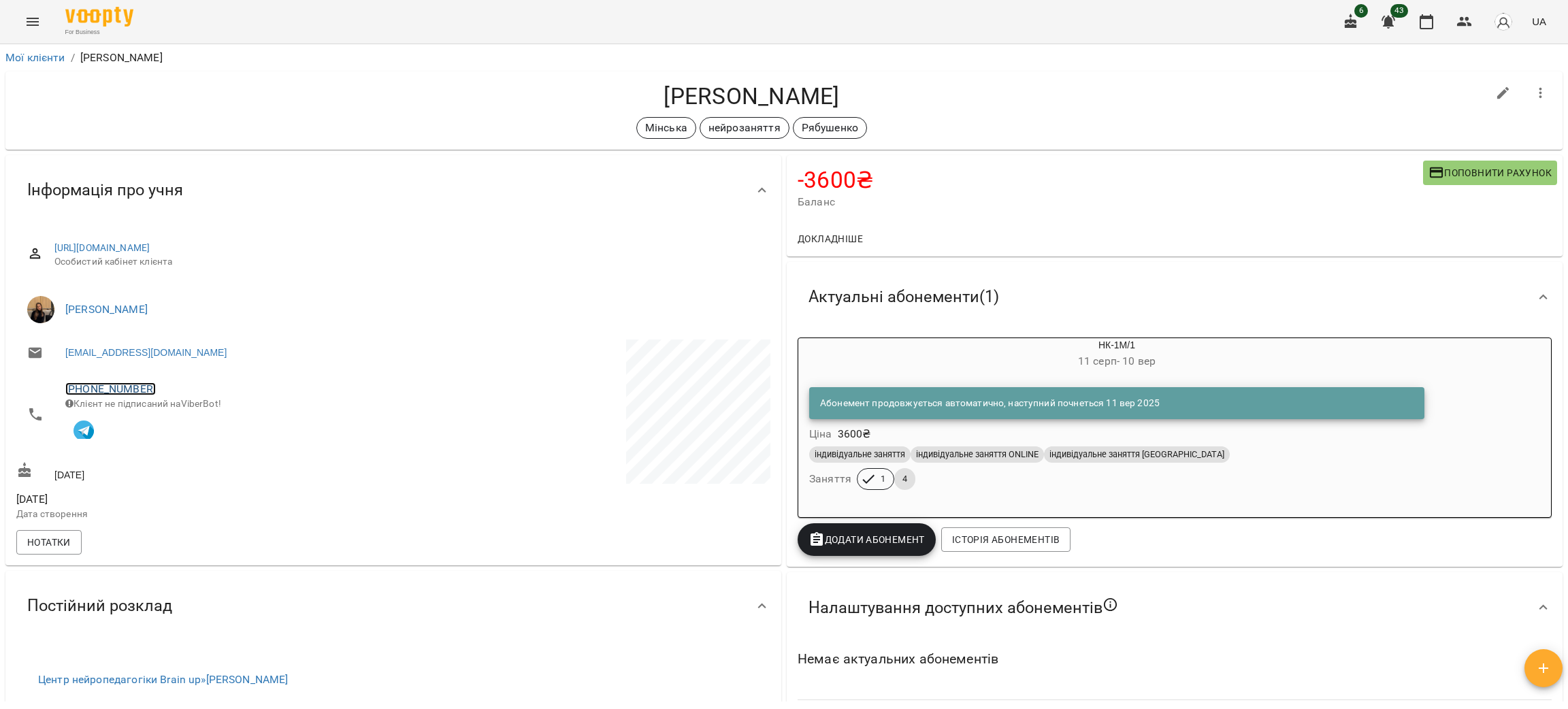
click at [96, 386] on link "+380932250733" at bounding box center [110, 388] width 91 height 13
click at [166, 411] on img at bounding box center [166, 415] width 20 height 20
click at [185, 134] on div "Мінська нейрозаняття Рябушенко" at bounding box center [752, 128] width 1471 height 22
click at [1458, 8] on button "button" at bounding box center [1465, 22] width 33 height 33
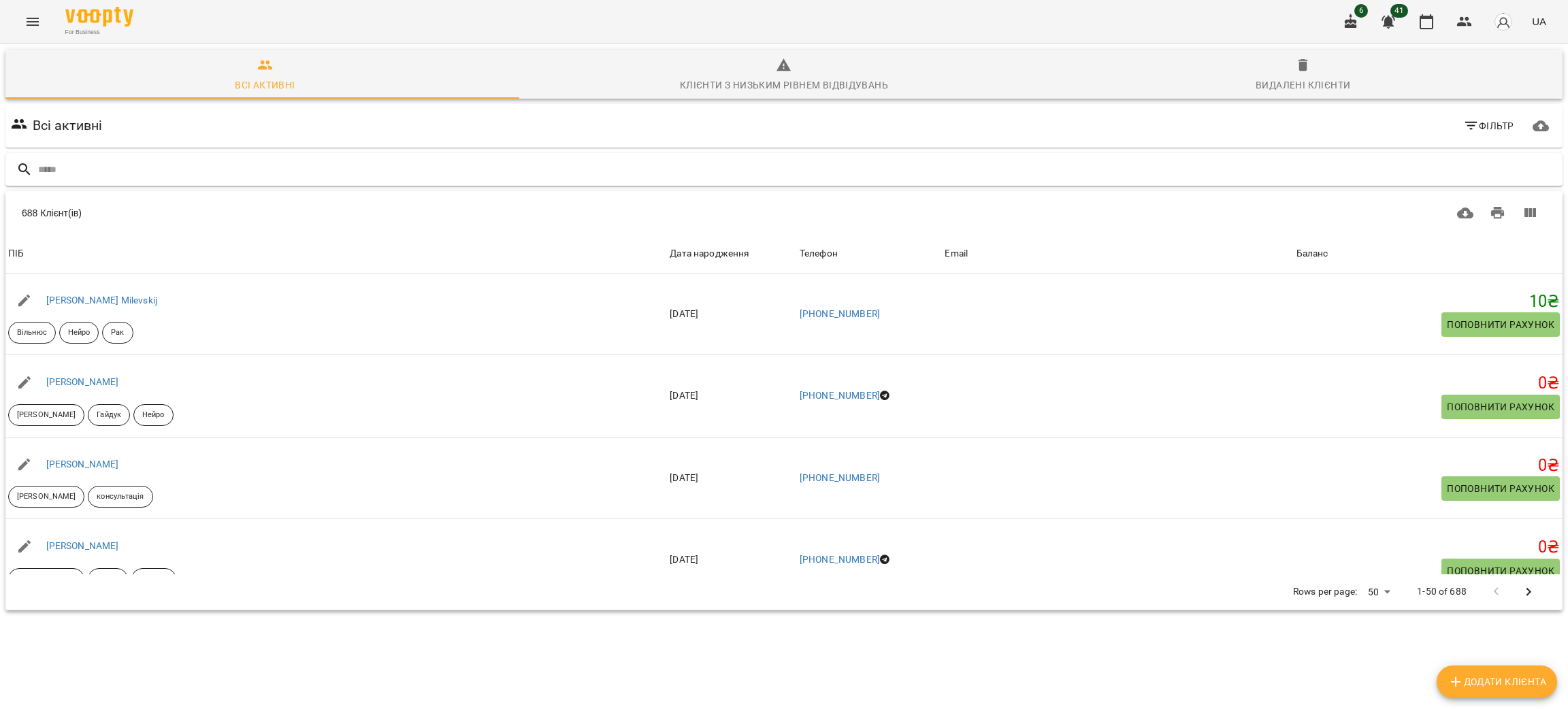
click at [149, 161] on input "text" at bounding box center [798, 170] width 1519 height 23
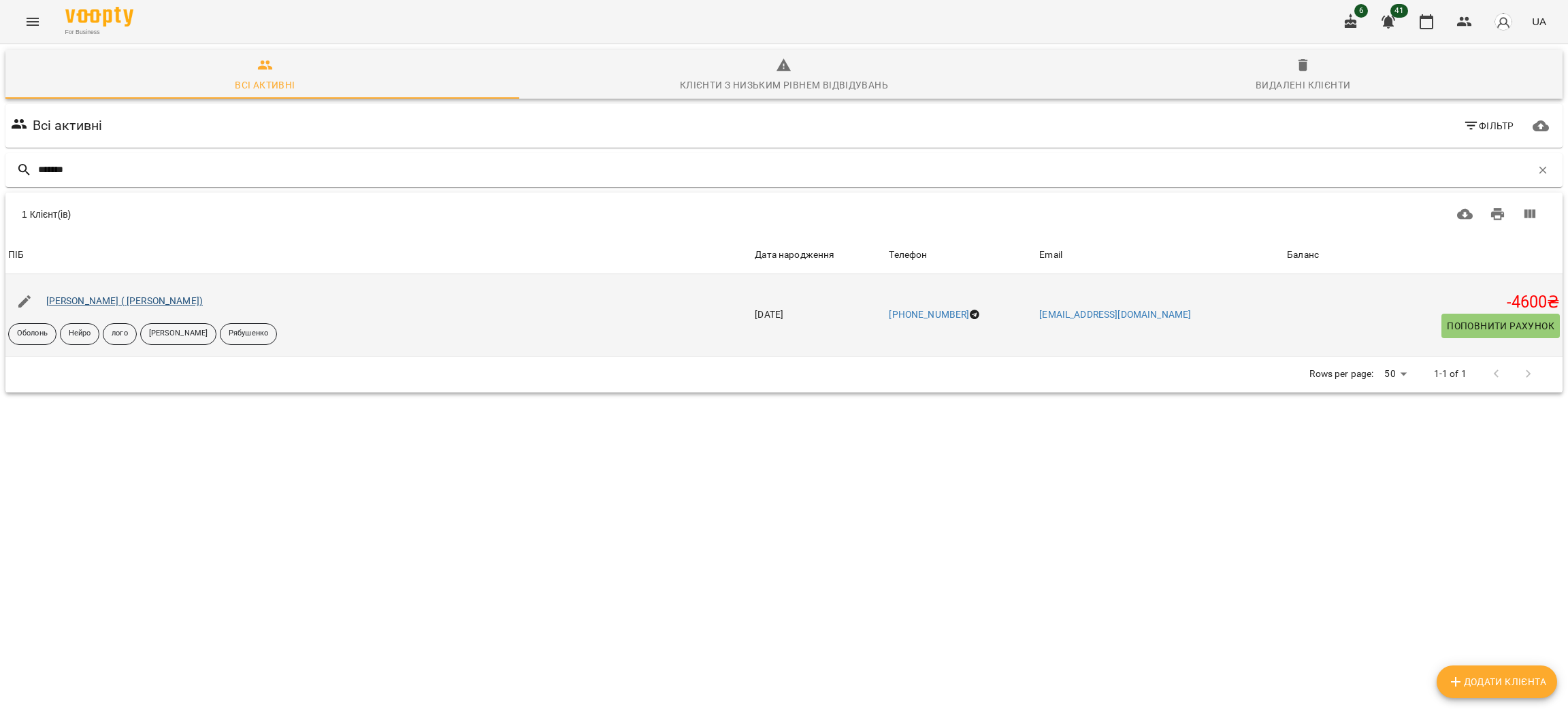
type input "*******"
click at [115, 306] on link "Пустовітов Кирило ( Світлана)" at bounding box center [125, 300] width 156 height 11
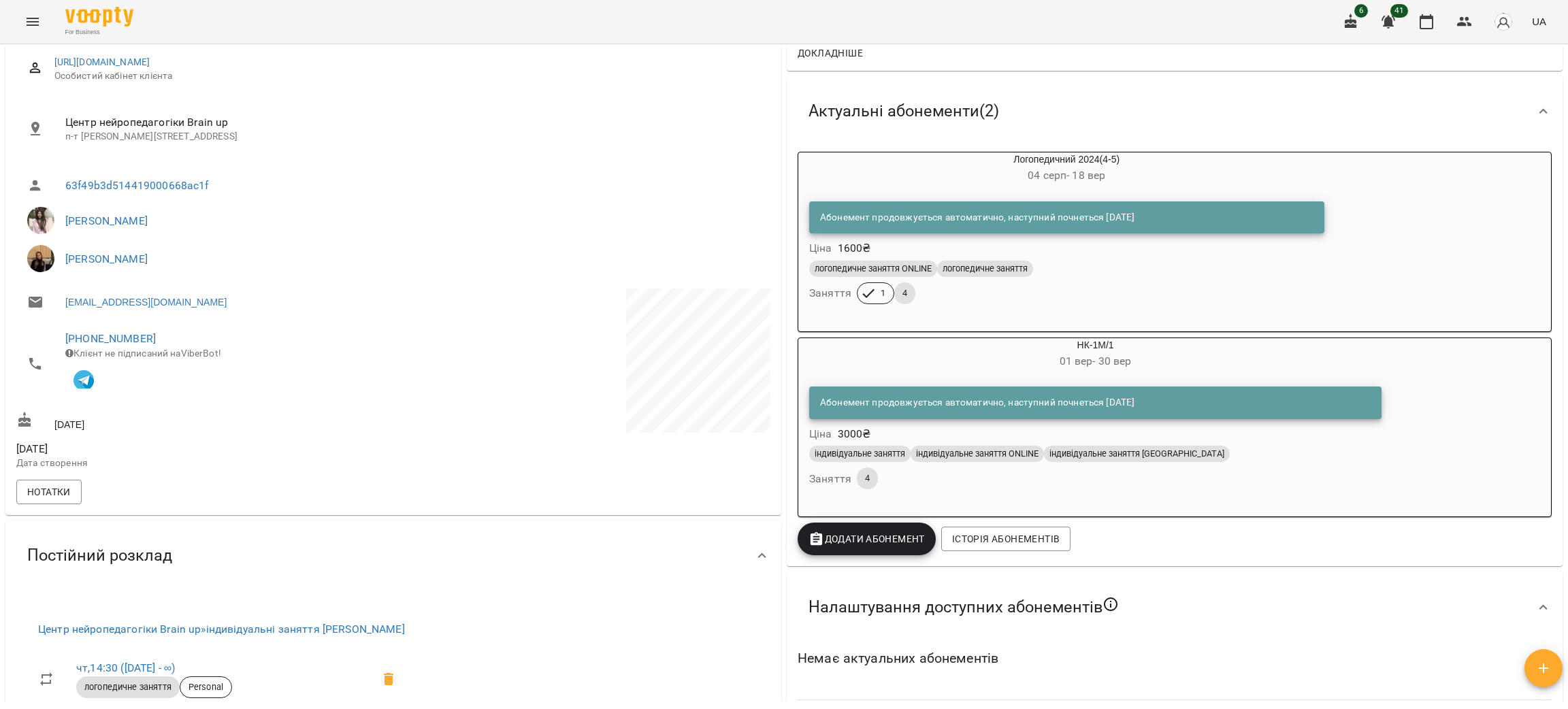
scroll to position [306, 0]
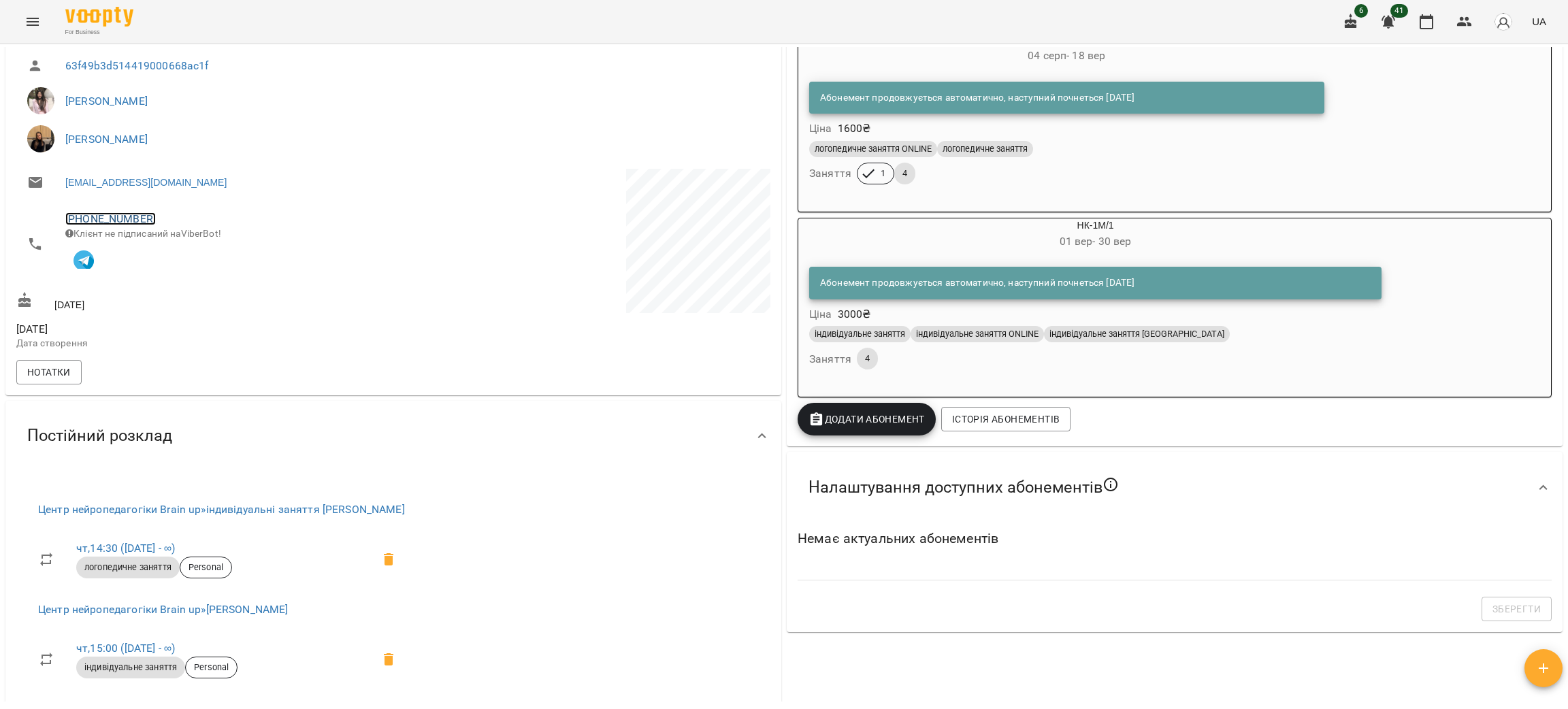
click at [109, 222] on link "+380505226658" at bounding box center [110, 219] width 91 height 13
click at [164, 244] on img at bounding box center [166, 244] width 20 height 20
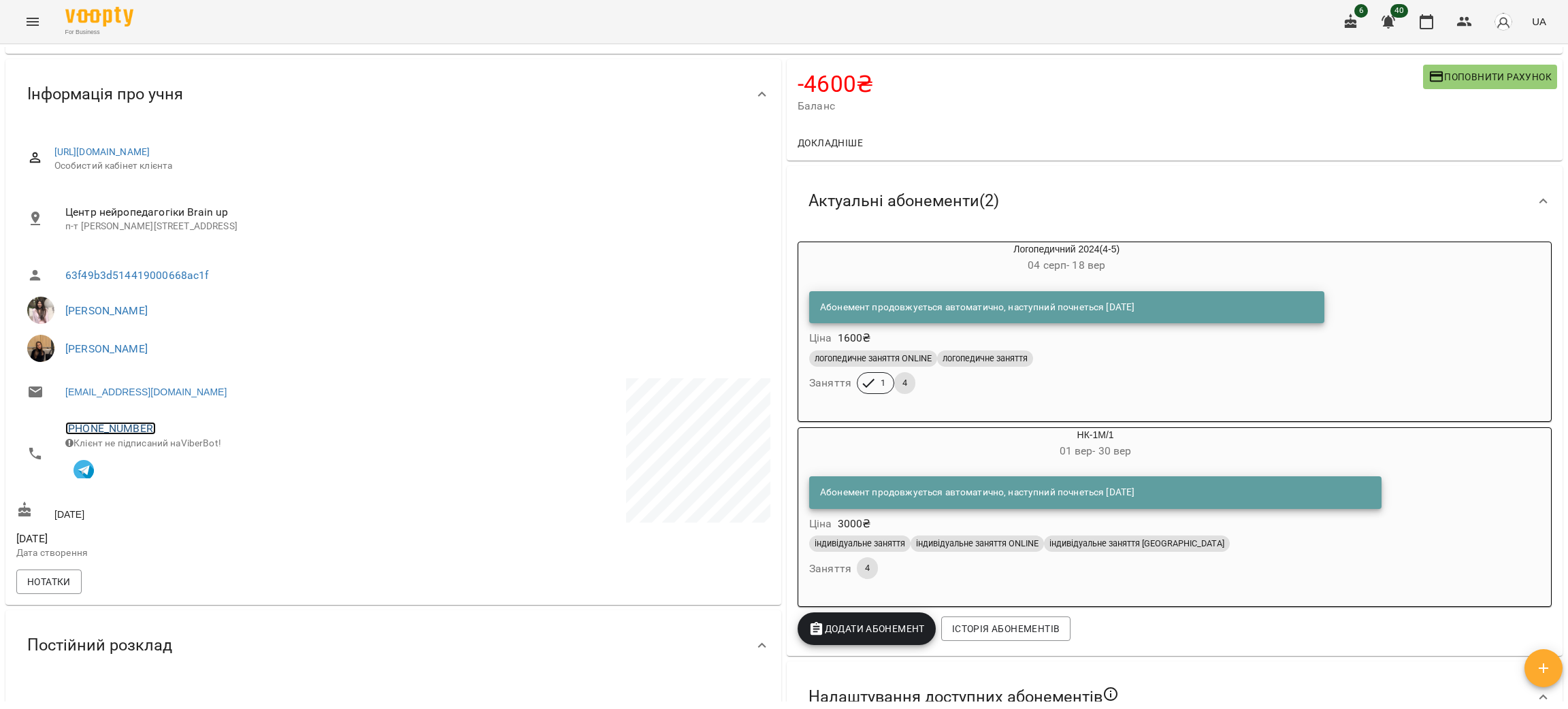
scroll to position [0, 0]
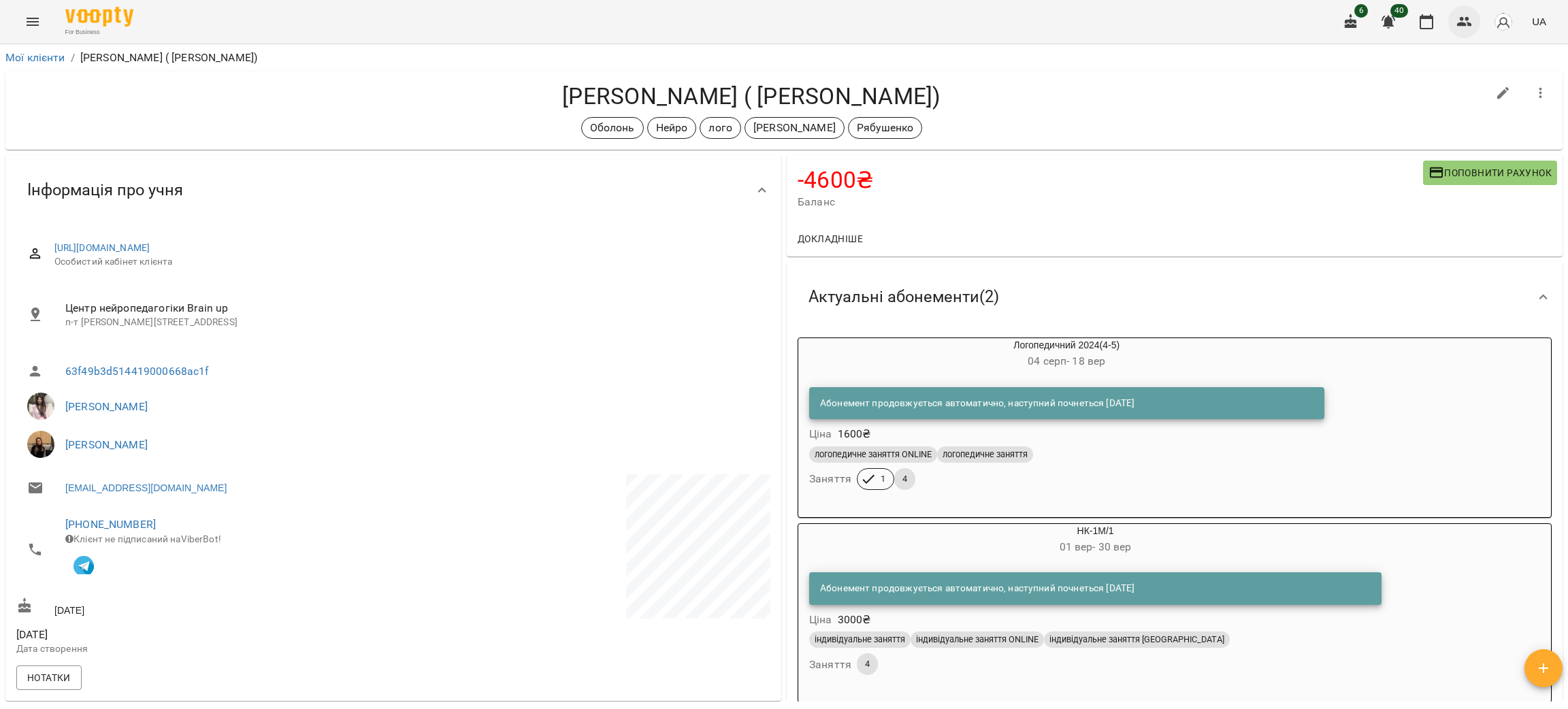
click at [1467, 28] on icon "button" at bounding box center [1465, 22] width 17 height 17
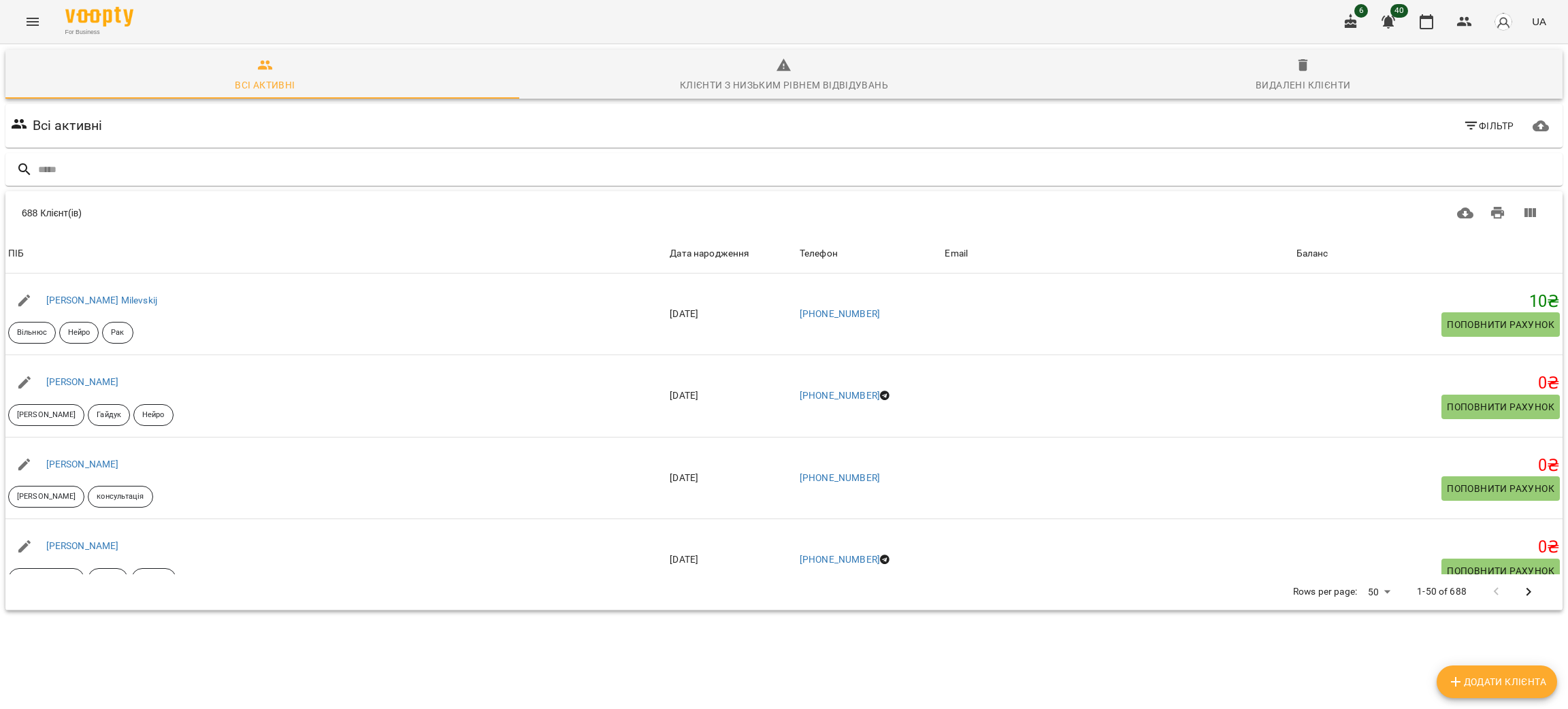
click at [92, 161] on input "text" at bounding box center [798, 170] width 1519 height 23
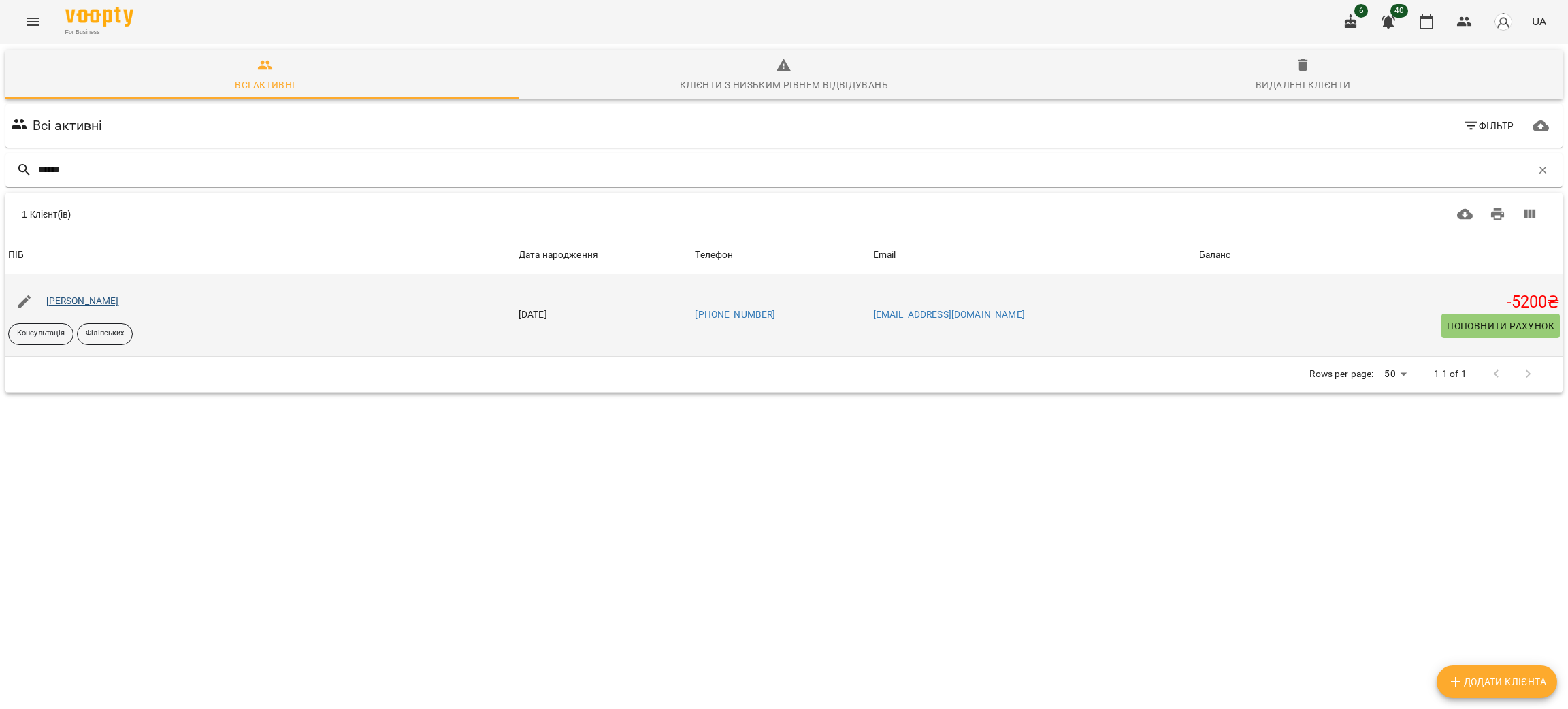
type input "******"
click at [95, 304] on link "[PERSON_NAME]" at bounding box center [83, 300] width 73 height 11
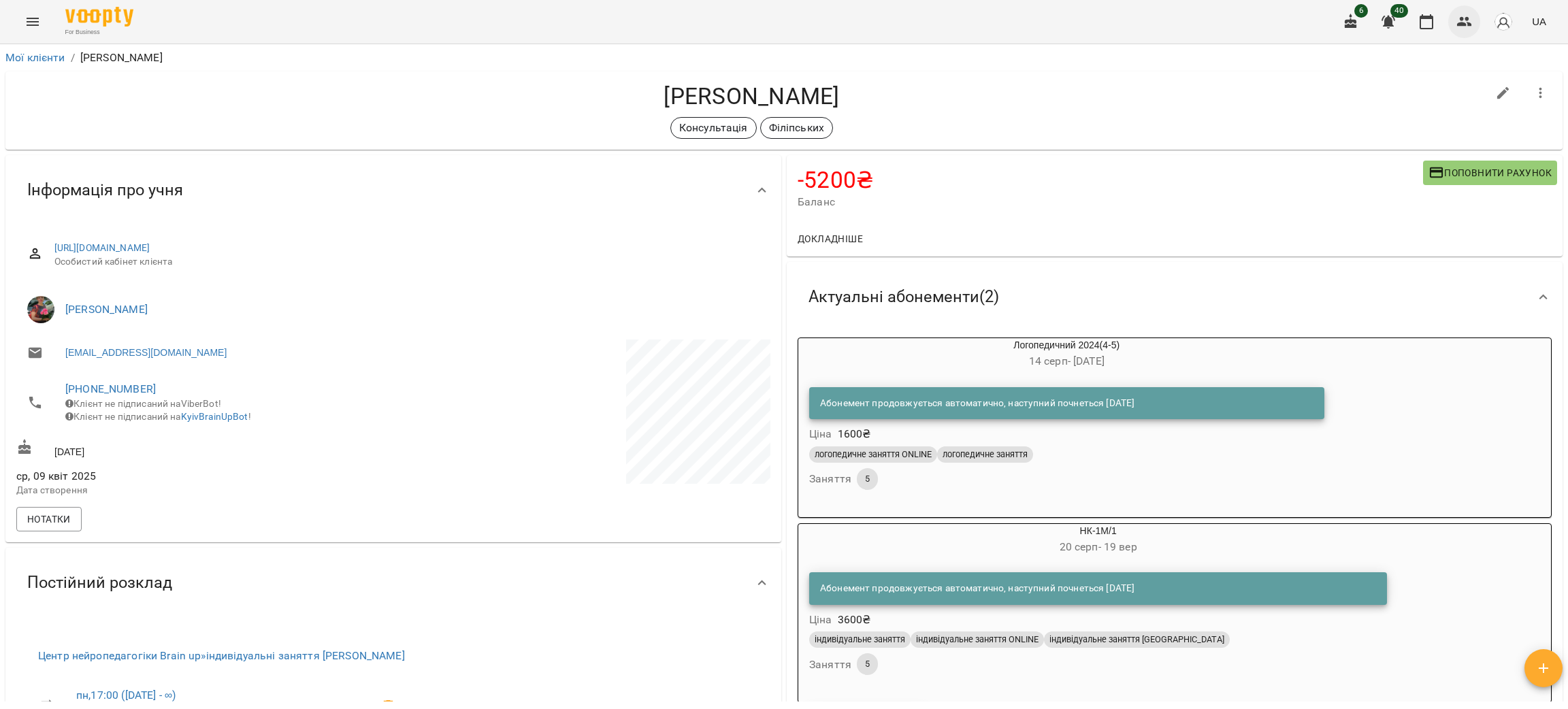
click at [1471, 11] on button "button" at bounding box center [1465, 22] width 33 height 33
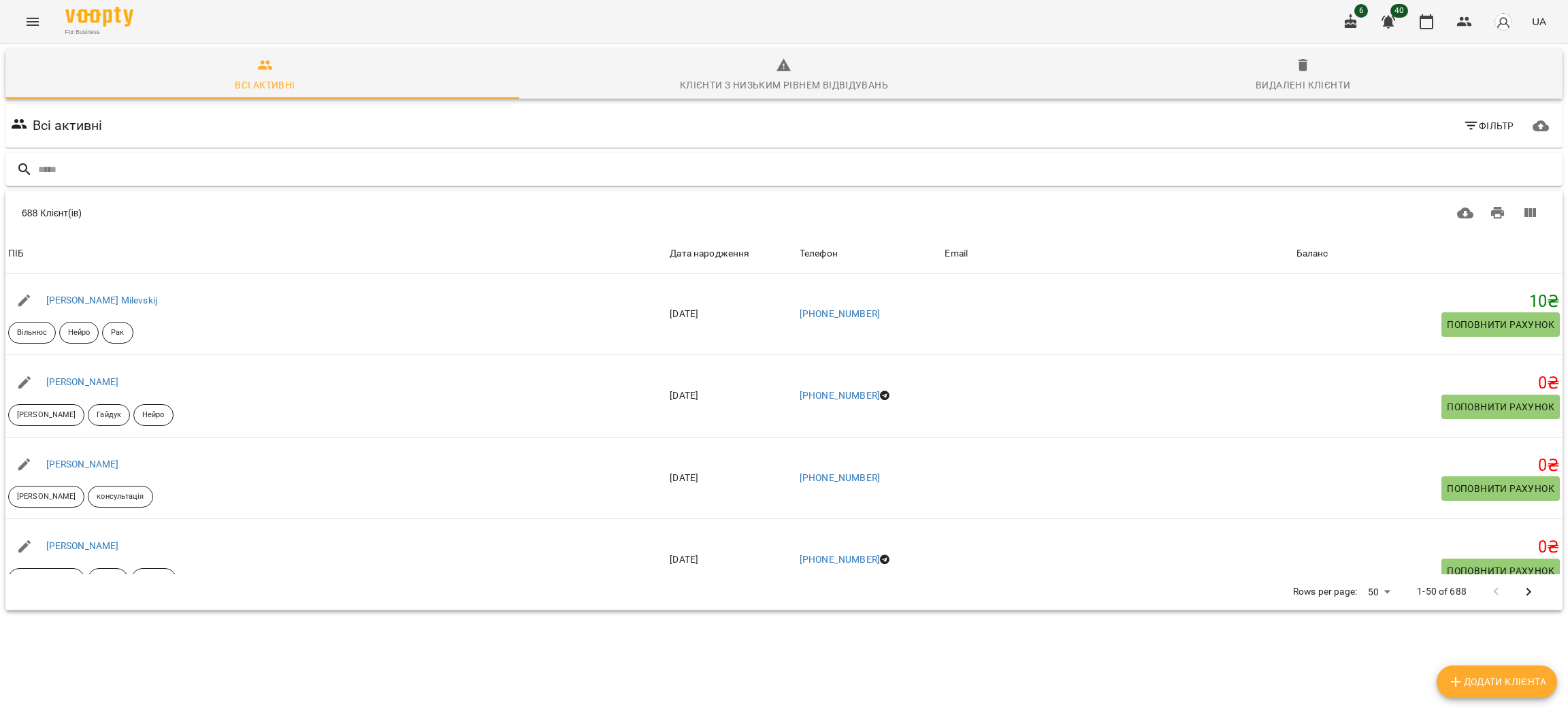
click at [210, 170] on input "text" at bounding box center [798, 170] width 1519 height 23
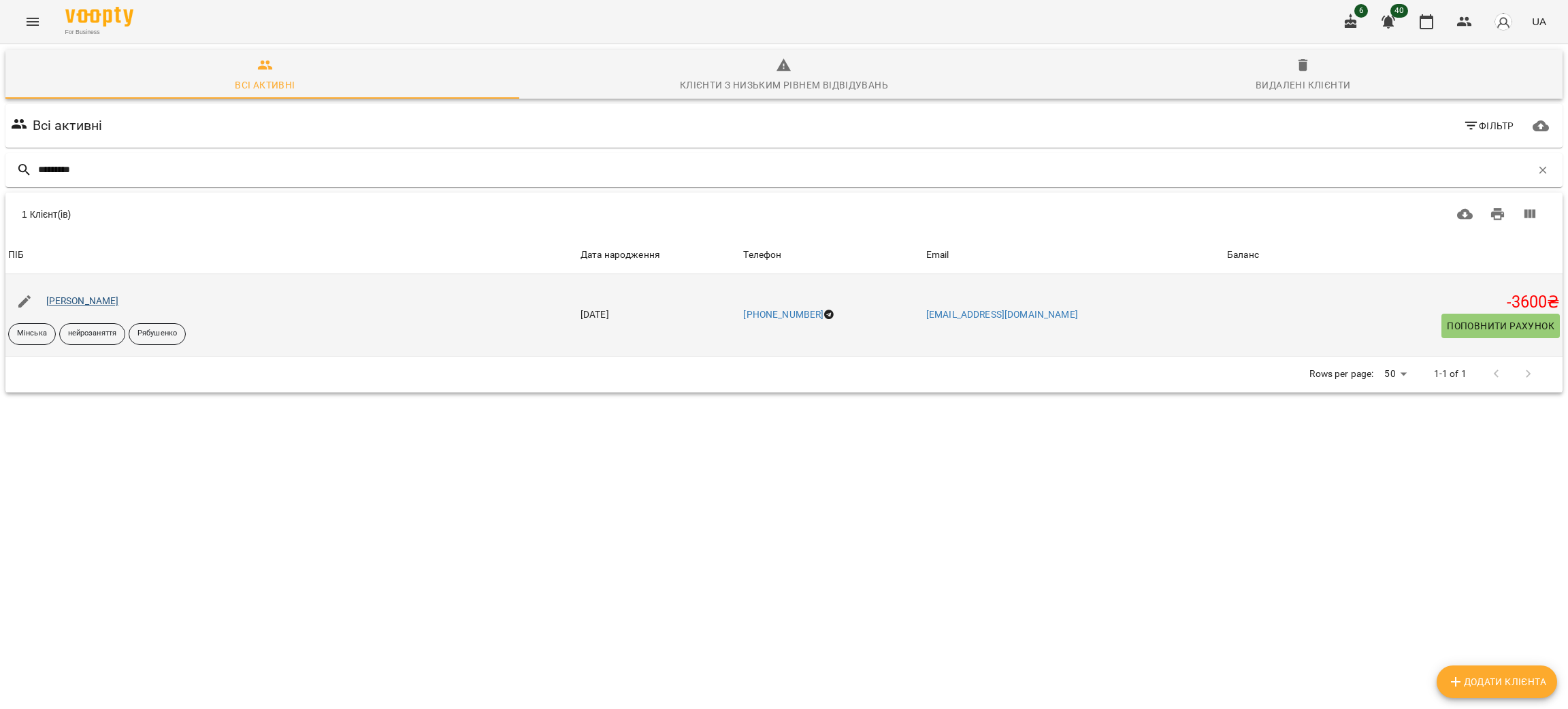
type input "*********"
click at [71, 298] on link "Корсакова Поліна" at bounding box center [83, 300] width 73 height 11
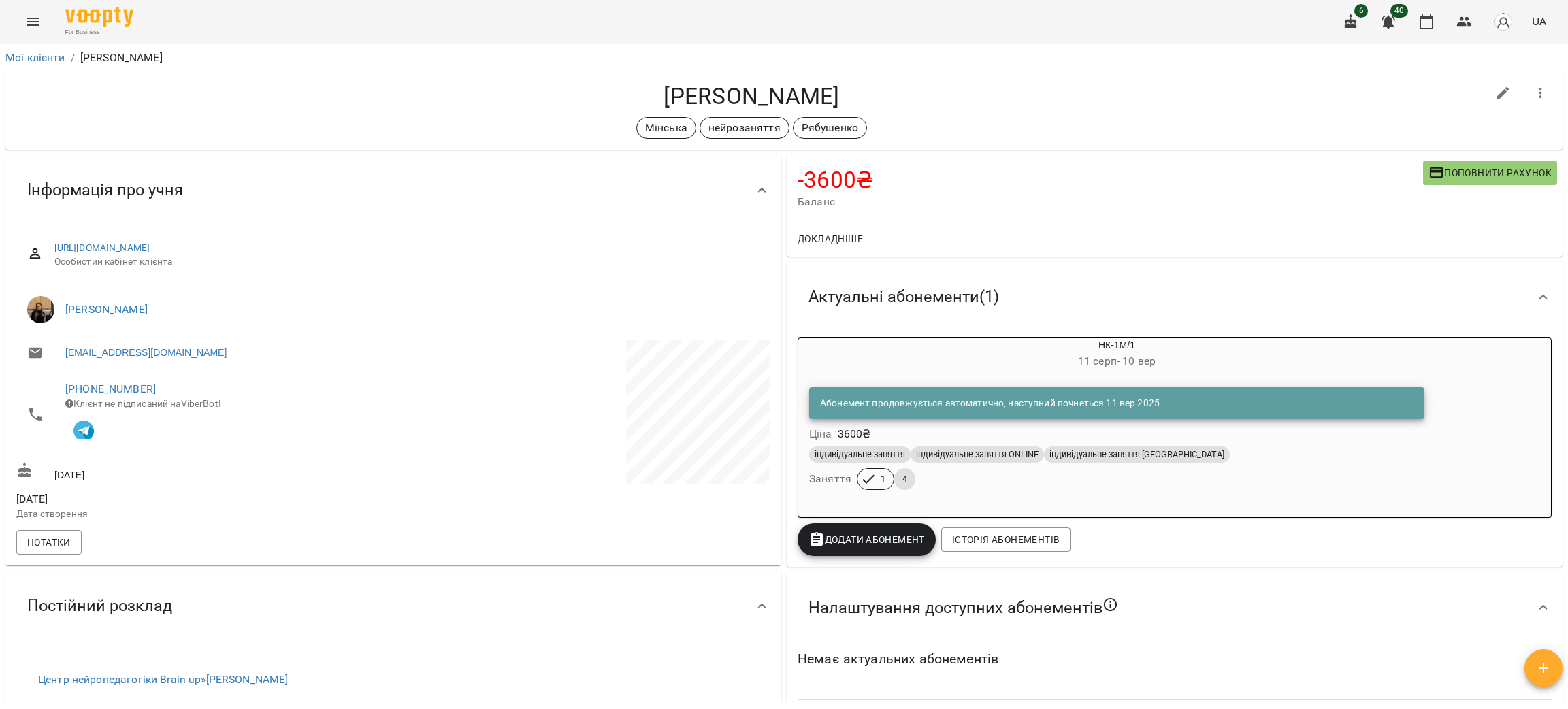
click at [1003, 361] on h6 "11 серп - 10 вер" at bounding box center [1117, 361] width 637 height 19
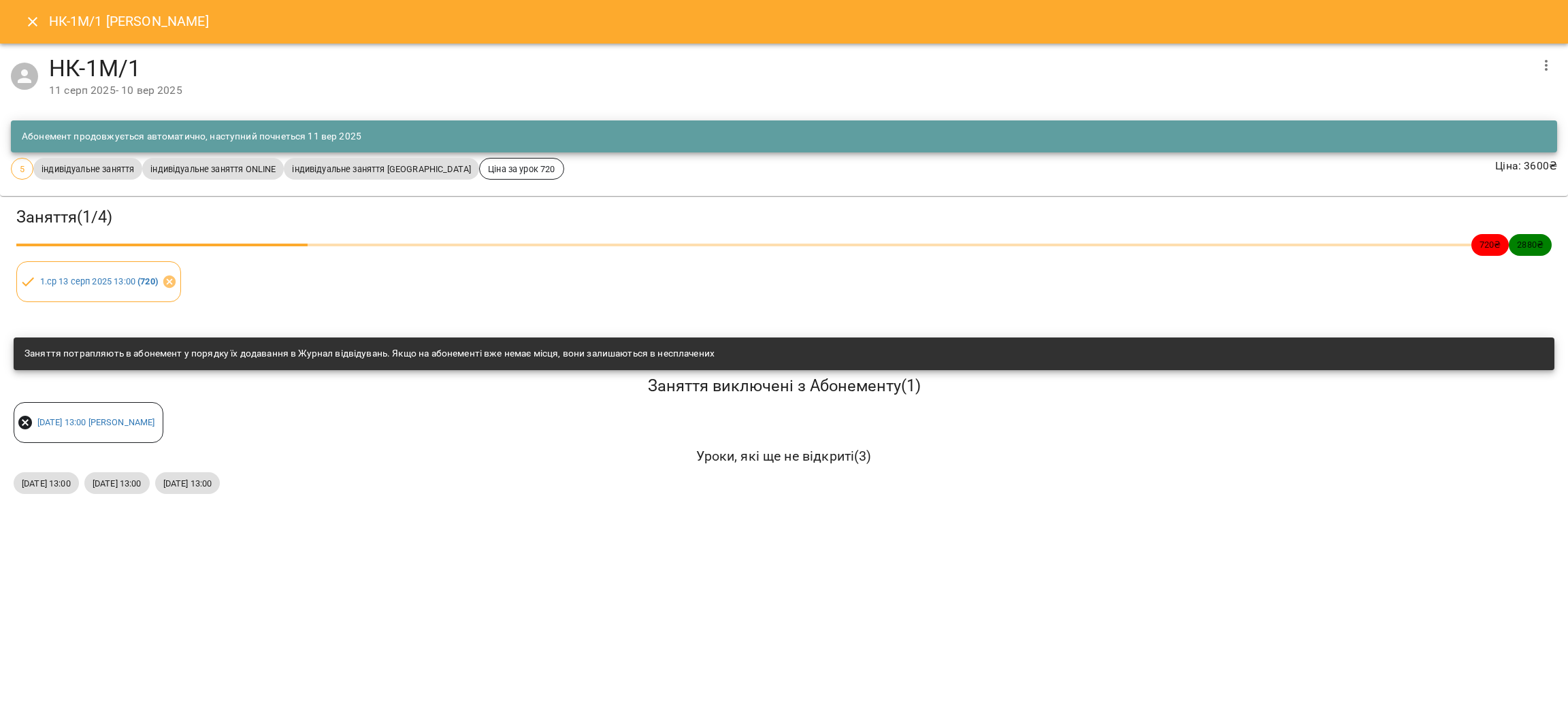
click at [35, 27] on icon "Close" at bounding box center [33, 22] width 17 height 17
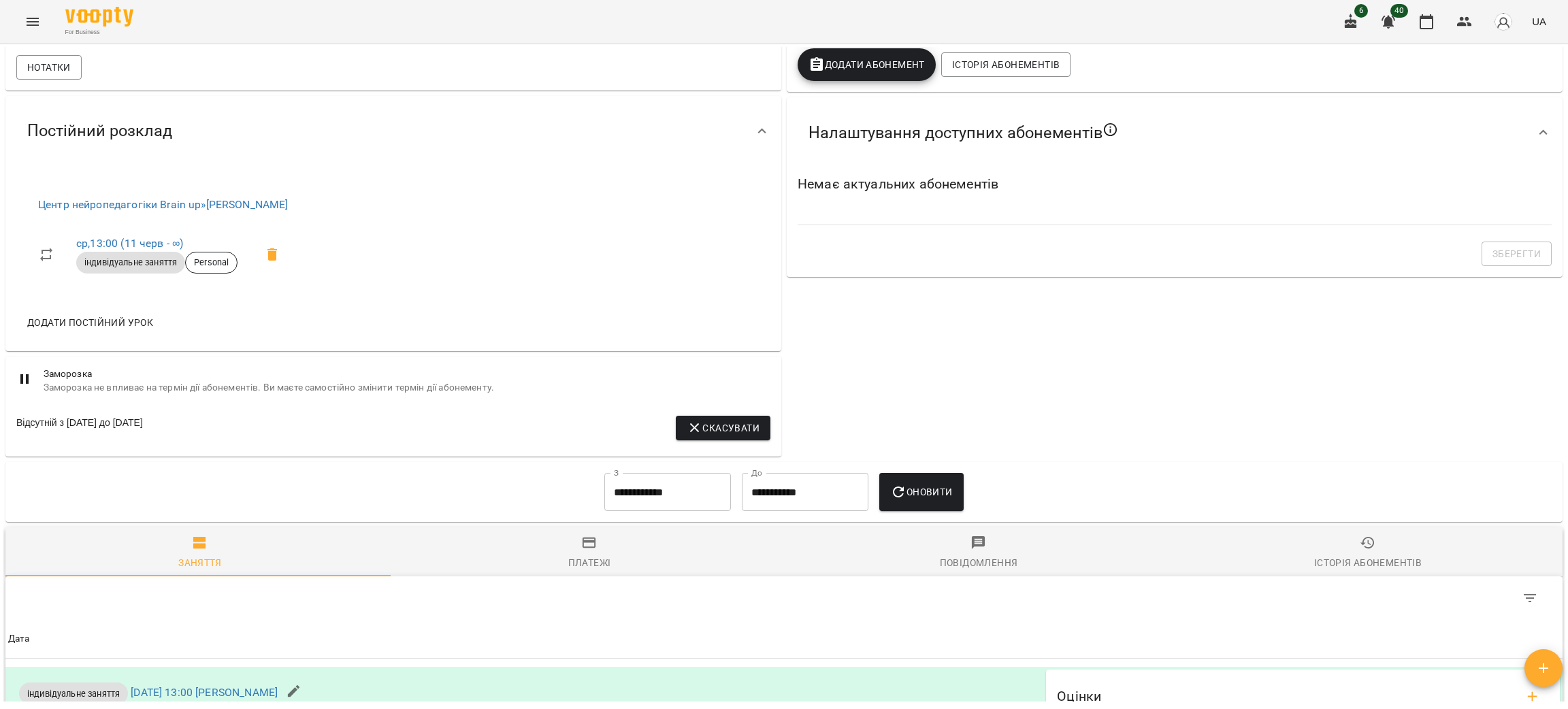
scroll to position [465, 0]
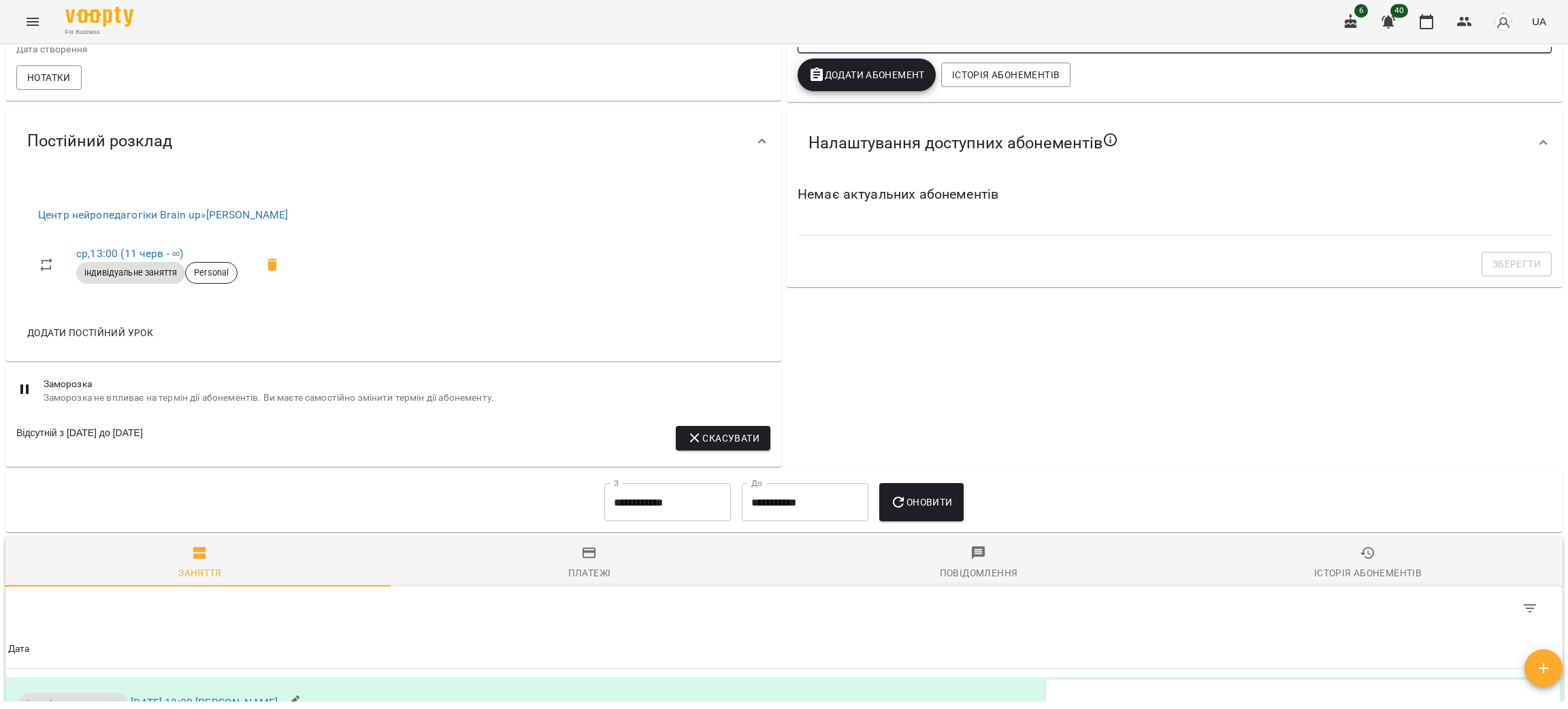
click at [1338, 567] on span "Історія абонементів" at bounding box center [1368, 563] width 373 height 37
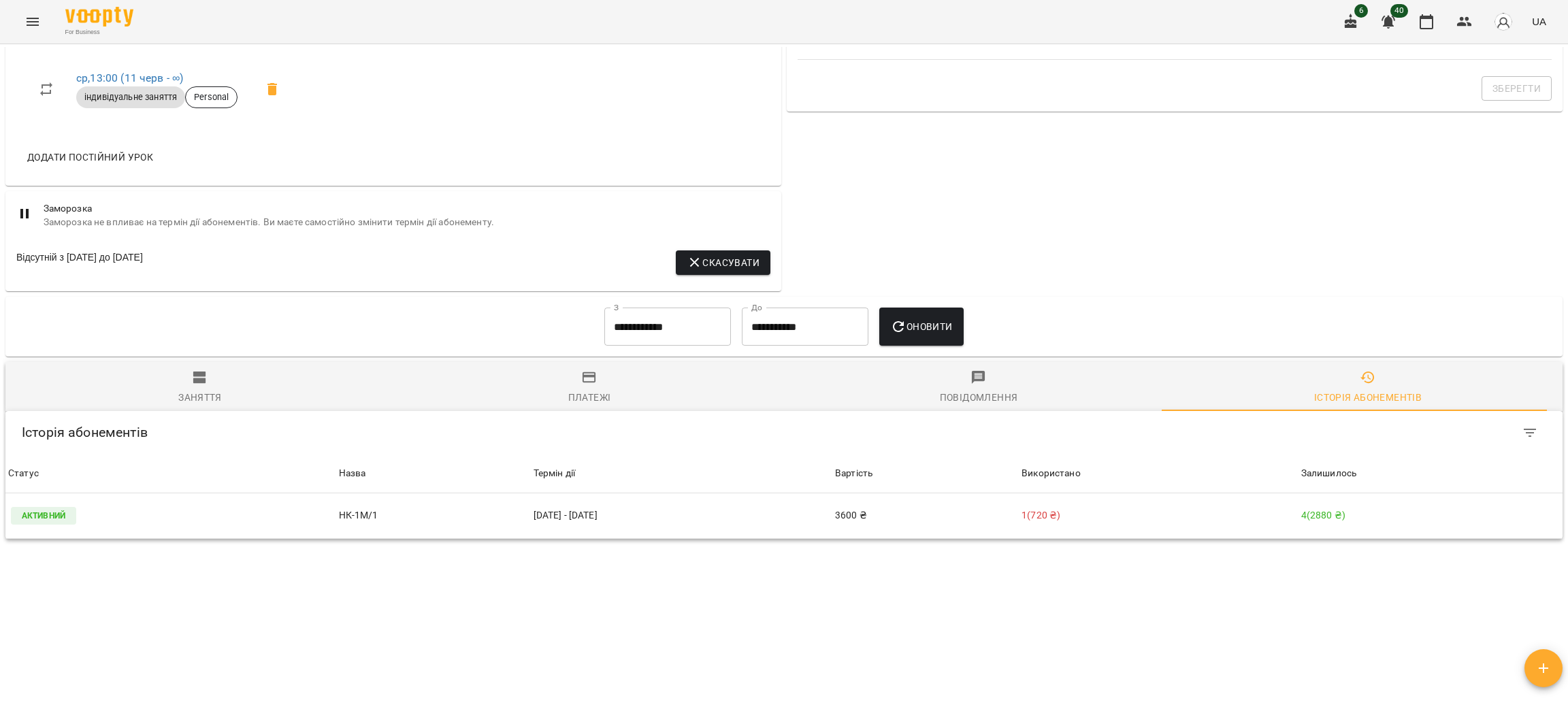
scroll to position [648, 0]
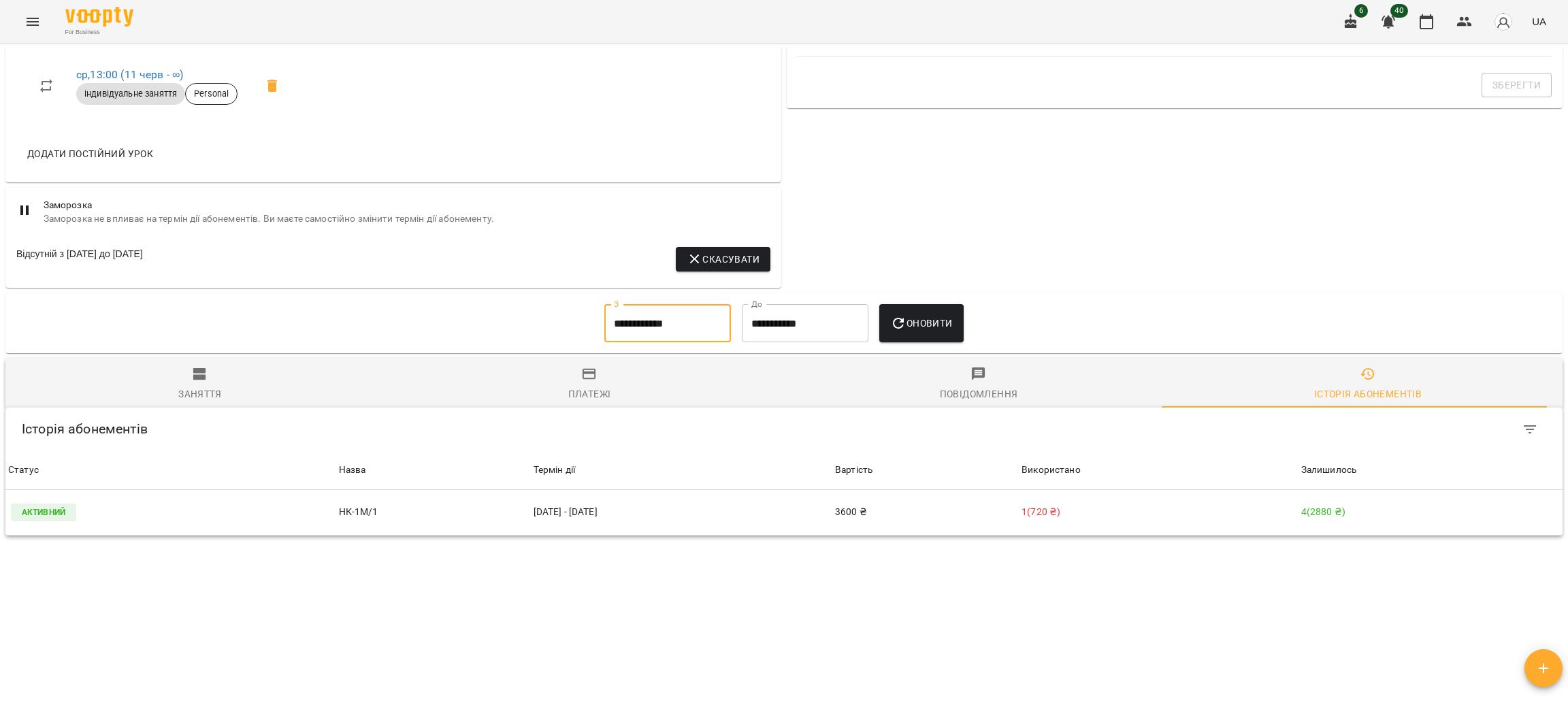
click at [663, 337] on input "**********" at bounding box center [668, 323] width 127 height 38
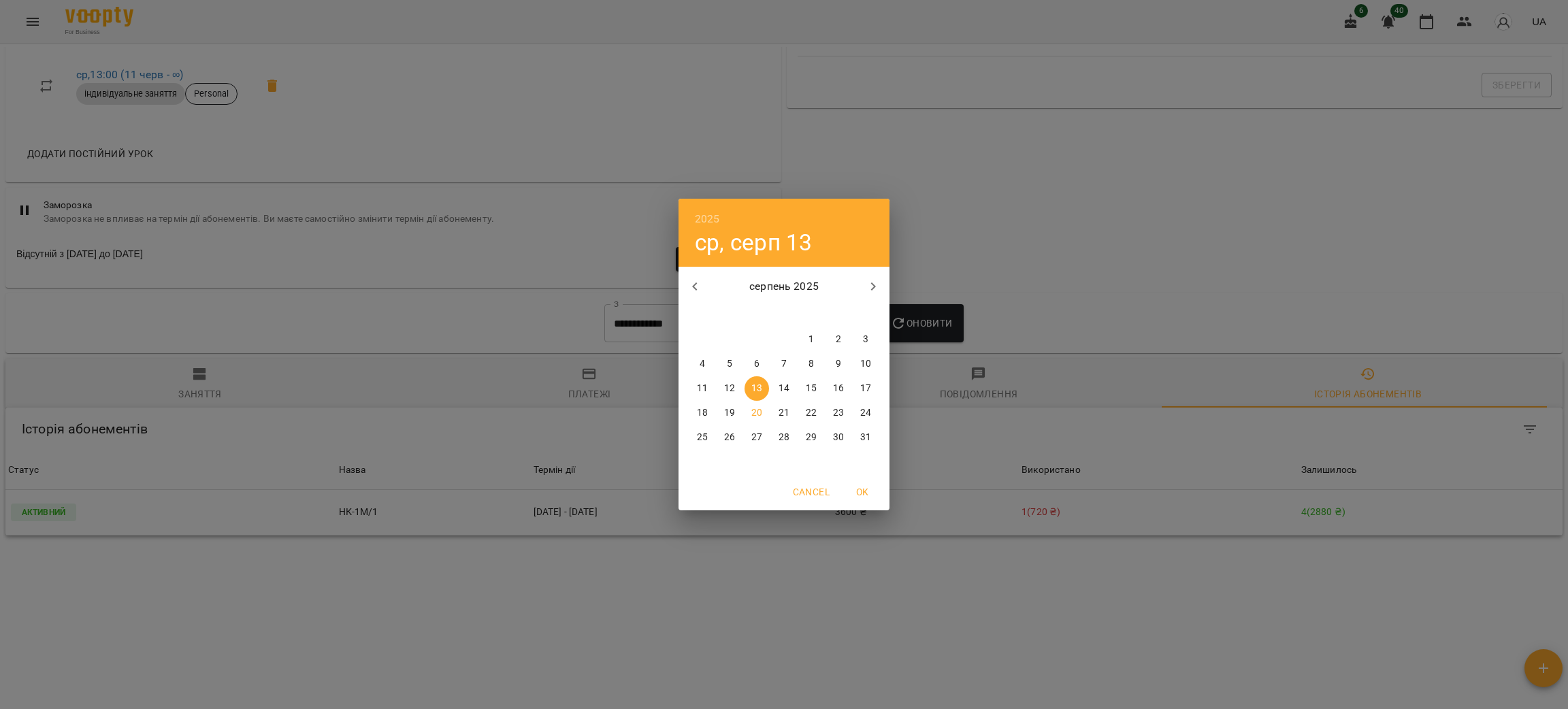
click at [706, 291] on button "button" at bounding box center [695, 287] width 33 height 33
click at [746, 371] on button "9" at bounding box center [757, 364] width 25 height 25
type input "**********"
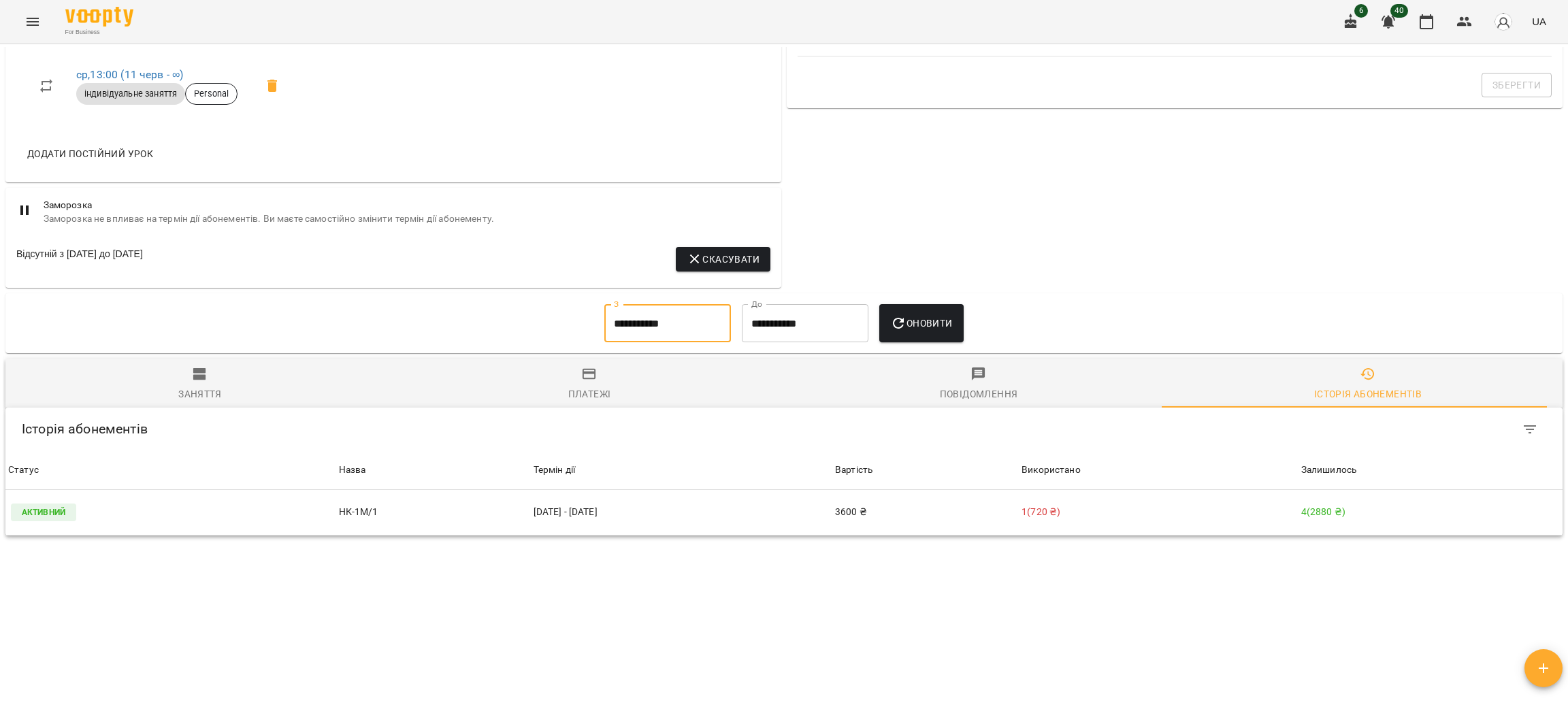
click at [963, 330] on button "Оновити" at bounding box center [921, 323] width 83 height 38
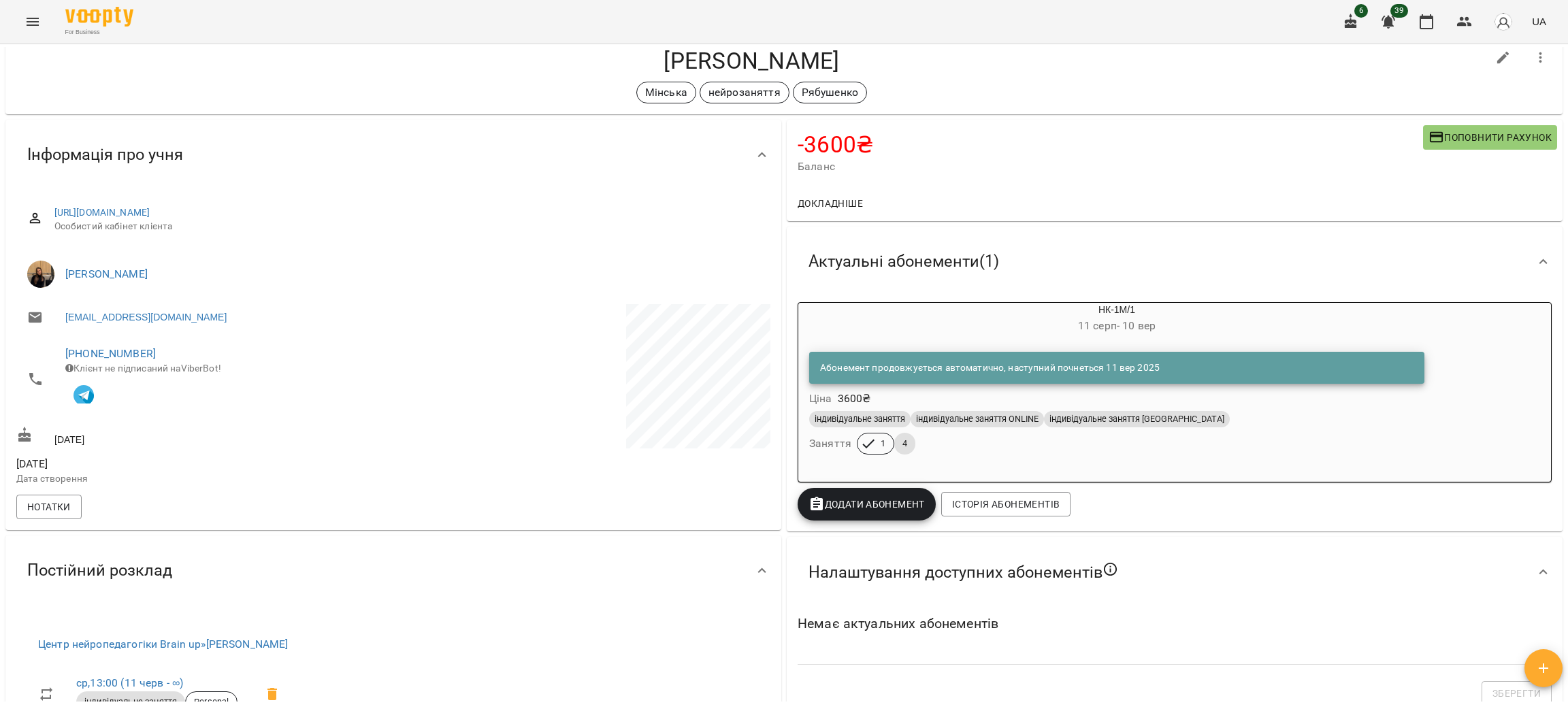
scroll to position [0, 0]
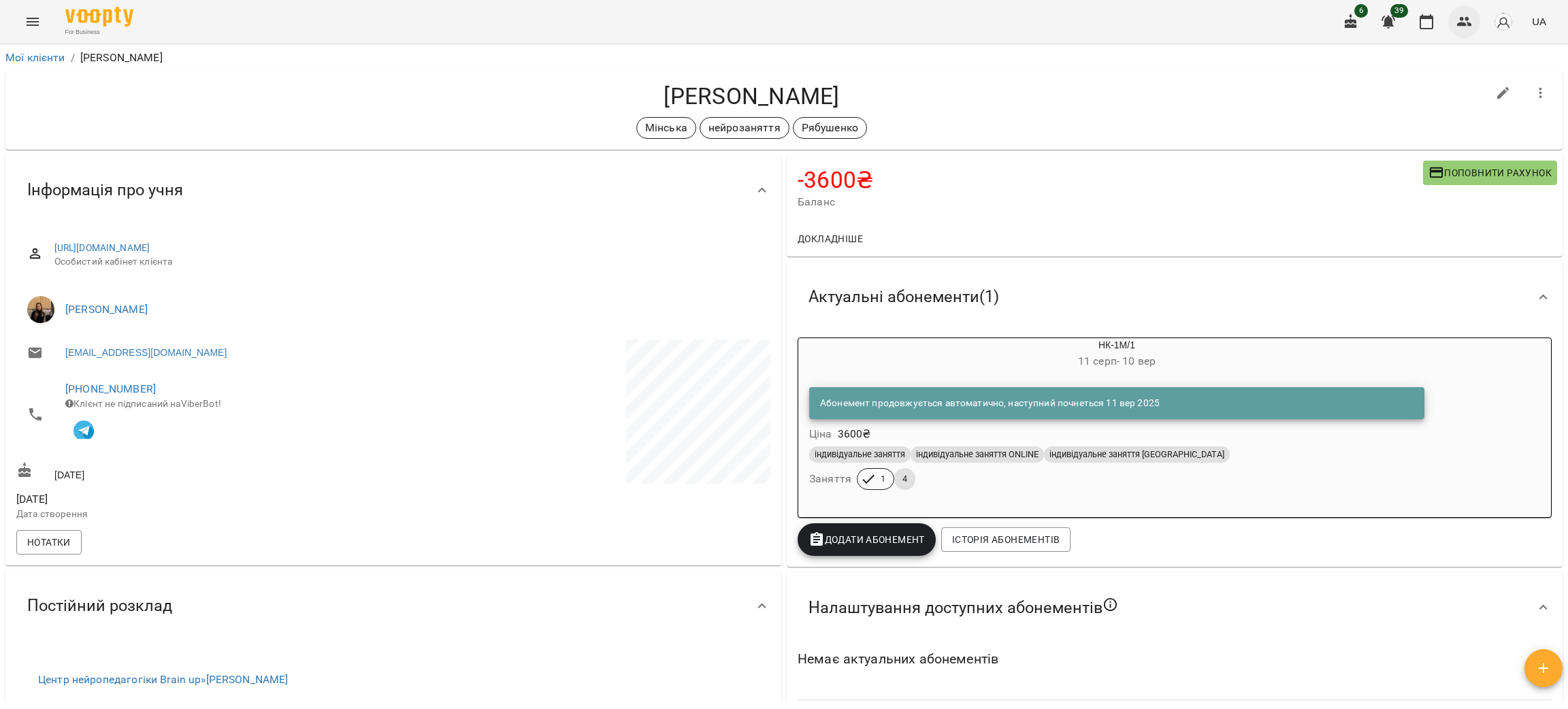
click at [1473, 14] on button "button" at bounding box center [1465, 22] width 33 height 33
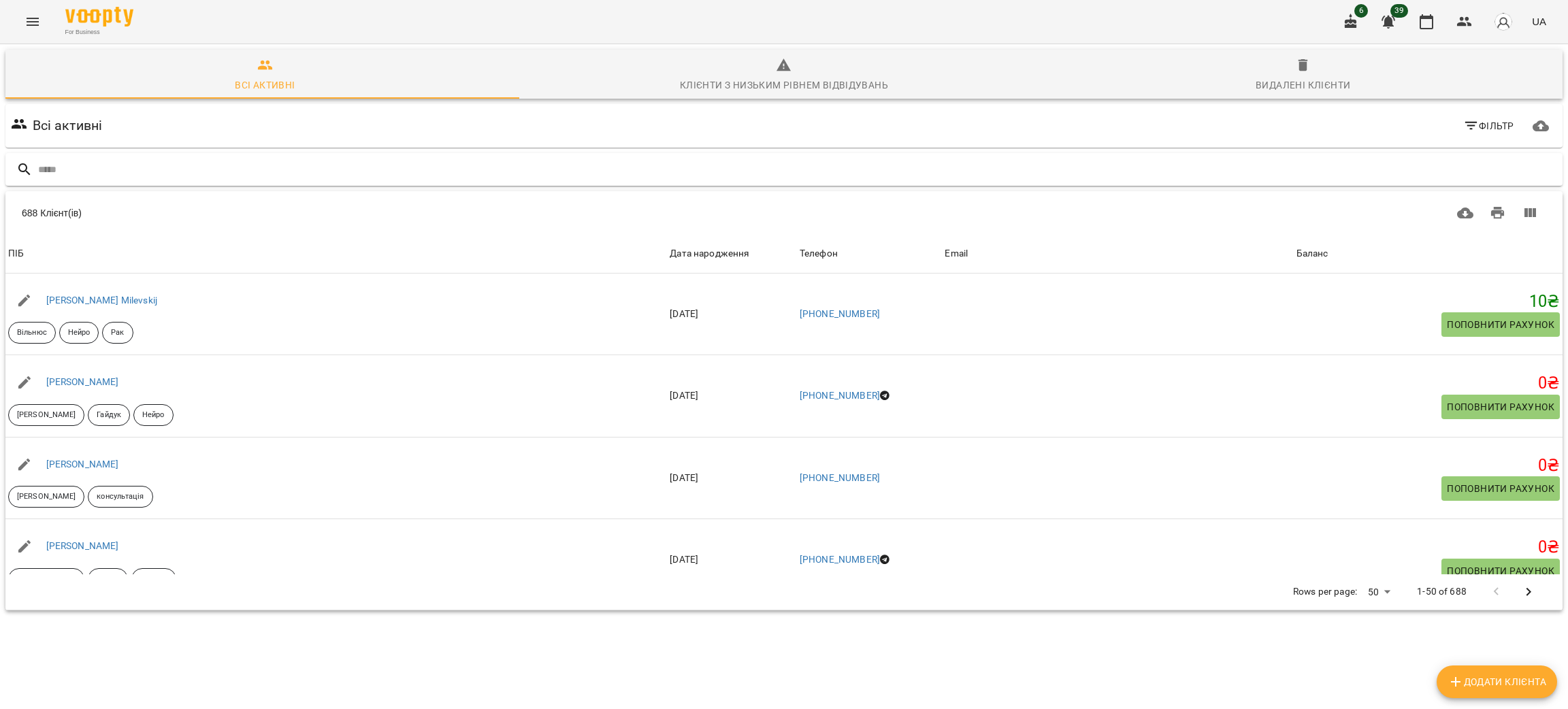
click at [240, 164] on input "text" at bounding box center [798, 170] width 1519 height 23
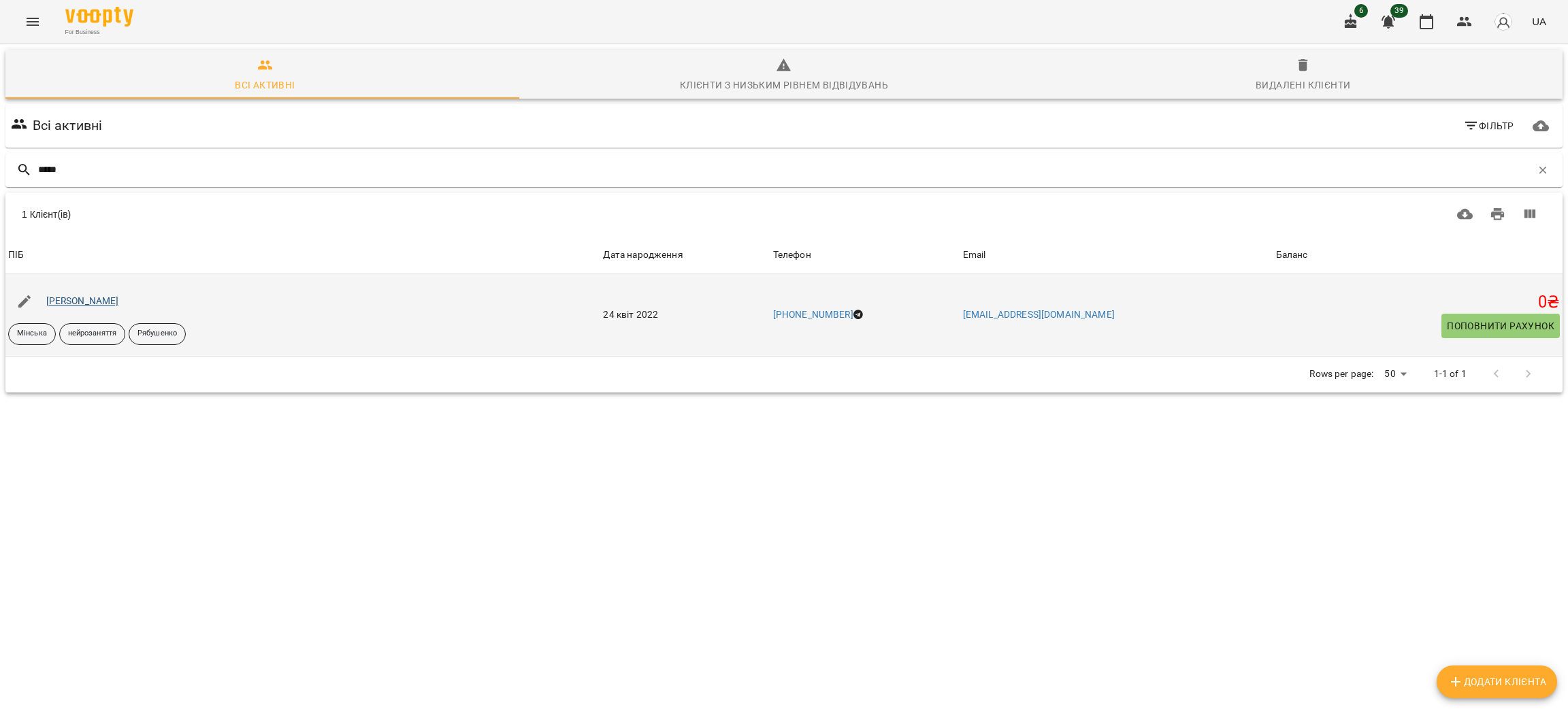
type input "*****"
click at [85, 306] on link "[PERSON_NAME]" at bounding box center [83, 300] width 73 height 11
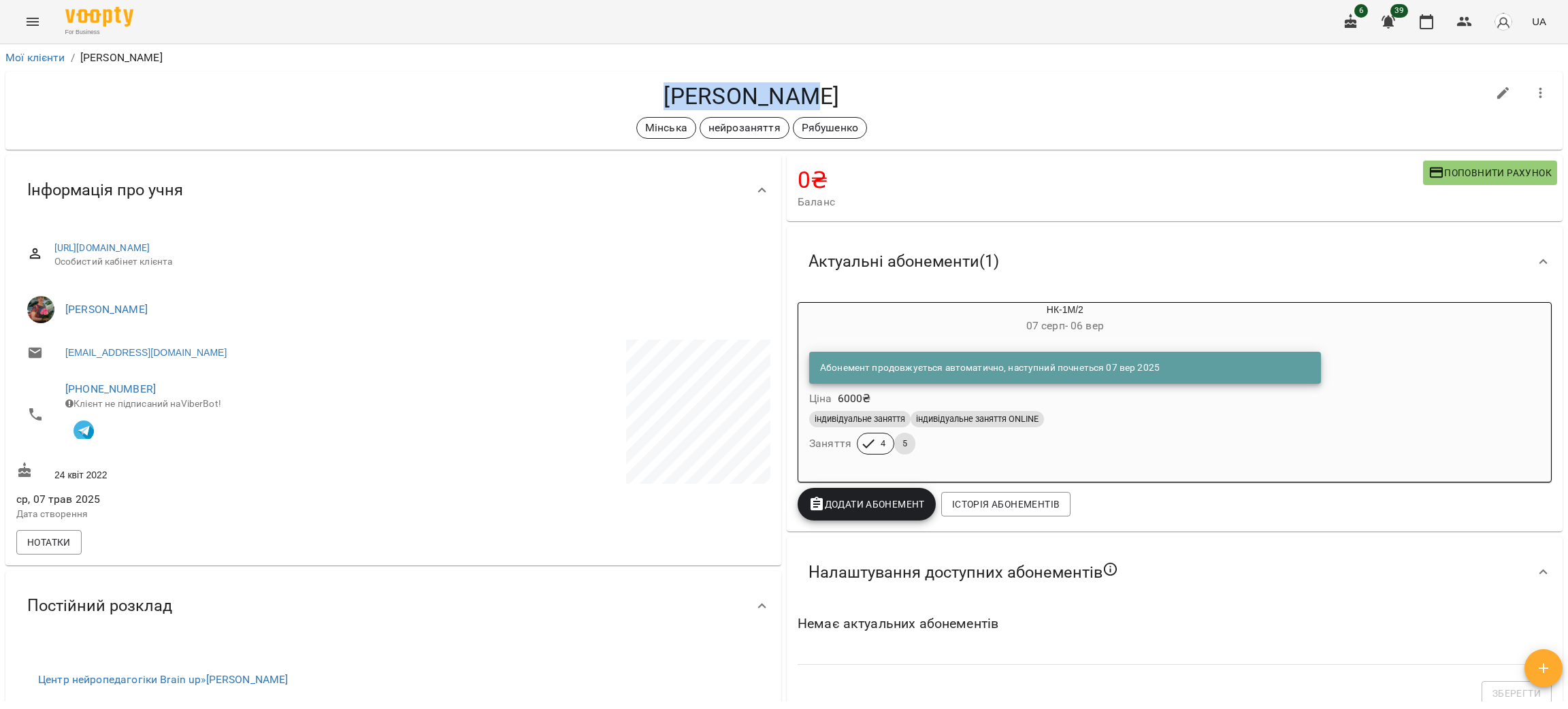
drag, startPoint x: 869, startPoint y: 92, endPoint x: 571, endPoint y: 98, distance: 298.1
click at [571, 98] on h4 "[PERSON_NAME]" at bounding box center [752, 96] width 1471 height 28
copy h4 "[PERSON_NAME]"
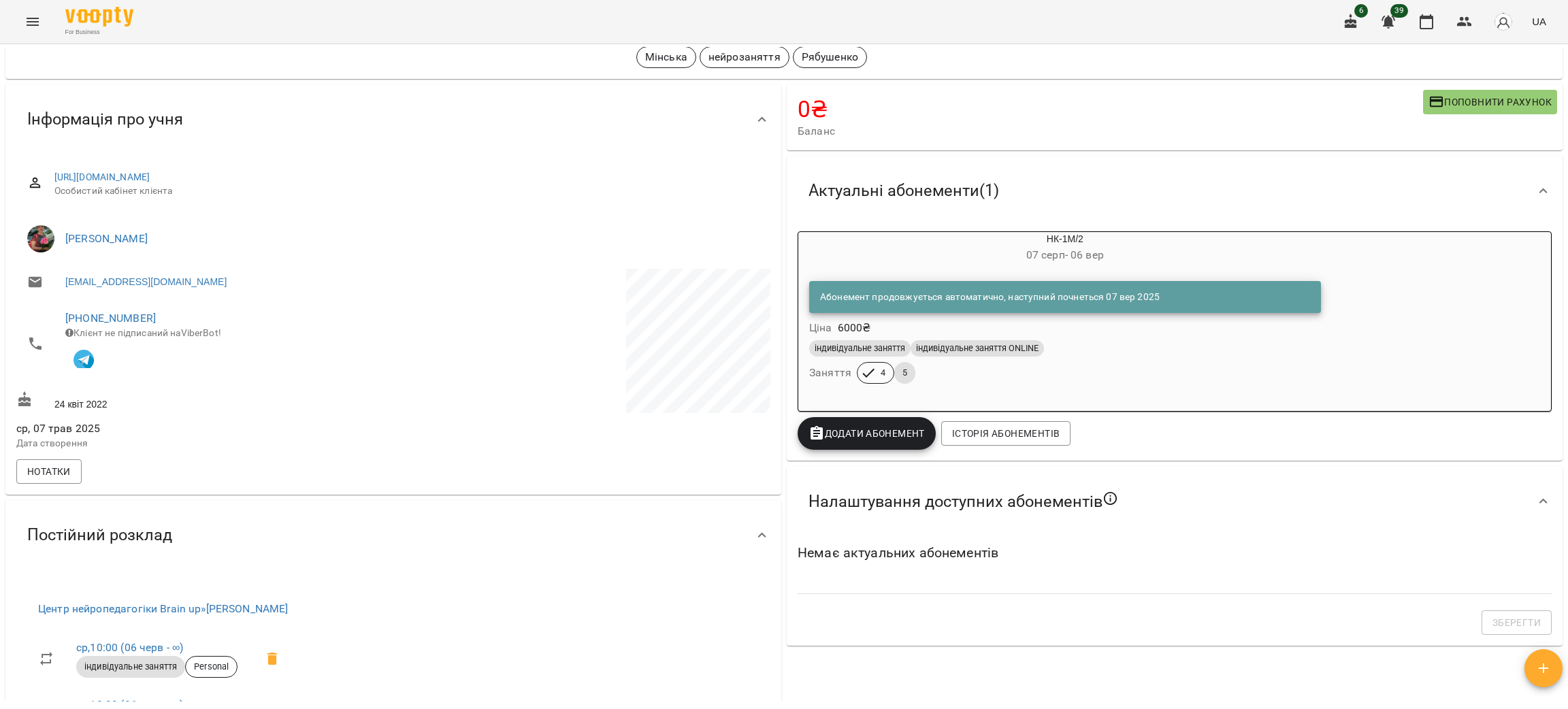
scroll to position [102, 0]
